Goal: Transaction & Acquisition: Purchase product/service

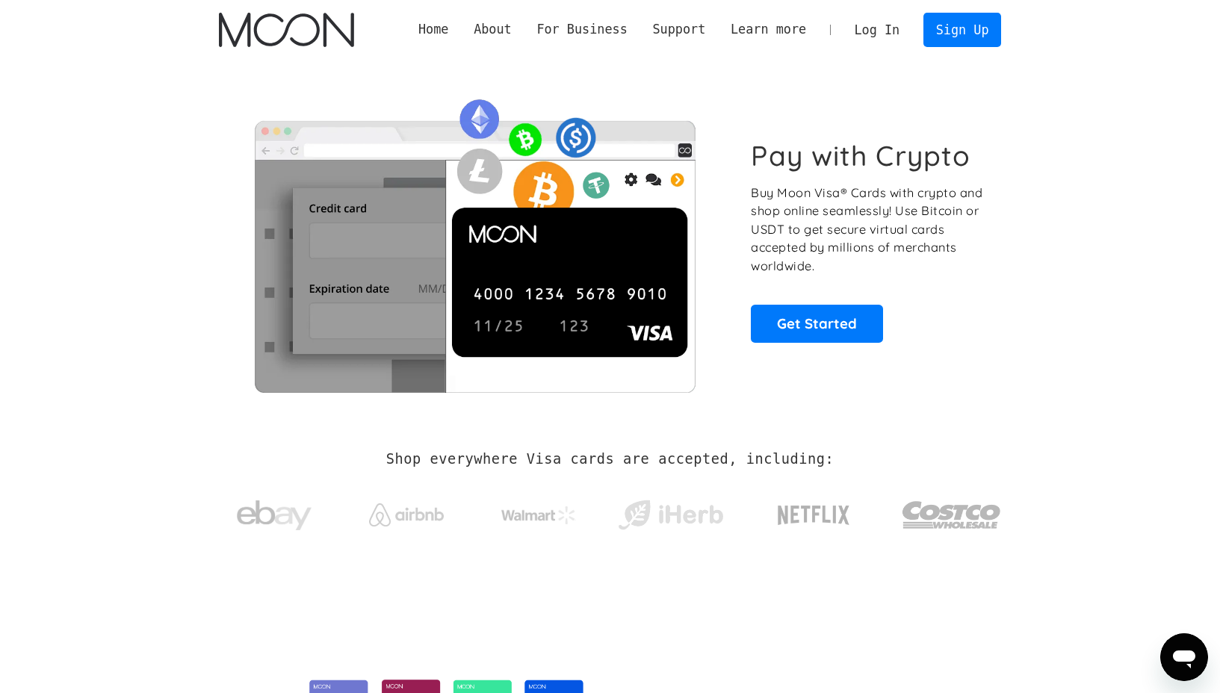
click at [891, 33] on link "Log In" at bounding box center [877, 29] width 70 height 33
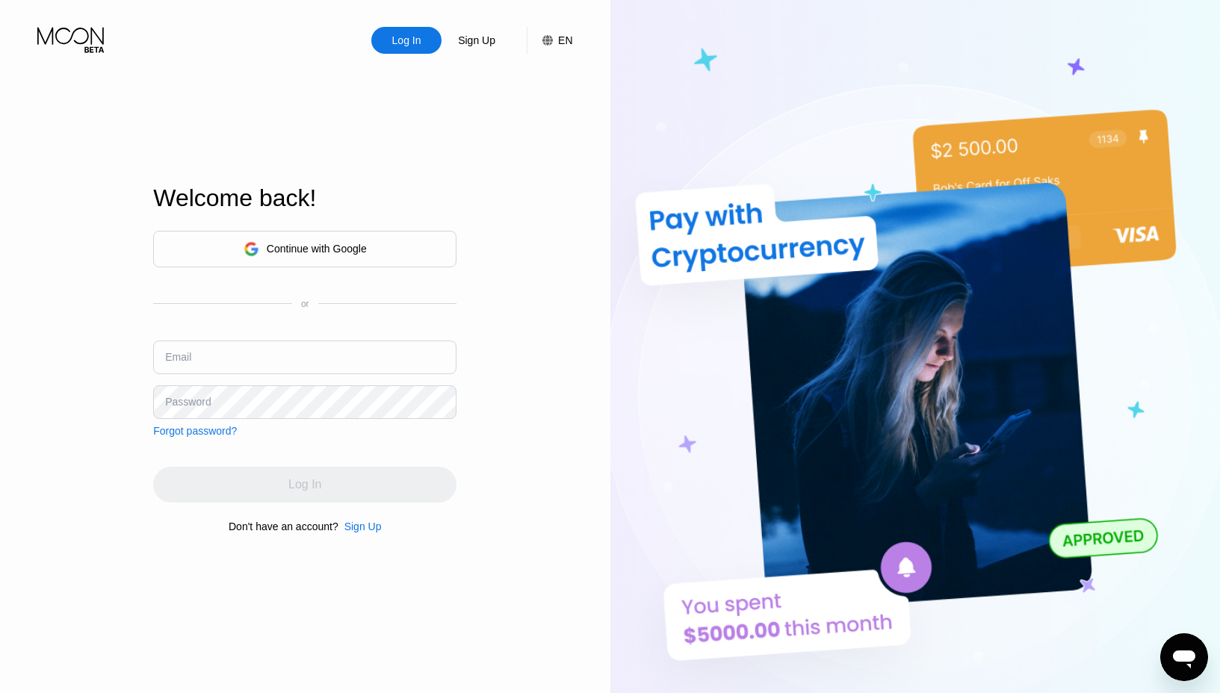
click at [305, 255] on div "Continue with Google" at bounding box center [305, 249] width 123 height 23
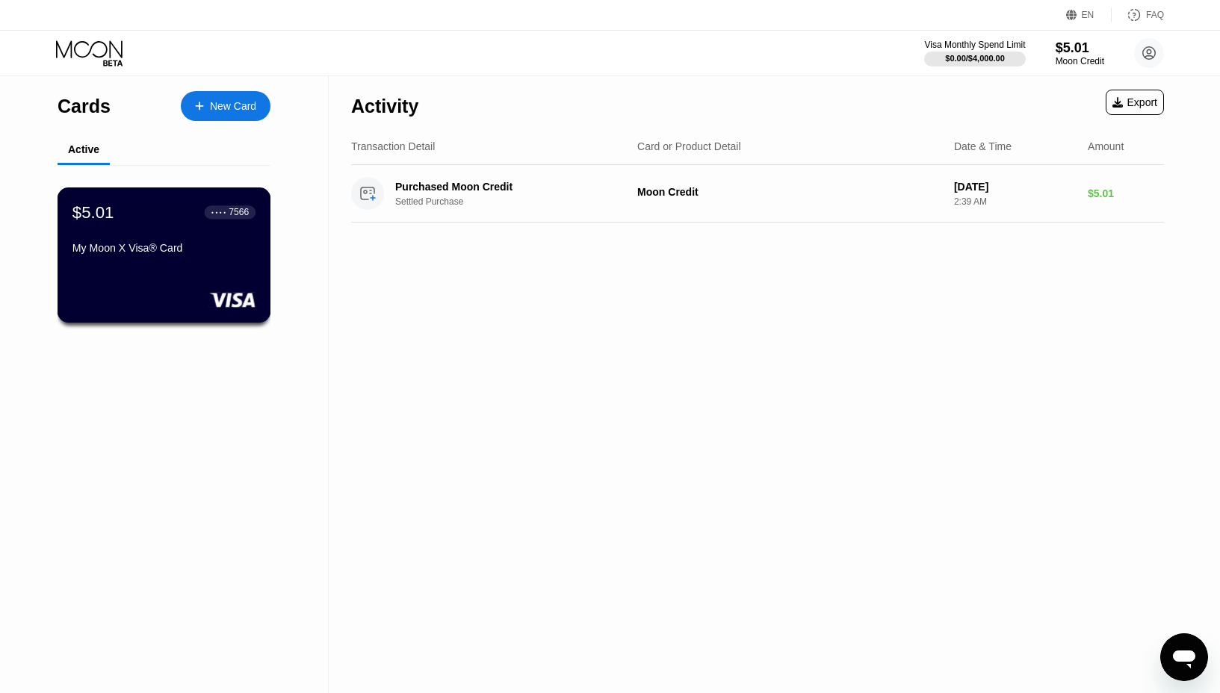
click at [179, 269] on div "$5.01 ● ● ● ● 7566 My Moon X Visa® Card" at bounding box center [165, 255] width 214 height 135
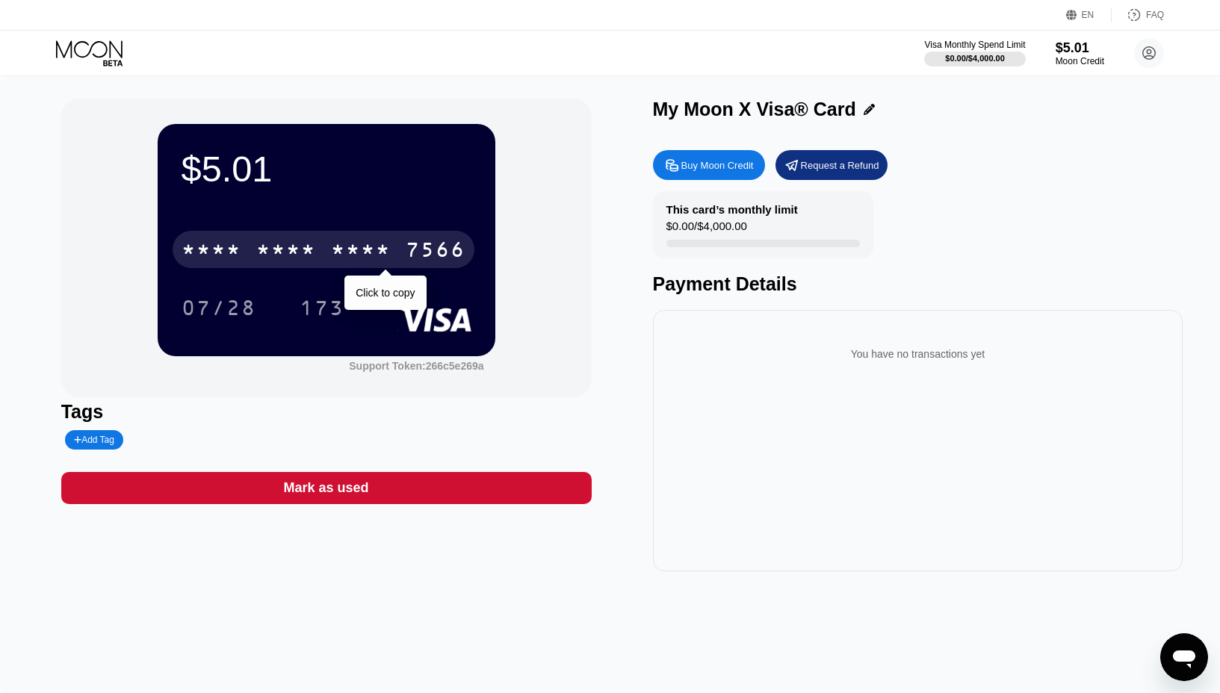
click at [370, 249] on div "* * * *" at bounding box center [361, 252] width 60 height 24
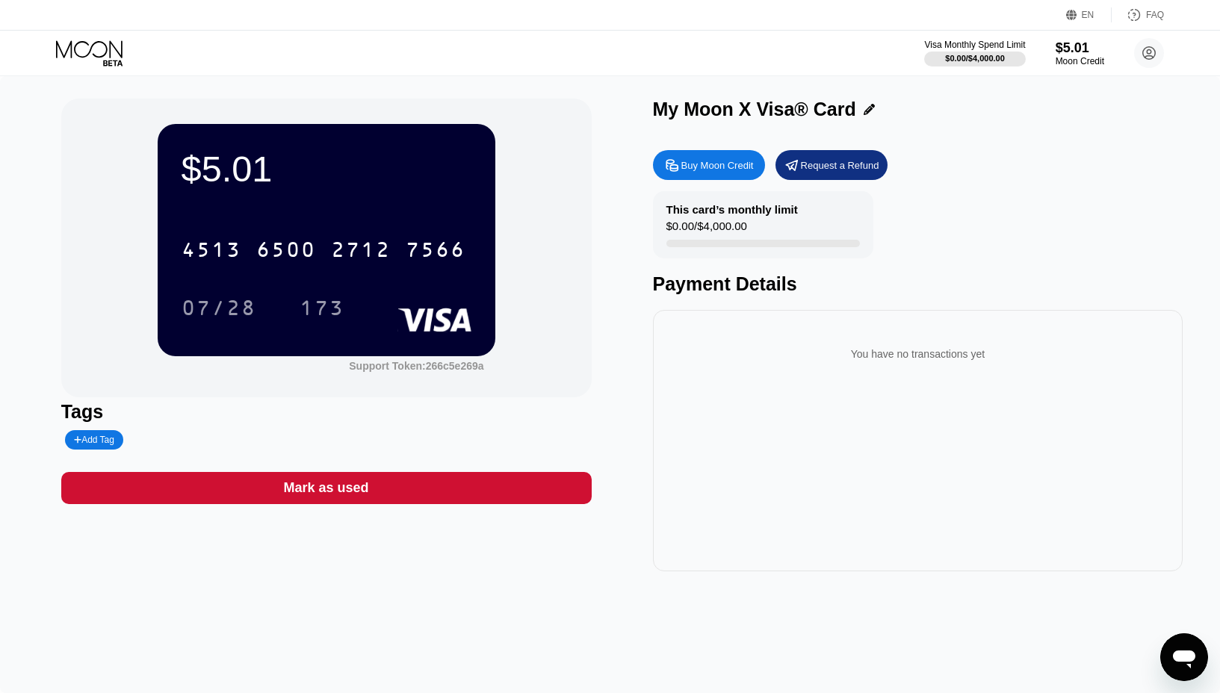
click at [644, 389] on div "$5.01 4513 6500 2712 7566 07/28 173 Support Token: 266c5e269a Tags Add Tag Mark…" at bounding box center [610, 335] width 1098 height 473
click at [105, 48] on icon at bounding box center [90, 53] width 69 height 26
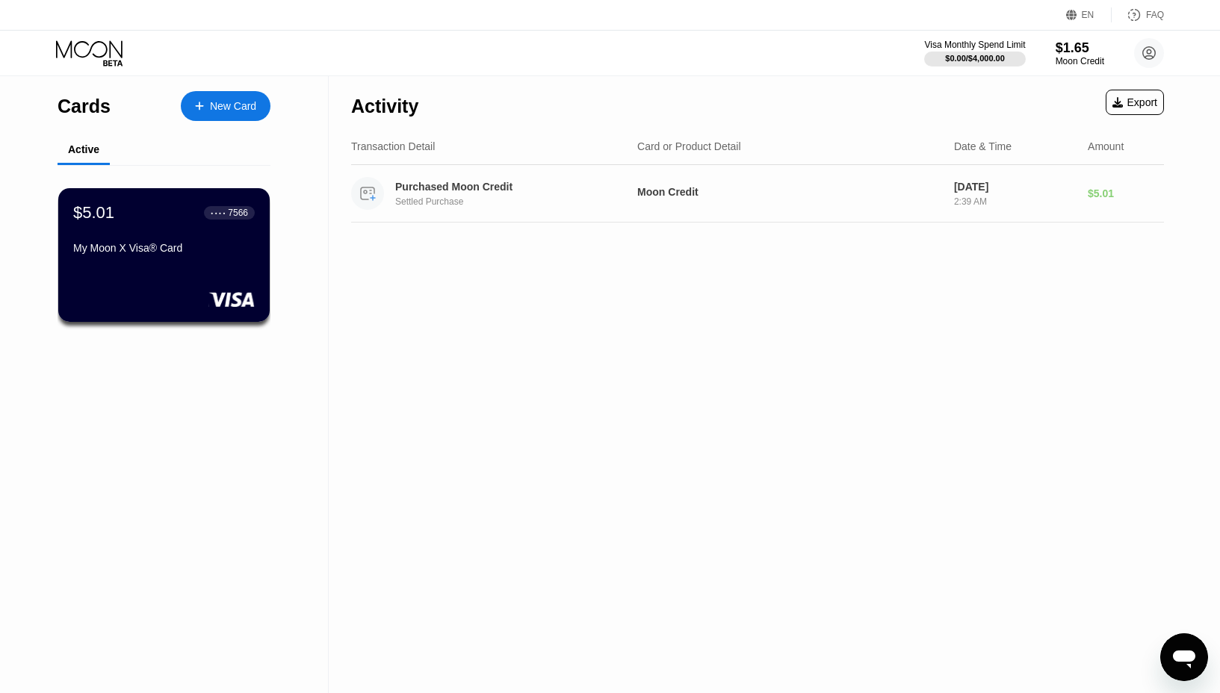
click at [761, 182] on div "Purchased Moon Credit Settled Purchase Moon Credit Aug 04, 2025 2:39 AM $5.01" at bounding box center [757, 194] width 813 height 58
click at [755, 197] on div "Moon Credit" at bounding box center [789, 192] width 305 height 12
click at [1109, 193] on div "$5.01" at bounding box center [1126, 194] width 76 height 12
click at [1147, 44] on circle at bounding box center [1149, 53] width 30 height 30
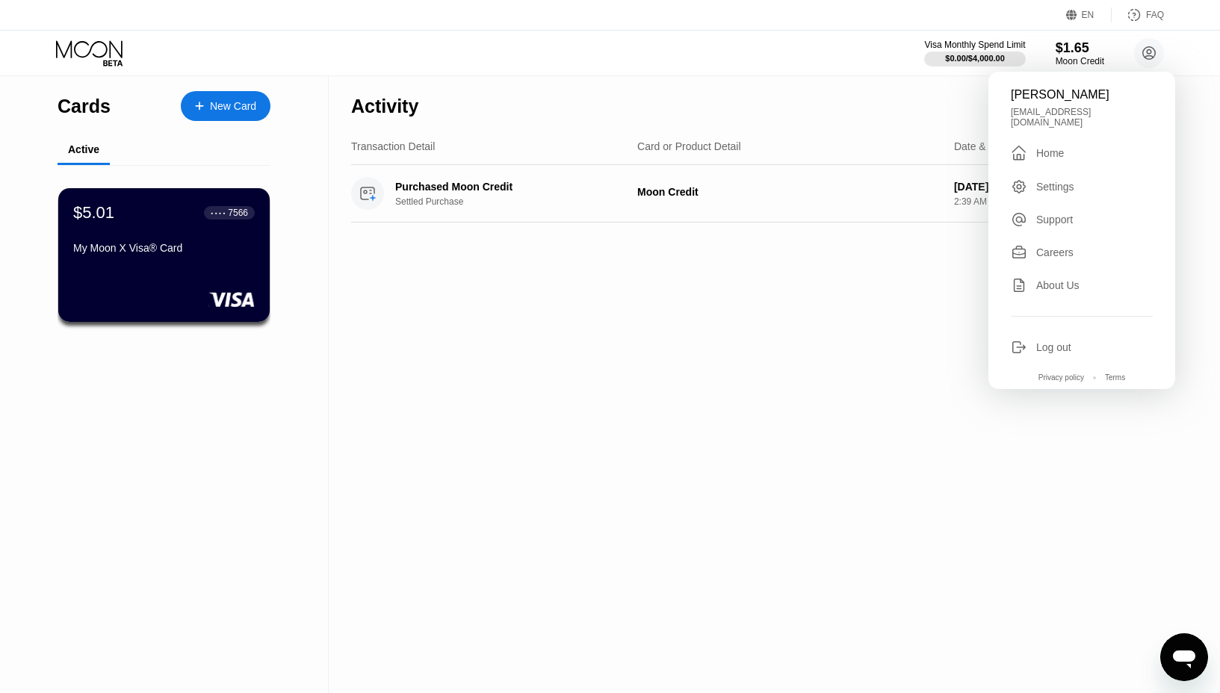
click at [685, 282] on div "Activity Export Transaction Detail Card or Product Detail Date & Time Amount Pu…" at bounding box center [758, 384] width 858 height 617
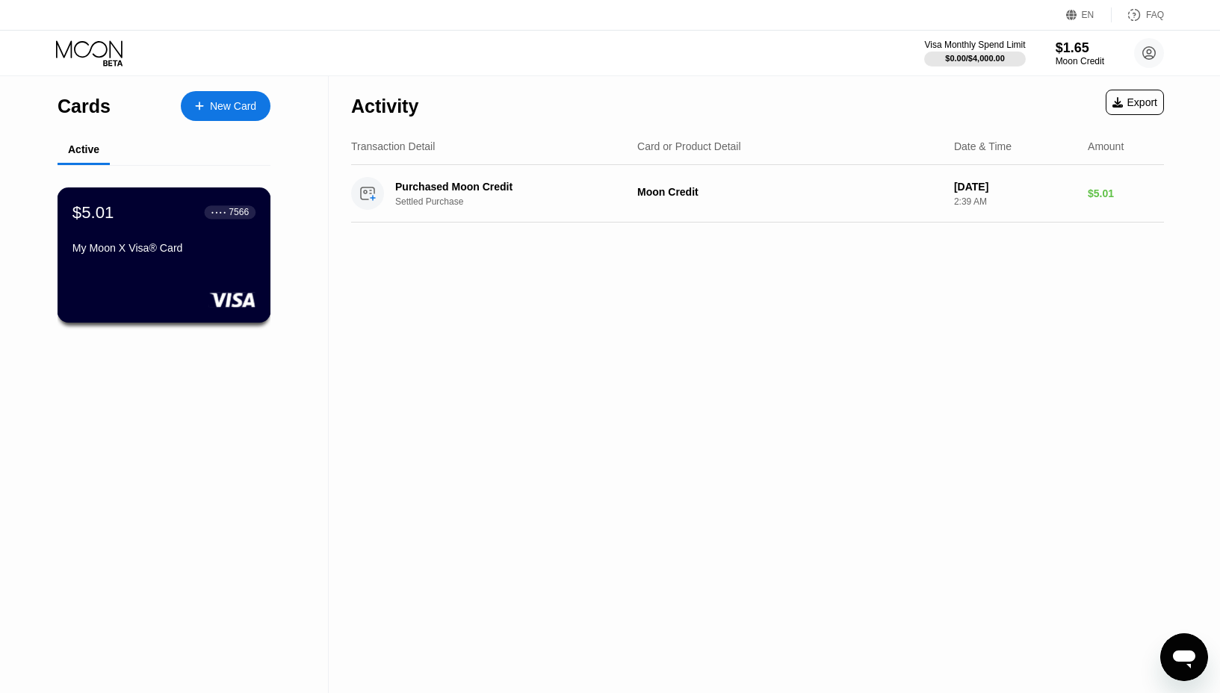
click at [135, 218] on div "$5.01 ● ● ● ● 7566" at bounding box center [163, 211] width 183 height 19
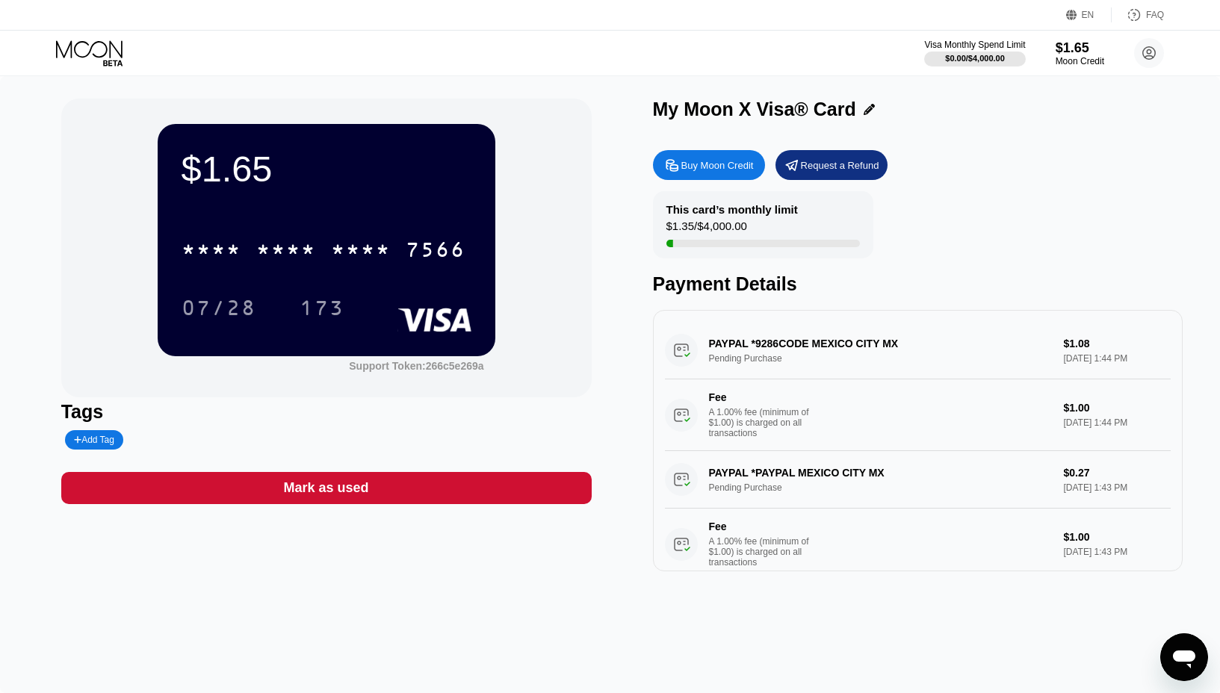
drag, startPoint x: 782, startPoint y: 345, endPoint x: 762, endPoint y: 343, distance: 20.3
click at [762, 343] on div "PAYPAL *9286CODE MEXICO CITY MX Pending Purchase $1.08 Sep 26, 2025 1:44 PM Fee…" at bounding box center [918, 386] width 507 height 129
click at [764, 344] on div "PAYPAL *9286CODE MEXICO CITY MX Pending Purchase $1.08 Sep 26, 2025 1:44 PM Fee…" at bounding box center [918, 386] width 507 height 129
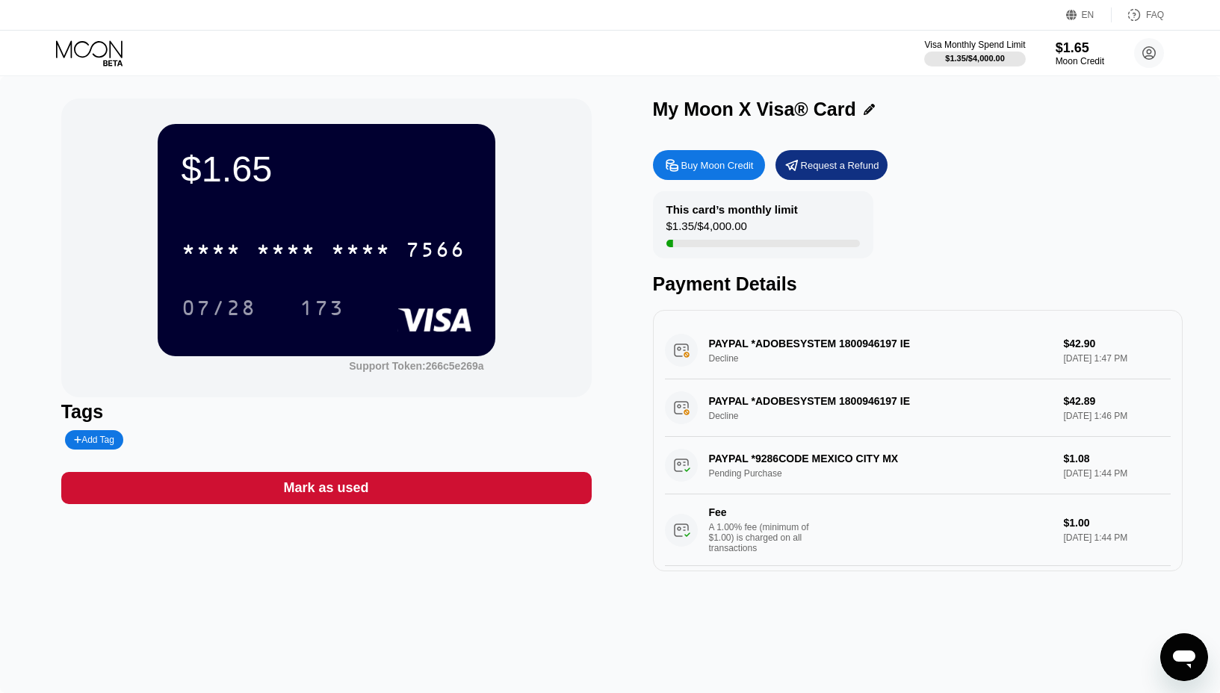
click at [681, 353] on div "PAYPAL *ADOBESYSTEM 1800946197 IE Decline $42.90 [DATE] 1:47 PM" at bounding box center [918, 351] width 507 height 58
click at [720, 351] on div "PAYPAL *ADOBESYSTEM 1800946197 IE Decline $42.90 [DATE] 1:47 PM" at bounding box center [918, 351] width 507 height 58
click at [722, 359] on div "PAYPAL *ADOBESYSTEM 1800946197 IE Decline $42.90 [DATE] 1:47 PM" at bounding box center [918, 351] width 507 height 58
click at [749, 165] on div "Buy Moon Credit" at bounding box center [717, 165] width 72 height 13
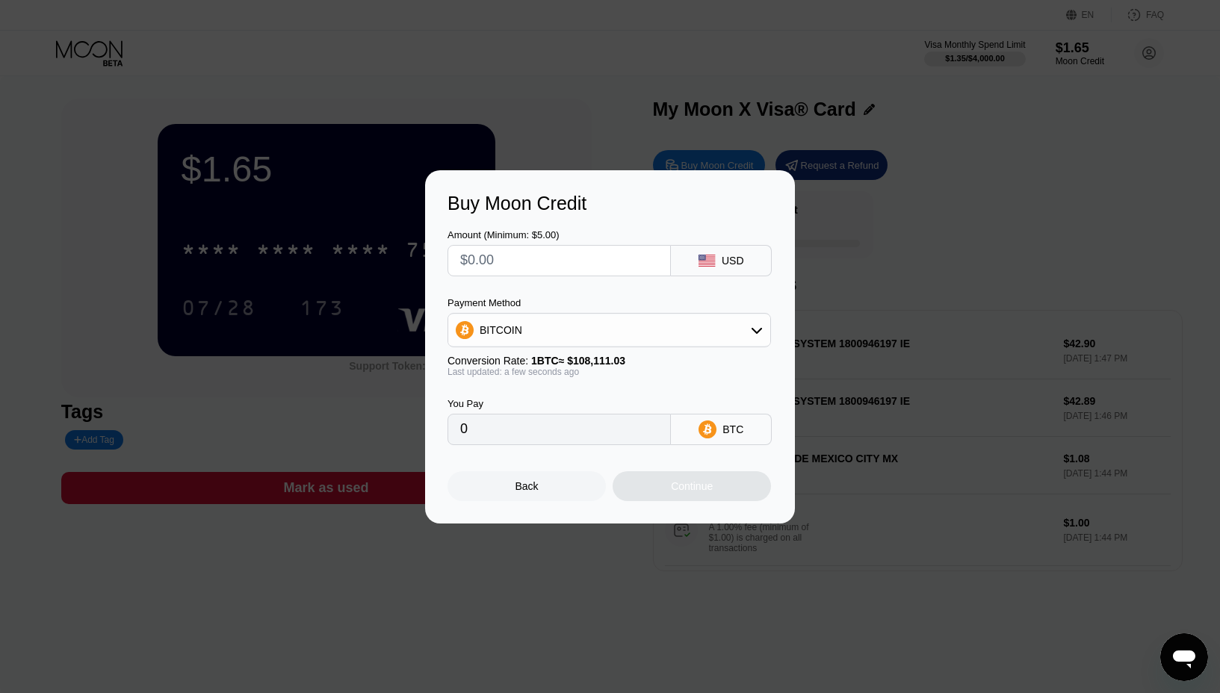
click at [746, 326] on div "BITCOIN" at bounding box center [609, 330] width 322 height 30
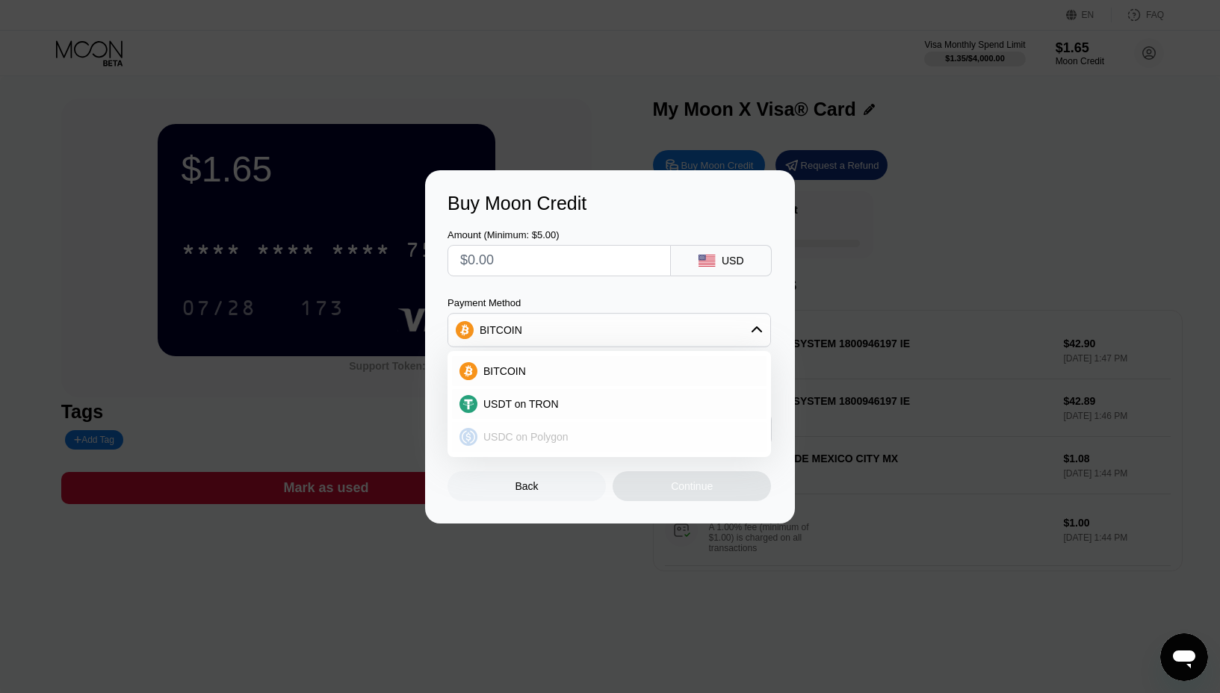
click at [637, 434] on div "USDC on Polygon" at bounding box center [618, 437] width 282 height 12
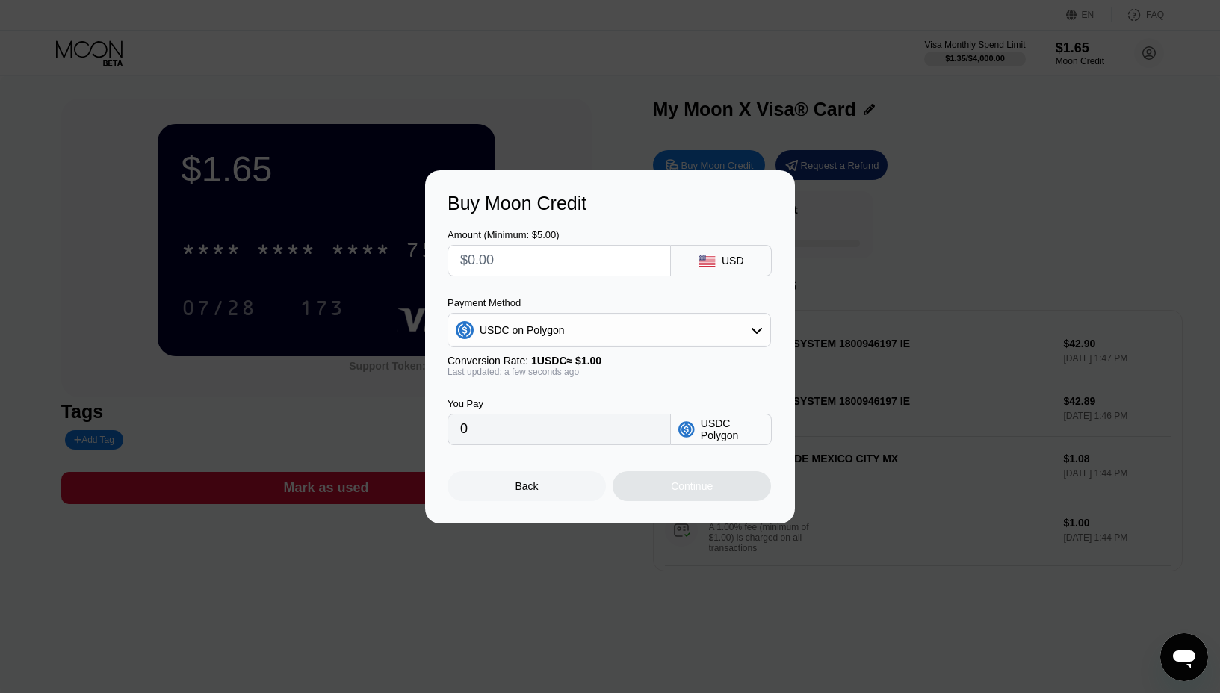
click at [530, 423] on input "0" at bounding box center [559, 430] width 198 height 30
click at [552, 264] on input "text" at bounding box center [559, 261] width 198 height 30
type input "$2"
type input "2.00000000"
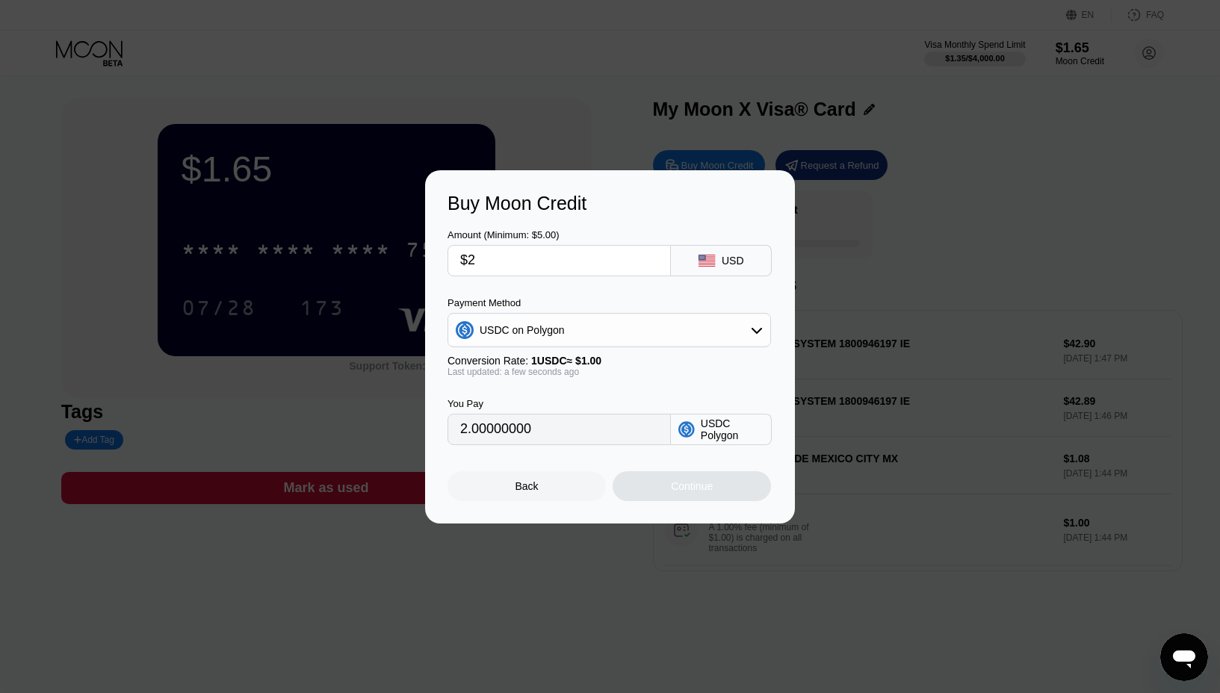
type input "$20"
type input "20.00000000"
type input "$20"
click at [683, 494] on div "Continue" at bounding box center [692, 486] width 158 height 30
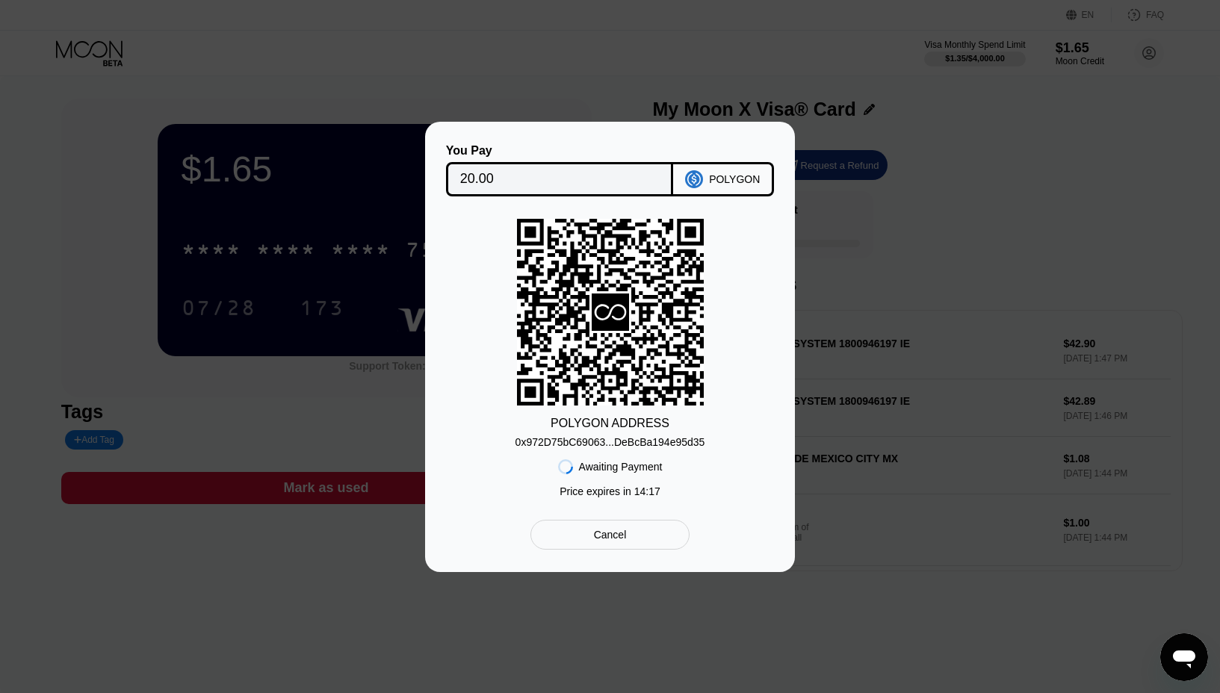
click at [581, 444] on div "0x972D75bC69063...DeBcBa194e95d35" at bounding box center [611, 442] width 190 height 12
click at [608, 468] on div "Awaiting Payment" at bounding box center [621, 467] width 84 height 12
click at [566, 465] on icon at bounding box center [565, 465] width 19 height 19
click at [589, 468] on div "Awaiting Payment" at bounding box center [621, 467] width 84 height 12
click at [625, 465] on div "Awaiting Payment" at bounding box center [621, 467] width 84 height 12
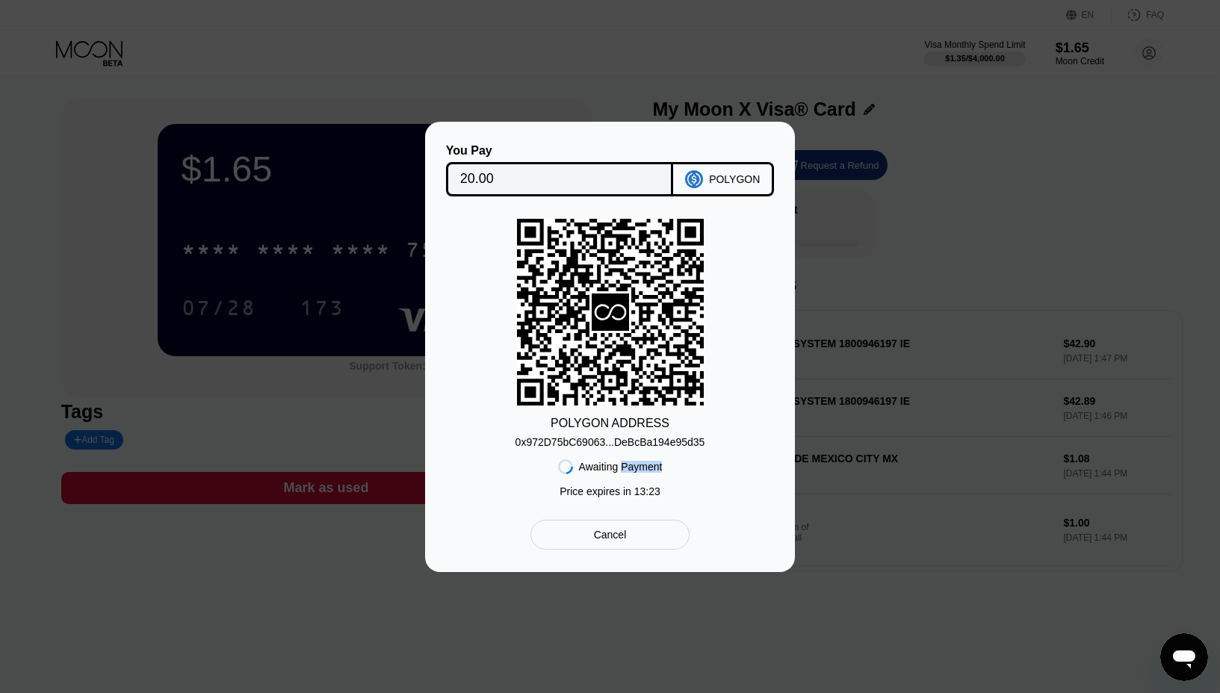
click at [625, 465] on div "Awaiting Payment" at bounding box center [621, 467] width 84 height 12
click at [700, 470] on div "POLYGON ADDRESS 0x972D75bC69063...DeBcBa194e95d35 Awaiting Payment Price expire…" at bounding box center [610, 362] width 325 height 286
click at [822, 412] on div "You Pay 20.00 POLYGON POLYGON ADDRESS 0x972D75bC69063...DeBcBa194e95d35 Awaitin…" at bounding box center [610, 347] width 1220 height 451
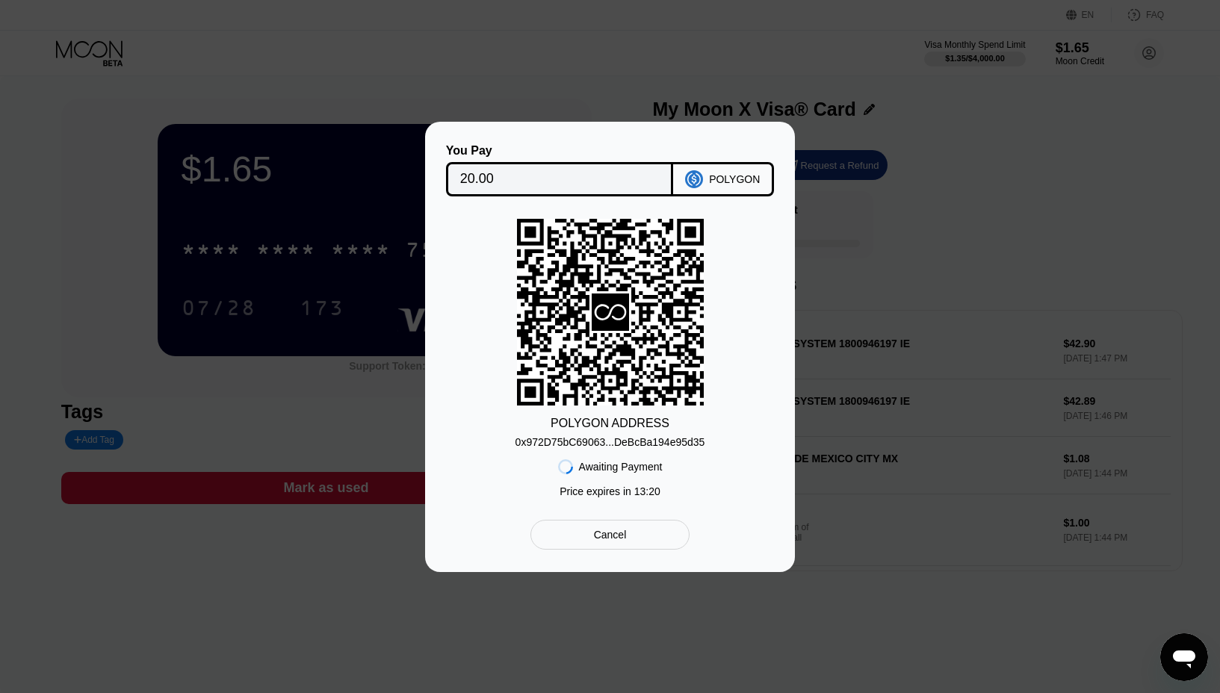
click at [687, 445] on div "0x972D75bC69063...DeBcBa194e95d35" at bounding box center [611, 442] width 190 height 12
click at [686, 445] on div "0x972D75bC69063...DeBcBa194e95d35" at bounding box center [611, 442] width 190 height 12
click at [642, 415] on div "POLYGON ADDRESS 0x972D75bC69063...DeBcBa194e95d35 Awaiting Payment Price expire…" at bounding box center [610, 362] width 325 height 286
click at [609, 343] on rect at bounding box center [610, 312] width 187 height 187
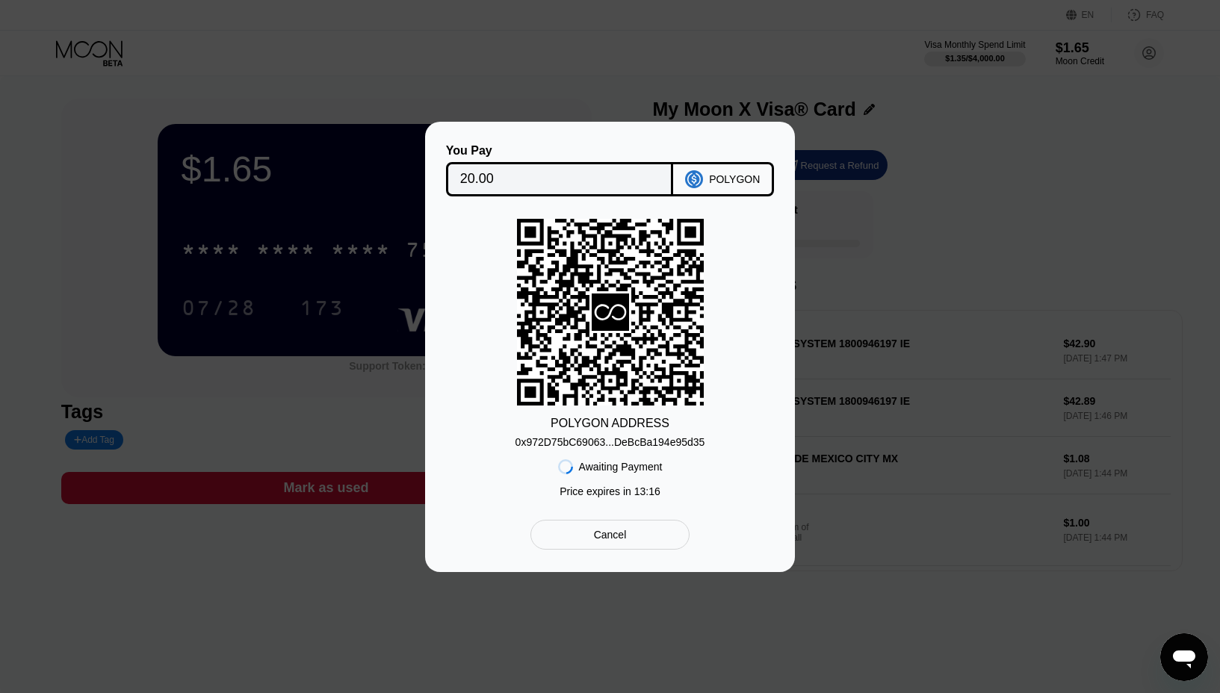
click at [608, 303] on icon at bounding box center [610, 312] width 37 height 37
click at [606, 188] on input "20.00" at bounding box center [559, 179] width 199 height 30
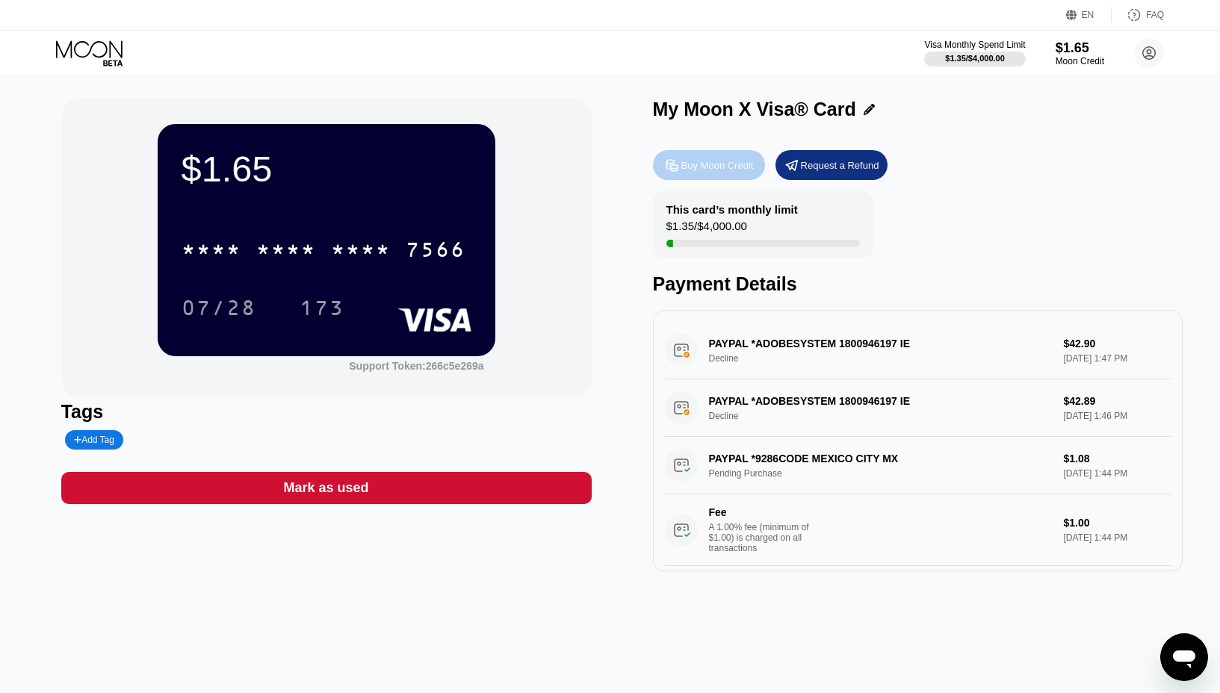
click at [735, 166] on div "Buy Moon Credit" at bounding box center [717, 165] width 72 height 13
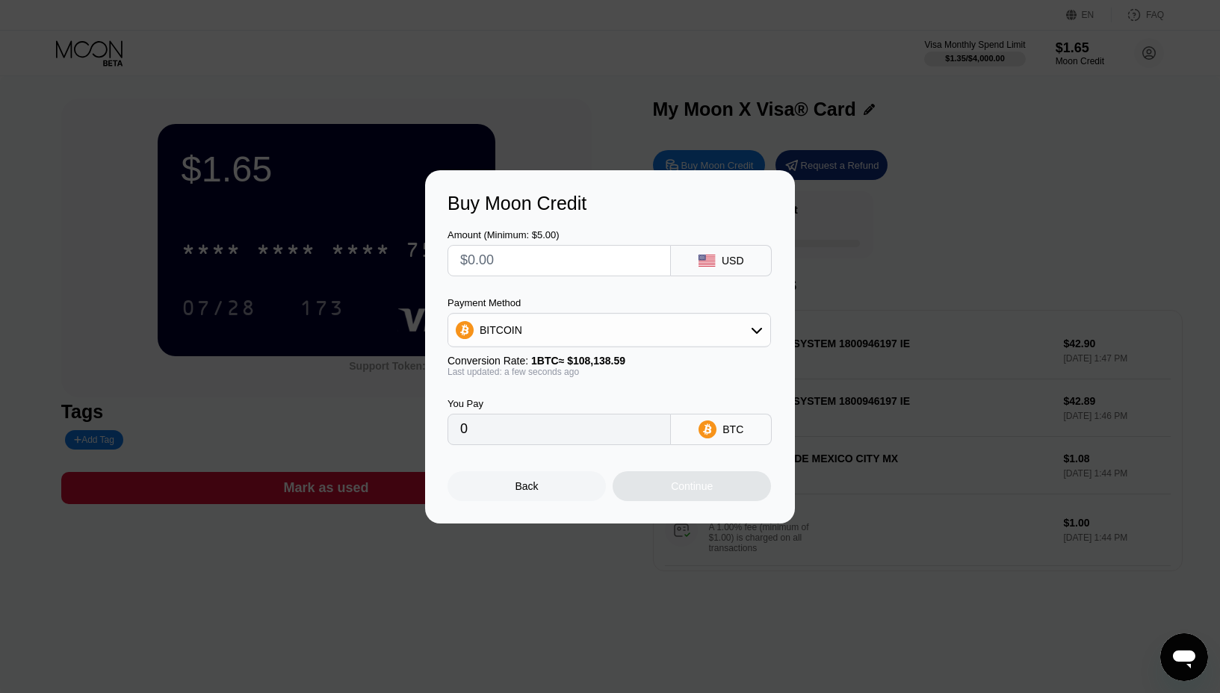
click at [524, 490] on div "Back" at bounding box center [527, 486] width 23 height 12
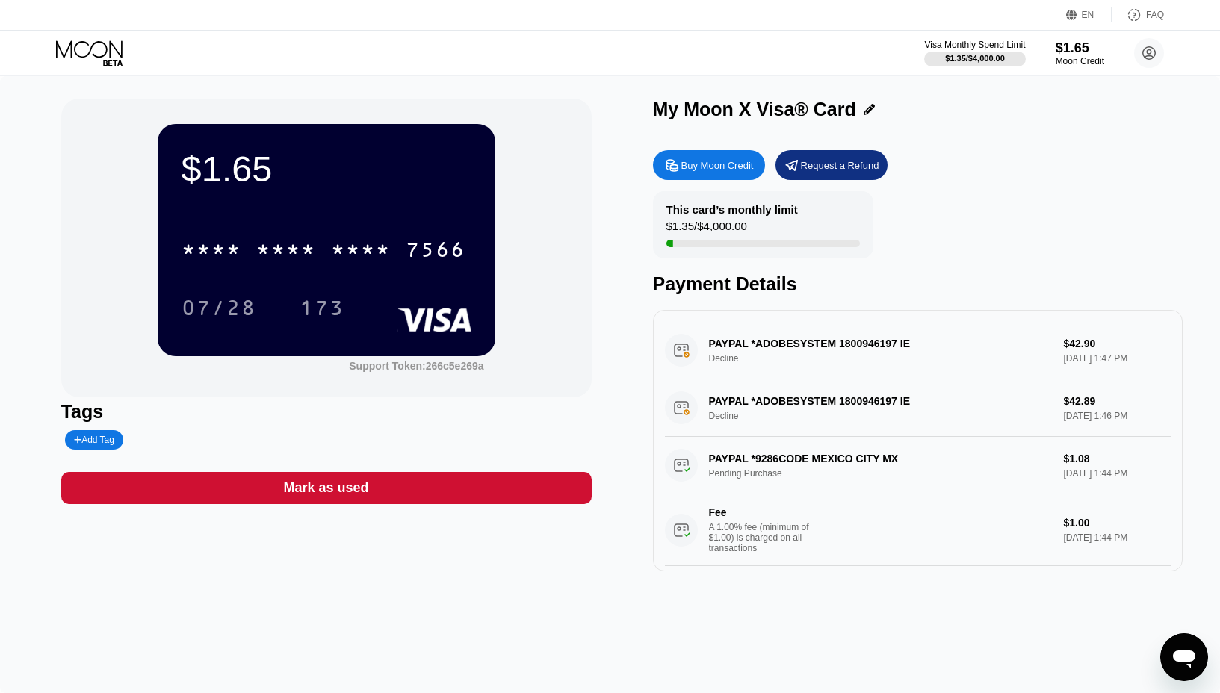
click at [492, 588] on div "$1.65 * * * * * * * * * * * * 7566 07/28 173 Support Token: 266c5e269a Tags Add…" at bounding box center [610, 384] width 1220 height 617
click at [1196, 666] on icon "Open messaging window" at bounding box center [1184, 657] width 27 height 27
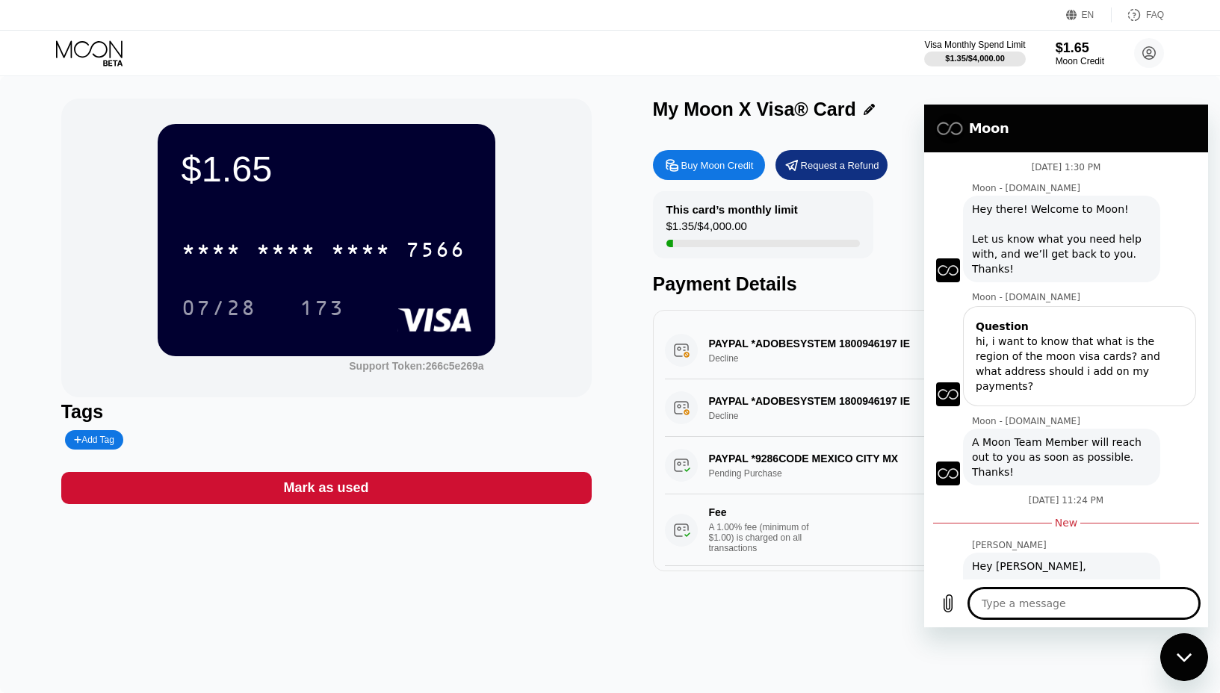
type textarea "x"
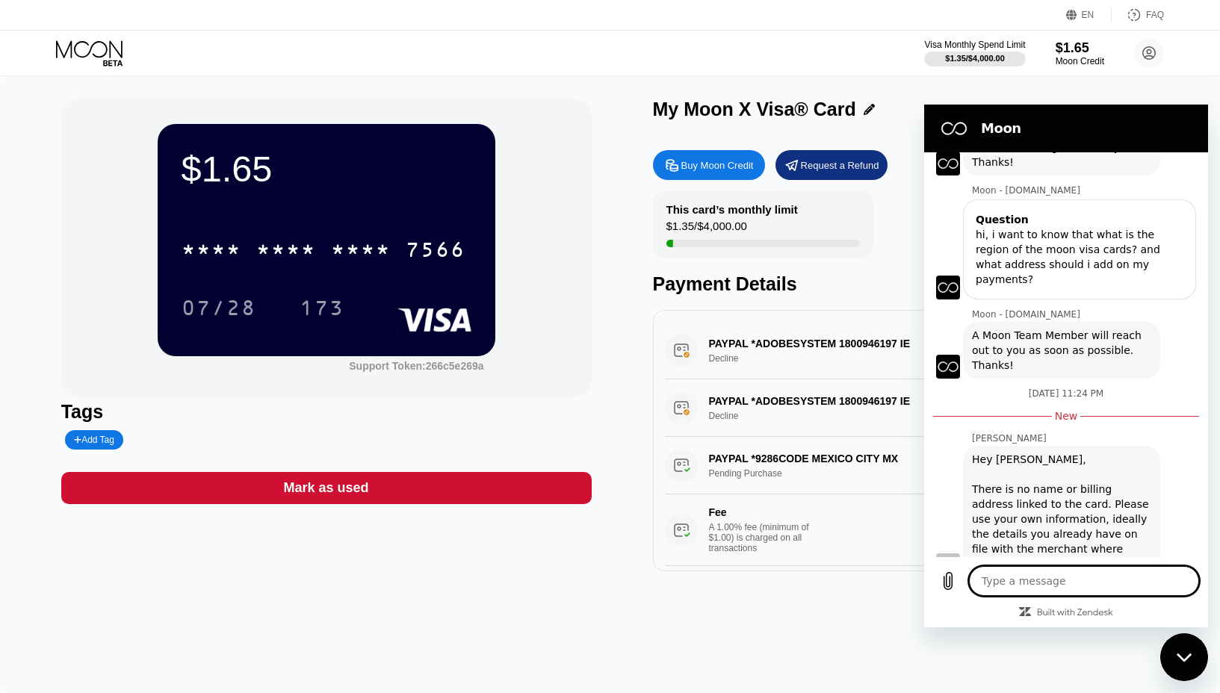
scroll to position [129, 0]
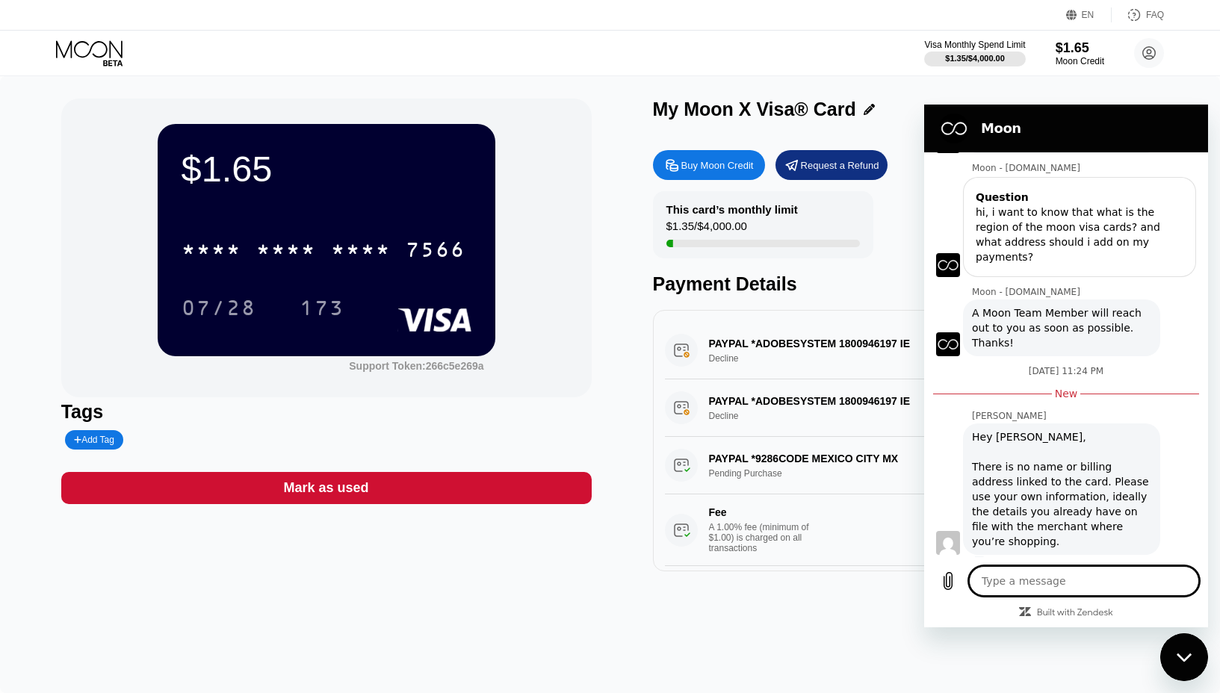
type textarea "h"
type textarea "x"
type textarea "he"
type textarea "x"
type textarea "hey"
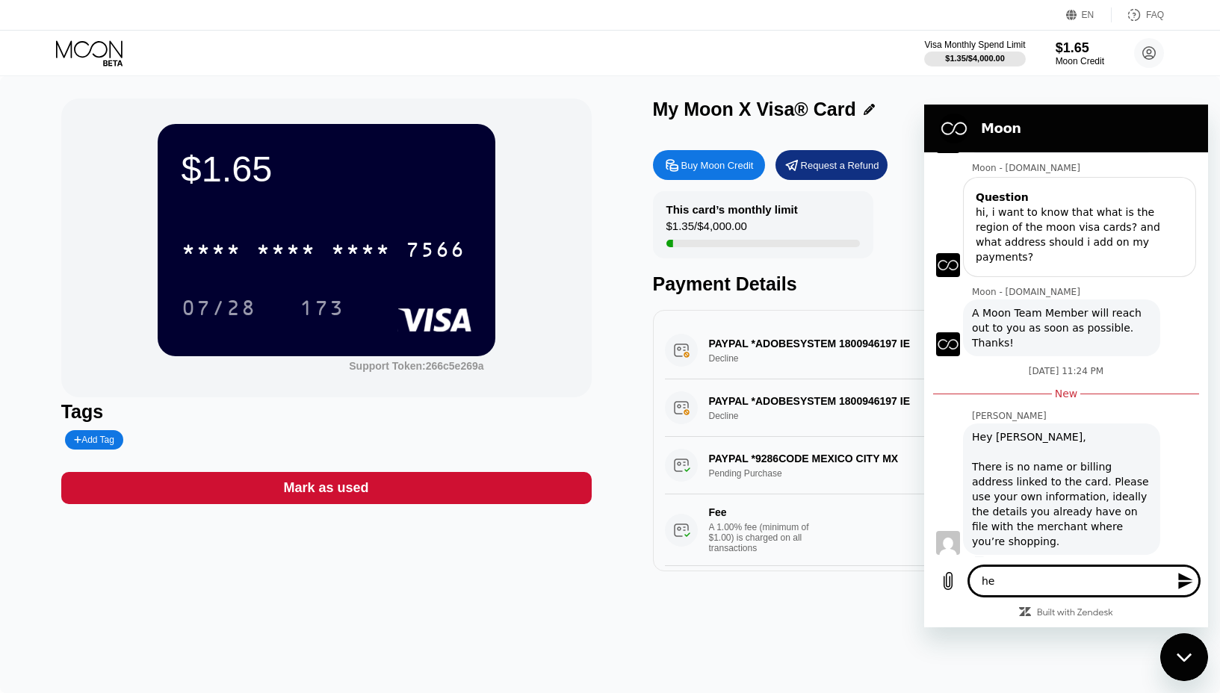
type textarea "x"
type textarea "hey"
type textarea "x"
type textarea "hey i"
type textarea "x"
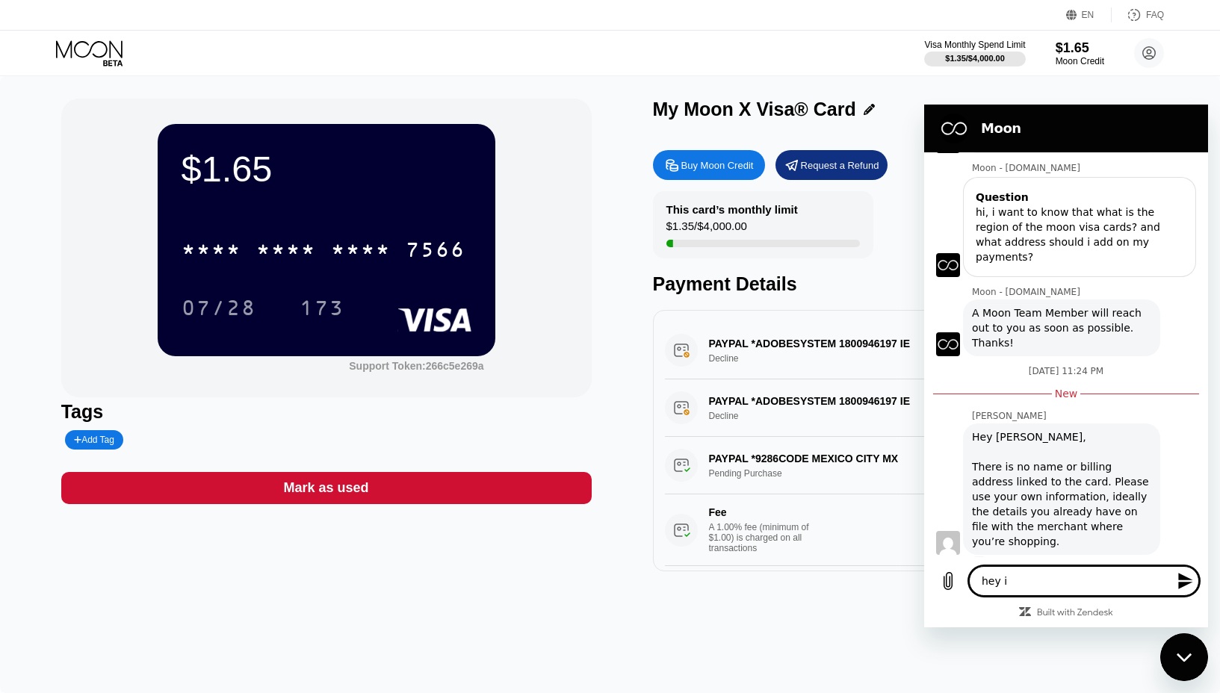
type textarea "hey i"
type textarea "x"
type textarea "hey i p"
type textarea "x"
type textarea "hey i pa"
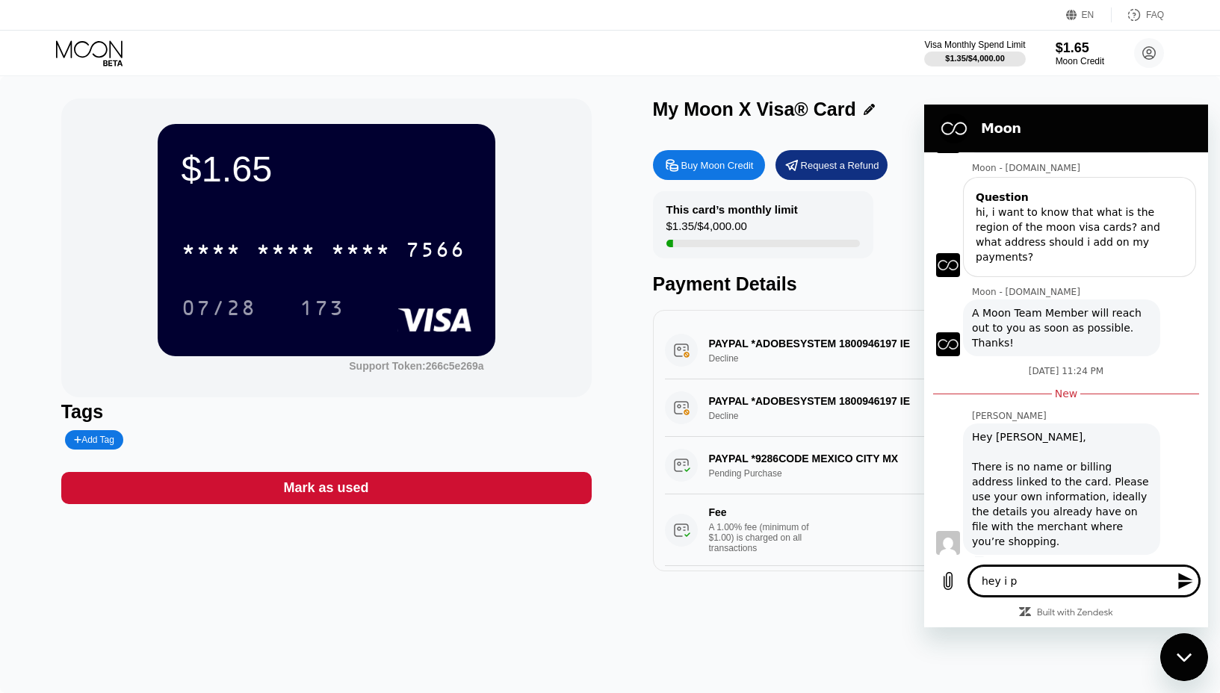
type textarea "x"
type textarea "hey i pai"
type textarea "x"
type textarea "hey i paid"
type textarea "x"
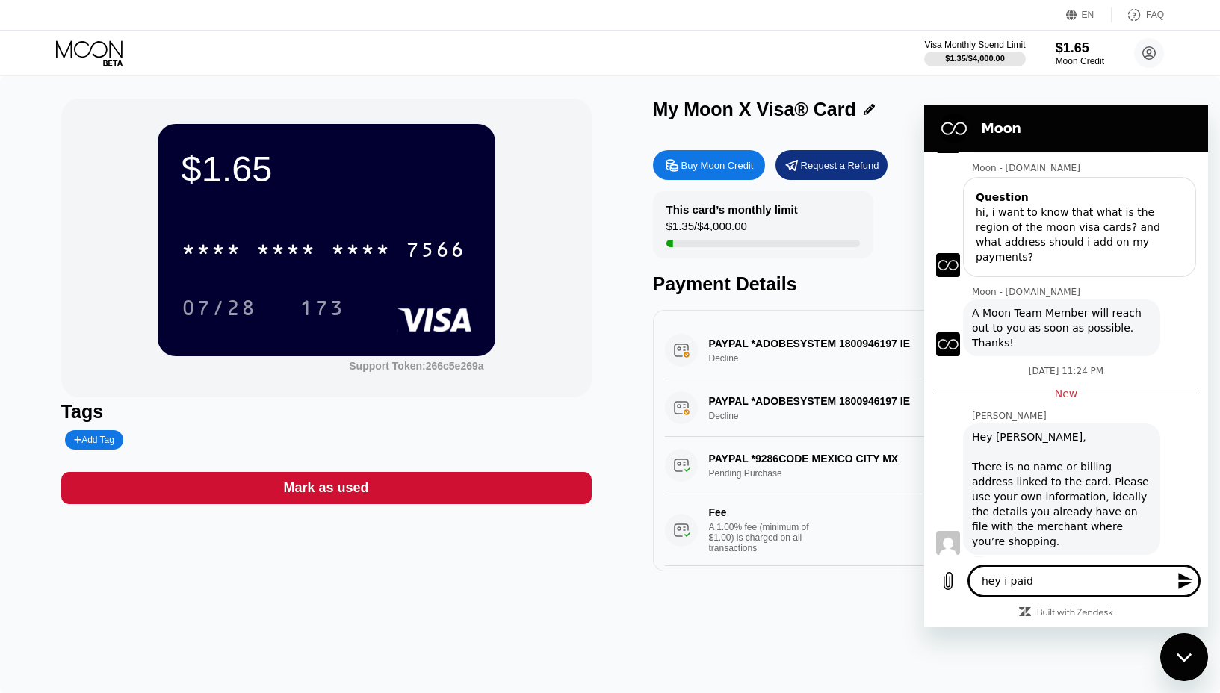
type textarea "hey i paid"
type textarea "x"
type textarea "hey i paid a"
type textarea "x"
type textarea "hey i paid a"
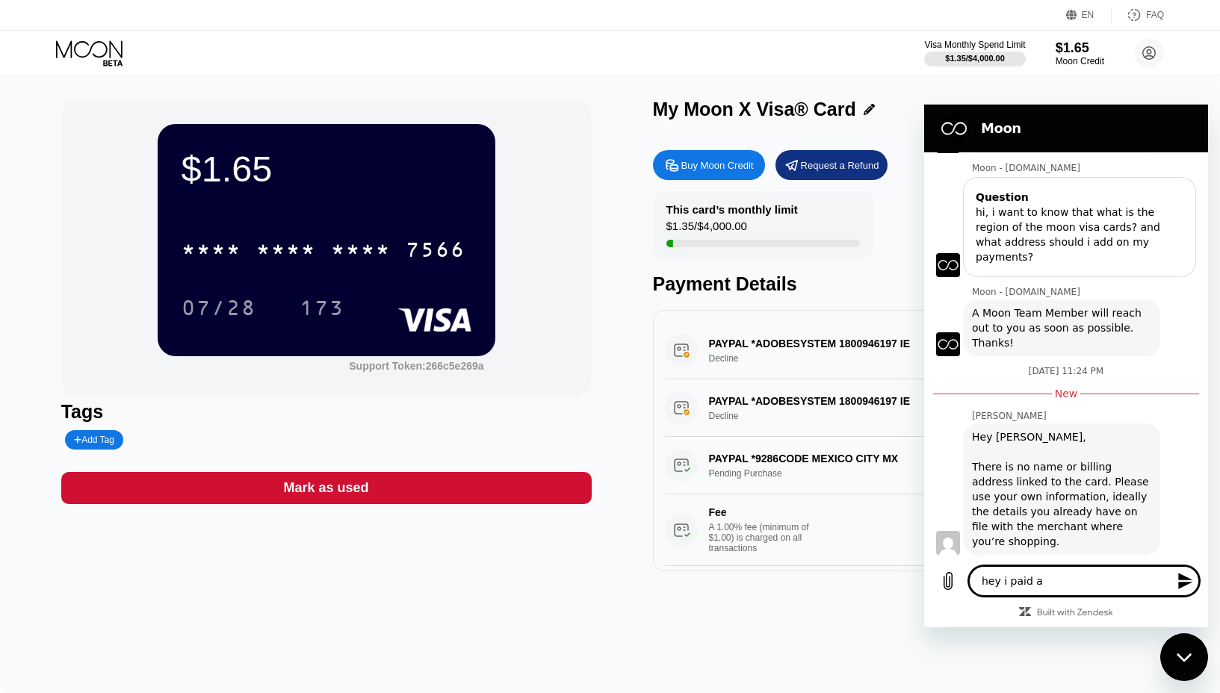
type textarea "x"
type textarea "hey i paid a 0"
type textarea "x"
type textarea "hey i paid a"
type textarea "x"
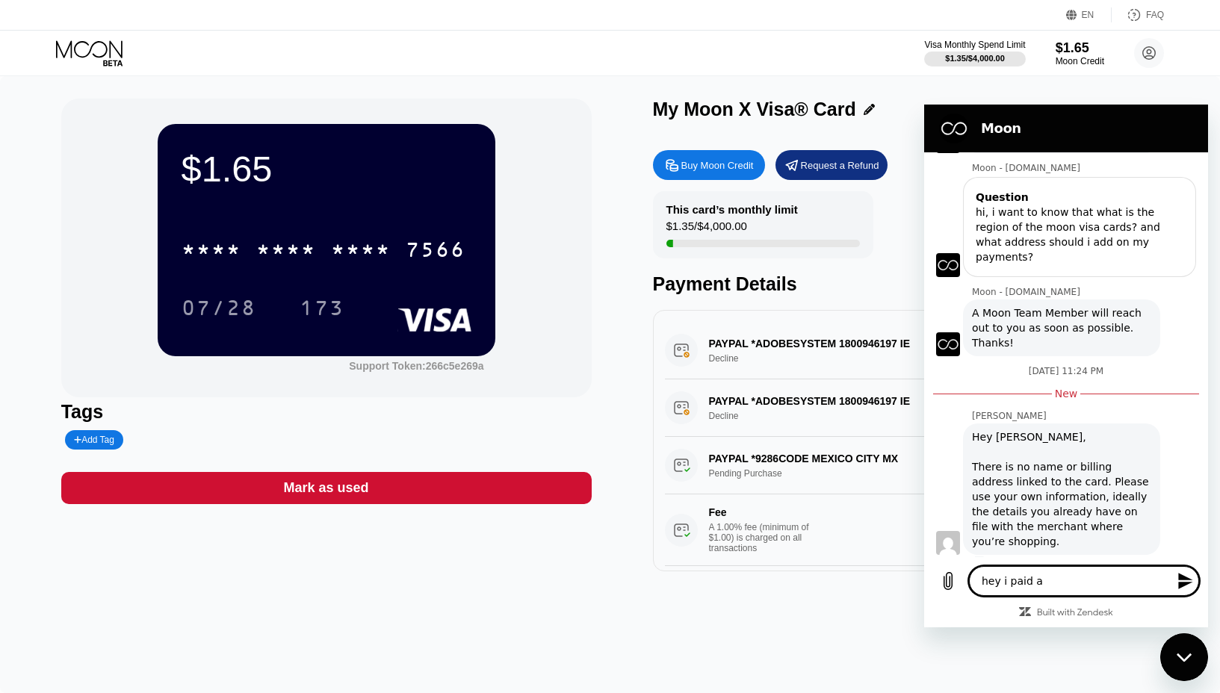
type textarea "hey i paid a"
type textarea "x"
type textarea "hey i paid"
type textarea "x"
type textarea "hey i paid"
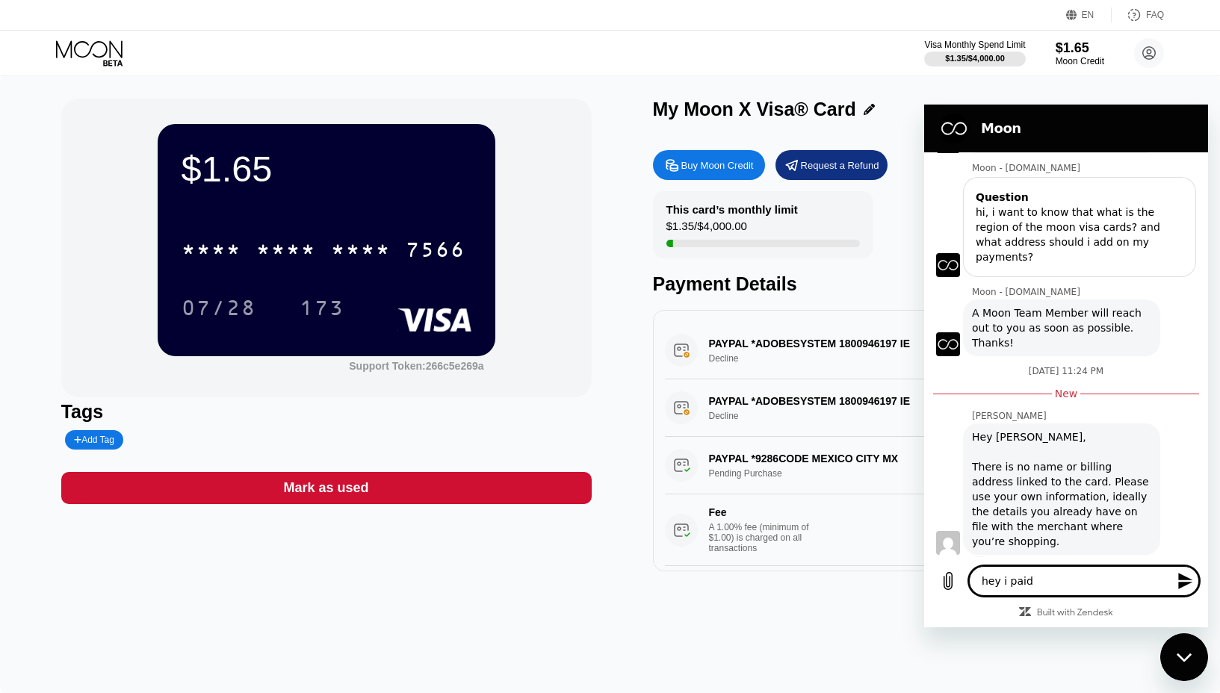
type textarea "x"
type textarea "hey i pai"
type textarea "x"
type textarea "hey i pa"
type textarea "x"
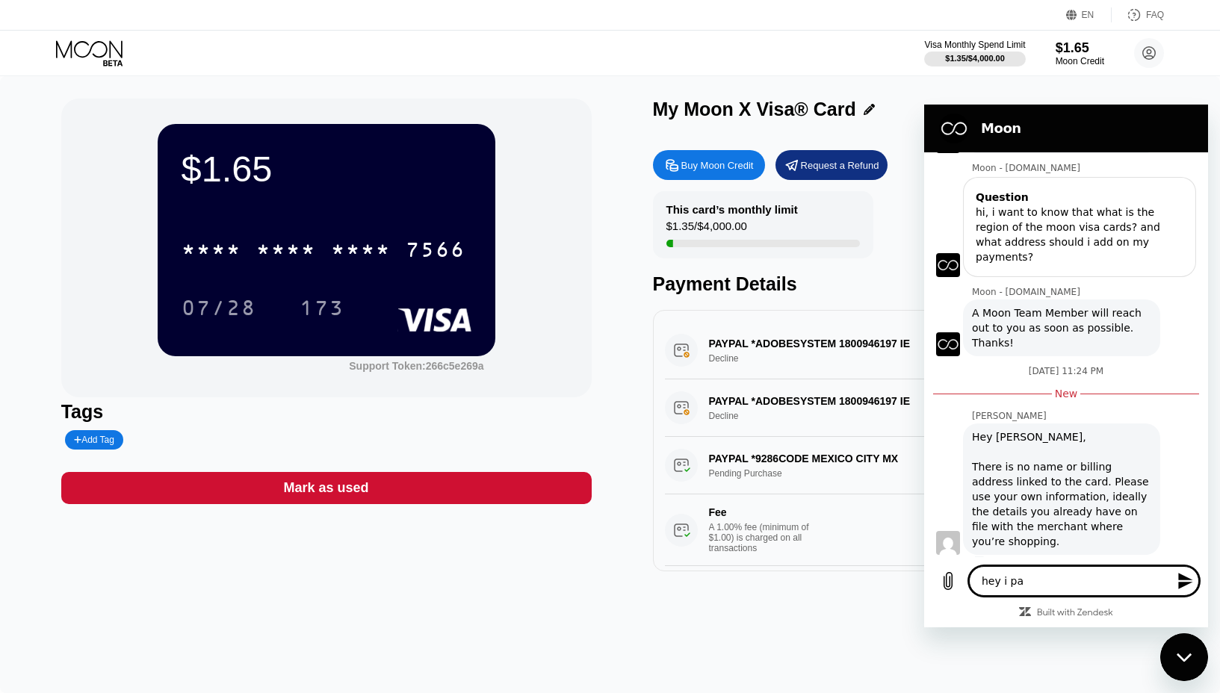
type textarea "hey i p"
type textarea "x"
type textarea "hey i"
type textarea "x"
type textarea "hey i b"
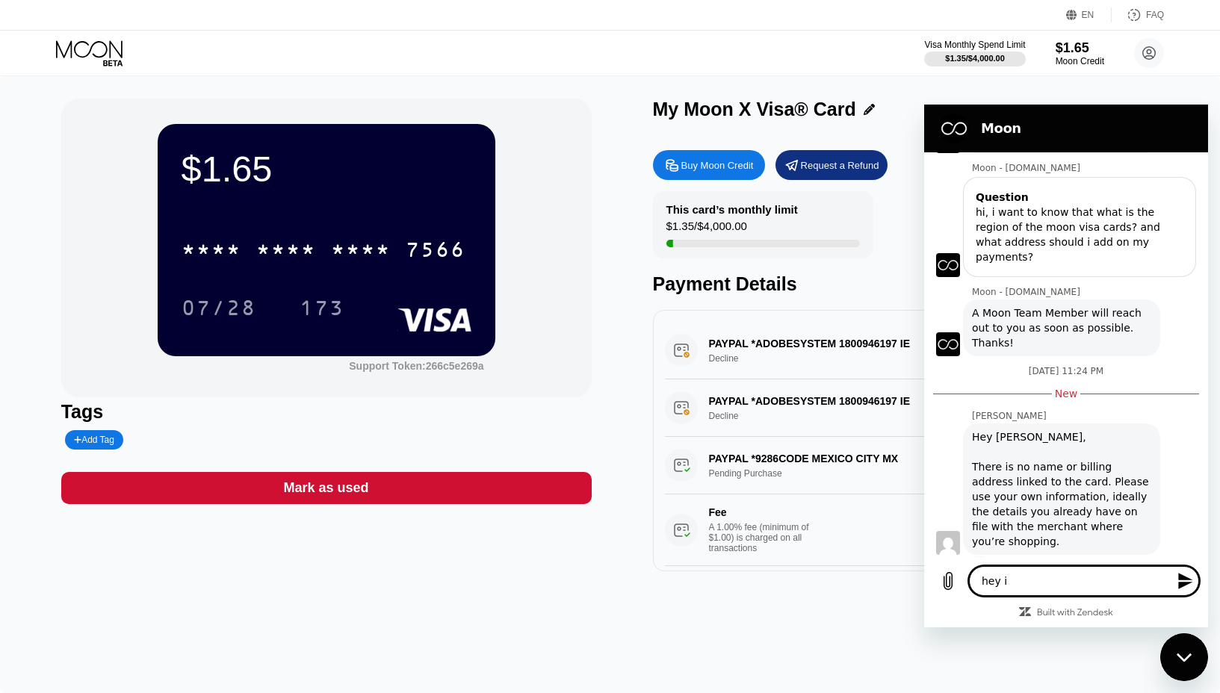
type textarea "x"
type textarea "hey i bo"
type textarea "x"
type textarea "hey i bou"
type textarea "x"
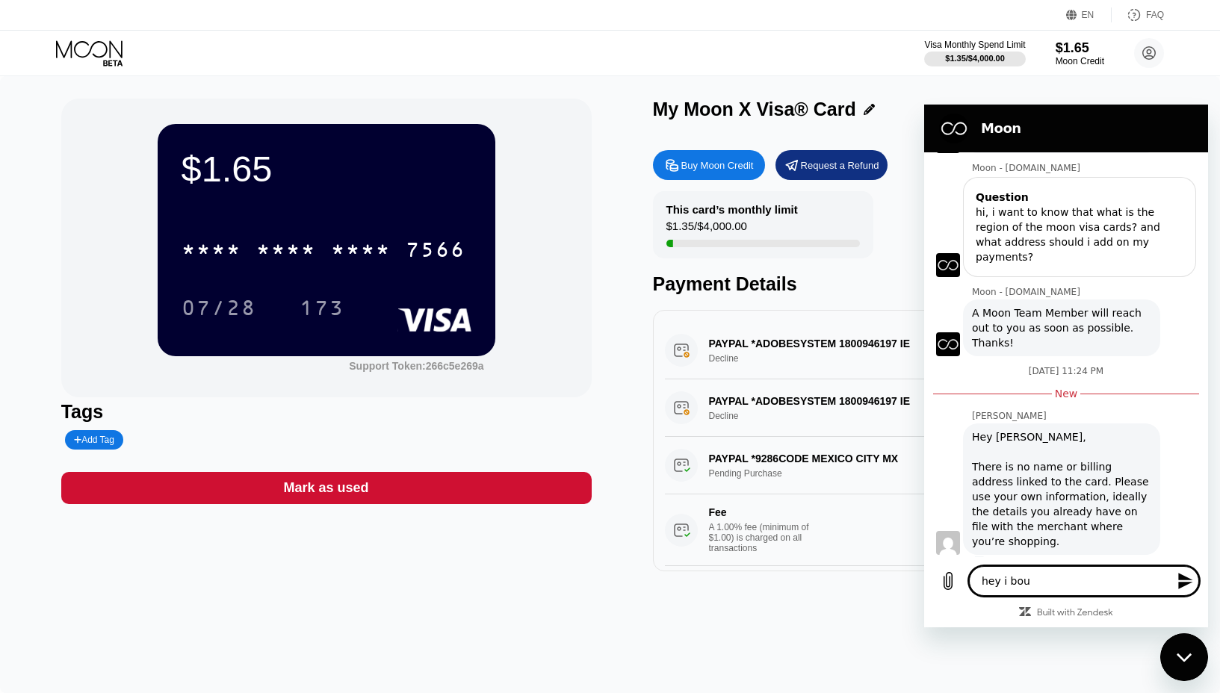
type textarea "hey i boug"
type textarea "x"
type textarea "hey i bough"
type textarea "x"
type textarea "hey i bought"
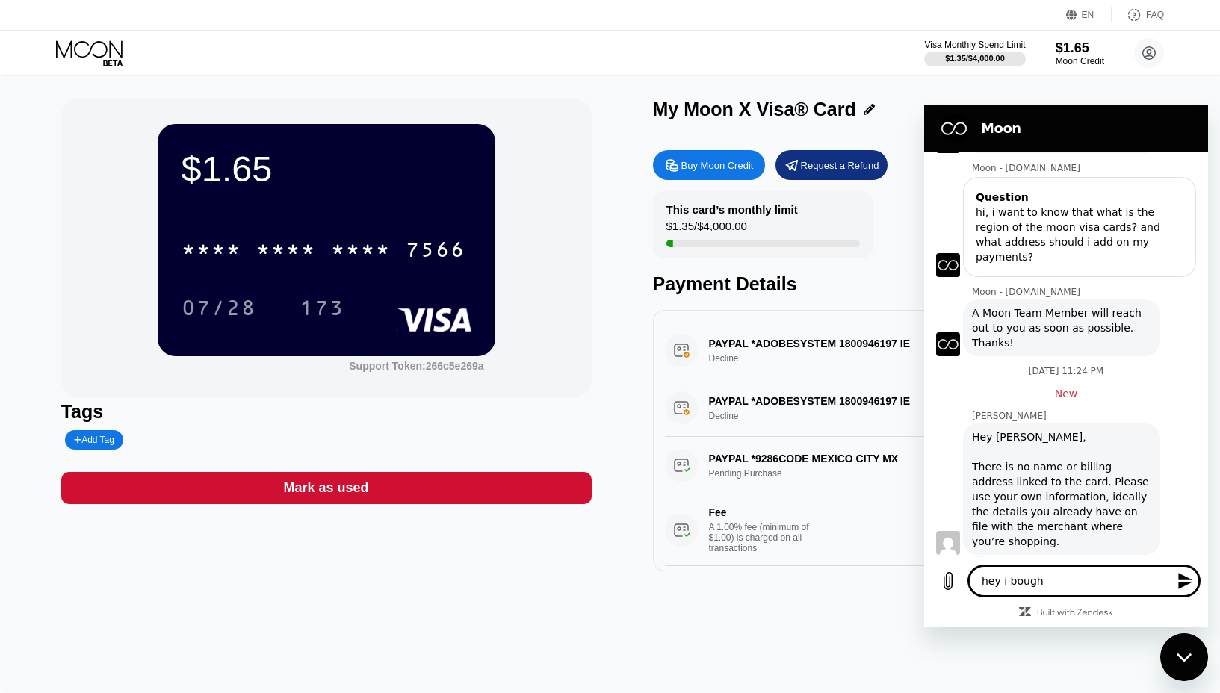
type textarea "x"
type textarea "hey i bought"
type textarea "x"
type textarea "hey i bought m"
type textarea "x"
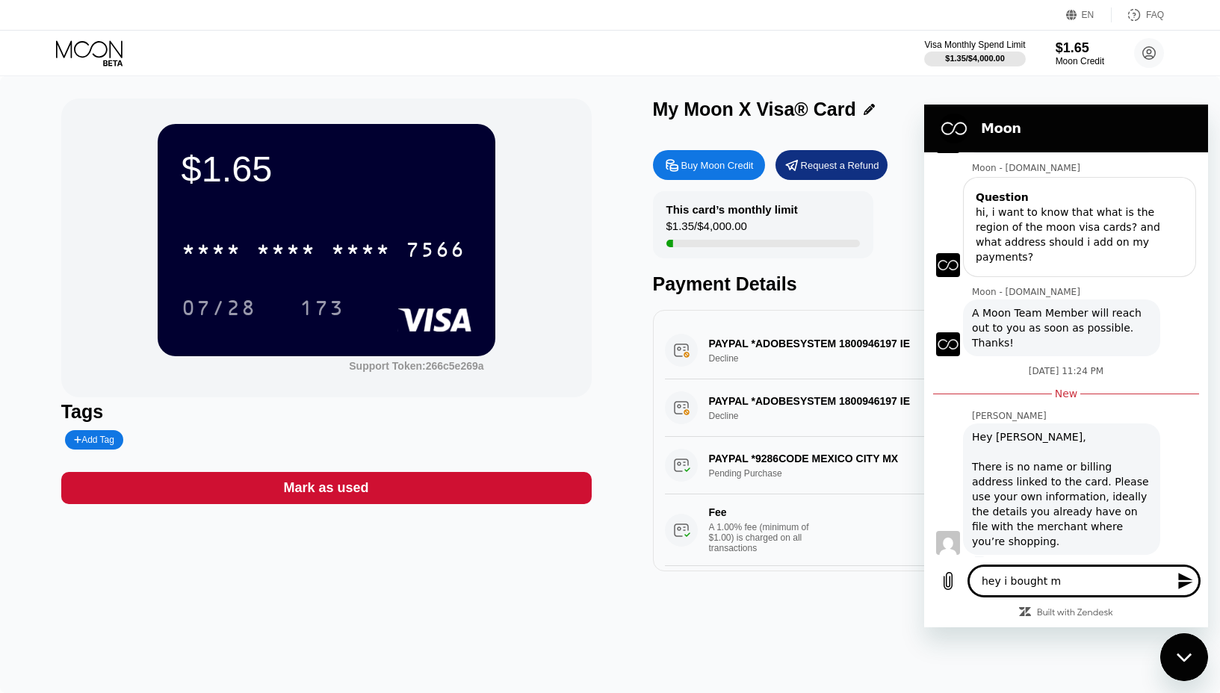
type textarea "hey i bought mo"
type textarea "x"
type textarea "hey i bought moo"
type textarea "x"
type textarea "hey i bought moon"
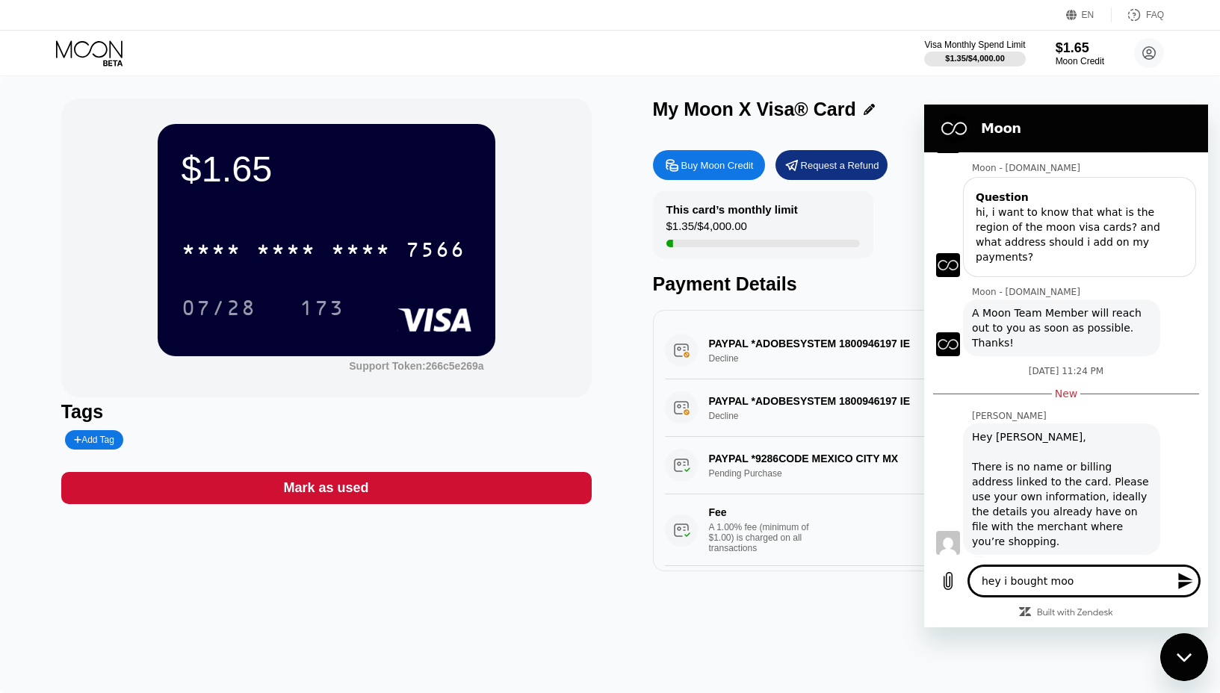
type textarea "x"
type textarea "hey i bought moon"
type textarea "x"
type textarea "hey i bought moon c"
type textarea "x"
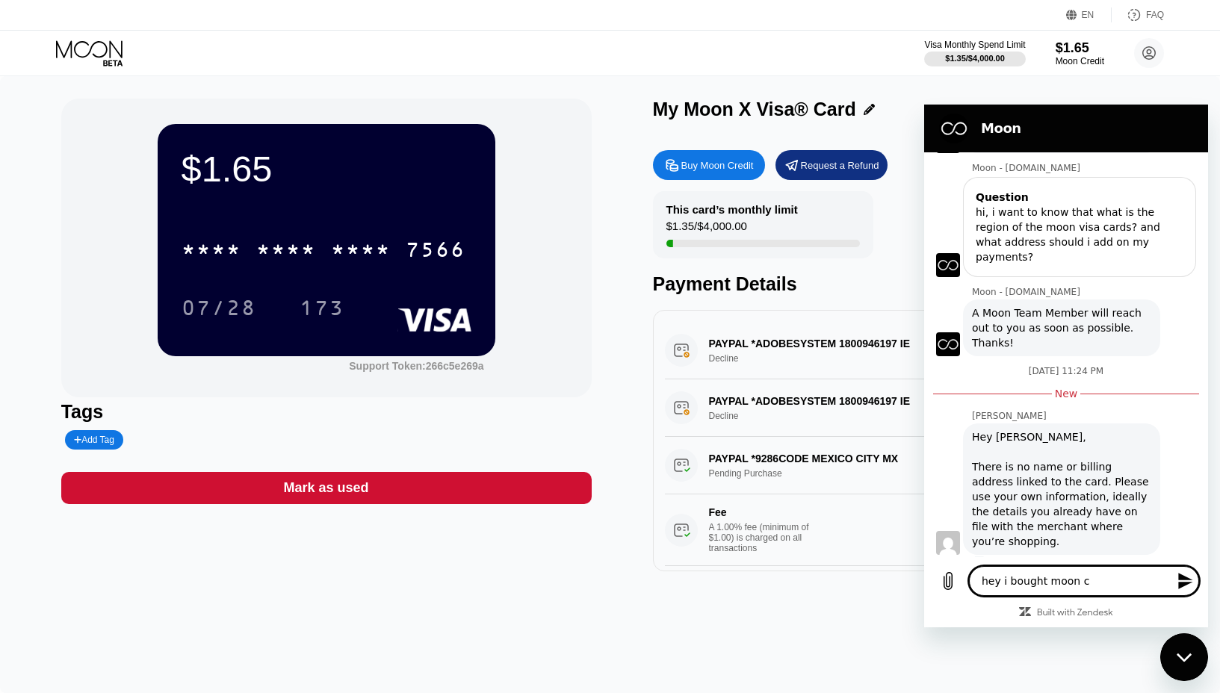
type textarea "hey i bought moon cr"
type textarea "x"
type textarea "hey i bought moon cre"
type textarea "x"
type textarea "hey i bought moon cred"
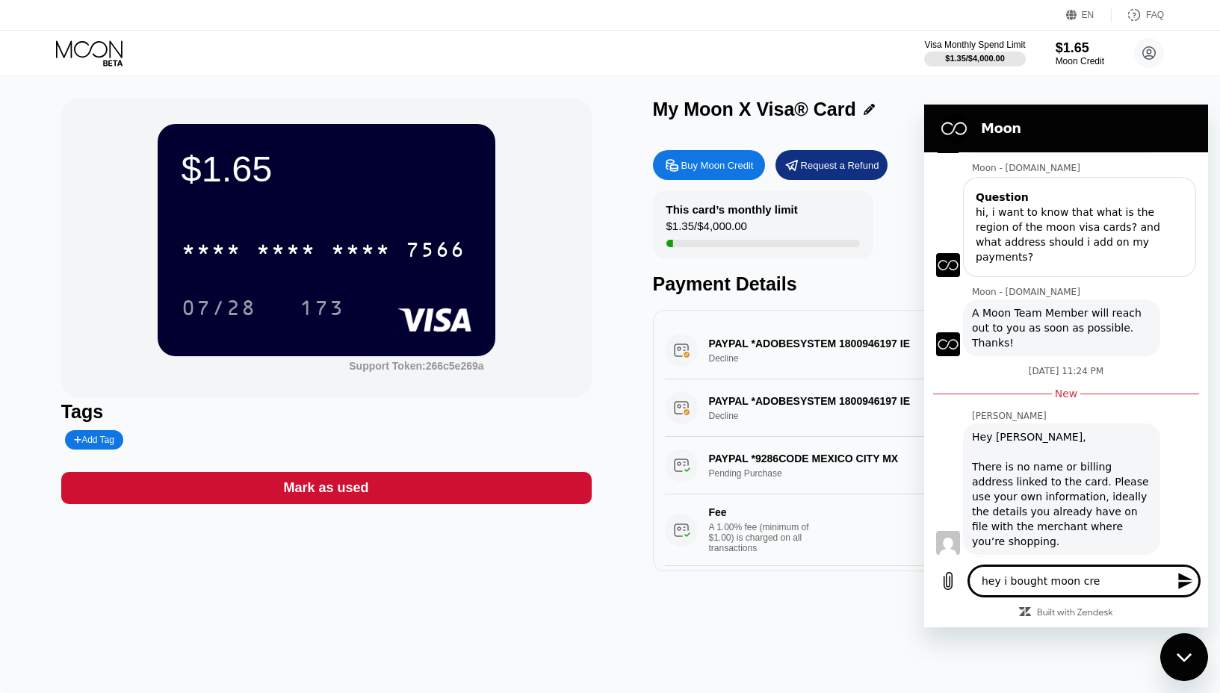
type textarea "x"
type textarea "hey i bought moon credi"
type textarea "x"
type textarea "hey i bought moon credit"
type textarea "x"
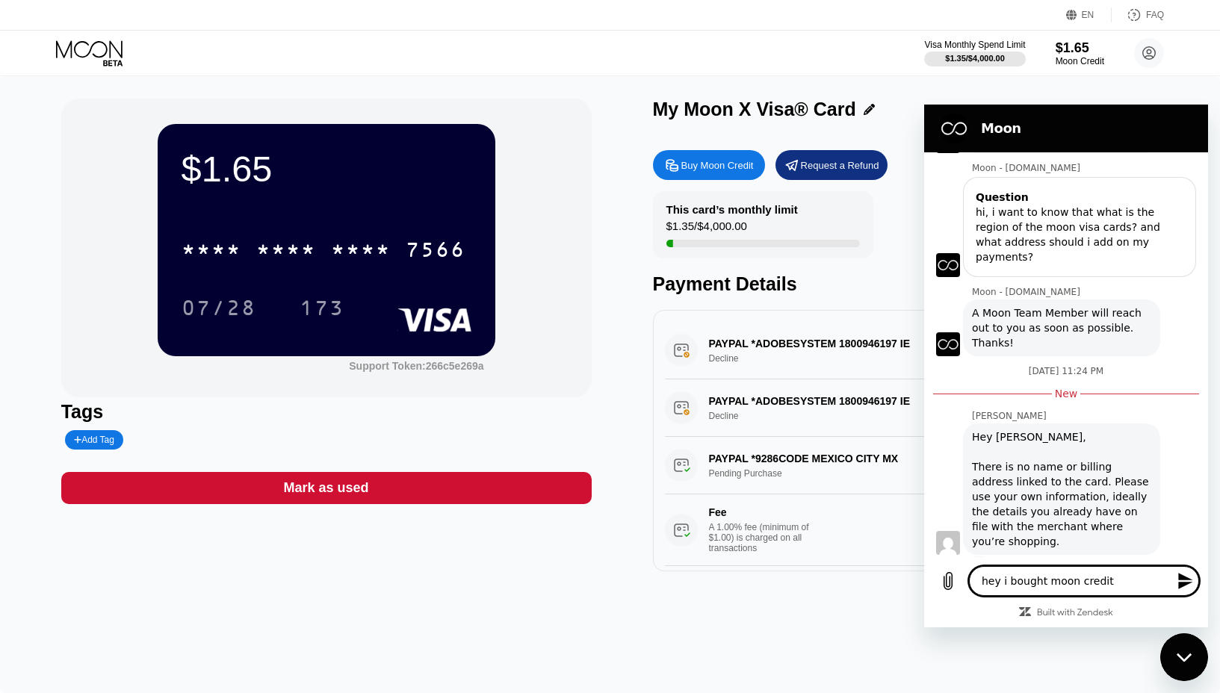
type textarea "hey i bought moon credit"
type textarea "x"
type textarea "hey i bought moon credit o"
type textarea "x"
type textarea "hey i bought moon credit of"
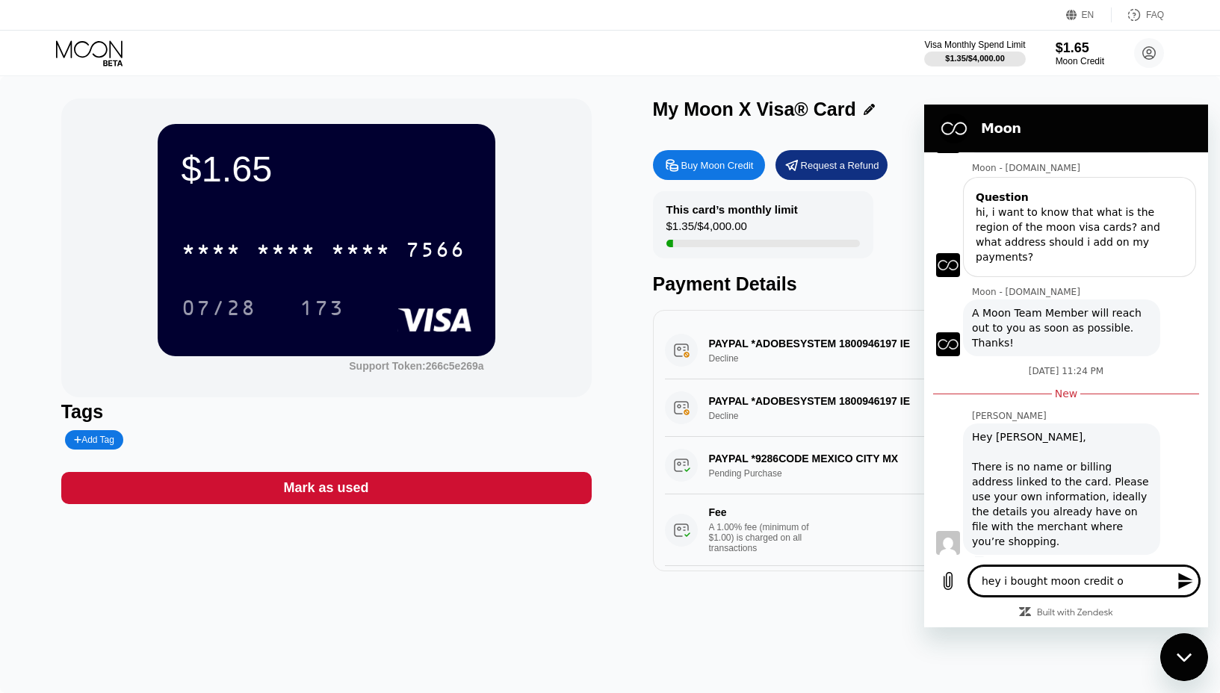
type textarea "x"
type textarea "hey i bought moon credit of"
type textarea "x"
type textarea "hey i bought moon credit of $"
type textarea "x"
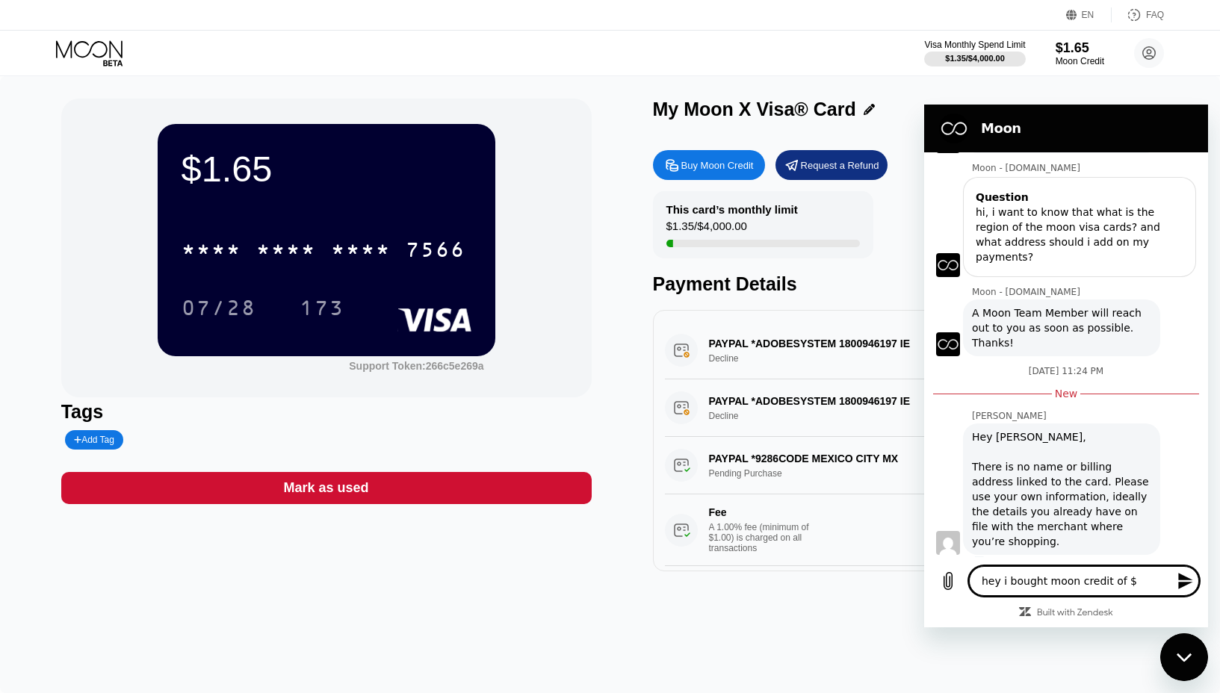
type textarea "hey i bought moon credit of $2"
type textarea "x"
type textarea "hey i bought moon credit of $20"
type textarea "x"
type textarea "hey i bought moon credit of $20"
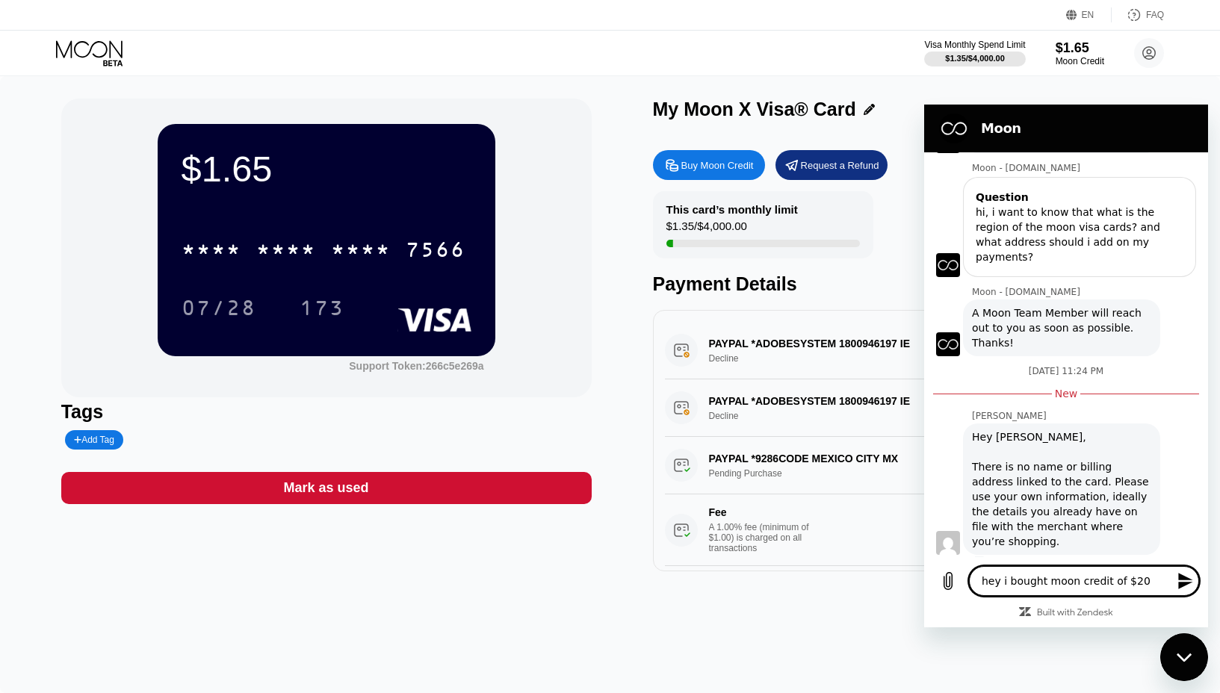
type textarea "x"
type textarea "hey i bought moon credit of $20 u"
type textarea "x"
type textarea "hey i bought moon credit of $20 us"
type textarea "x"
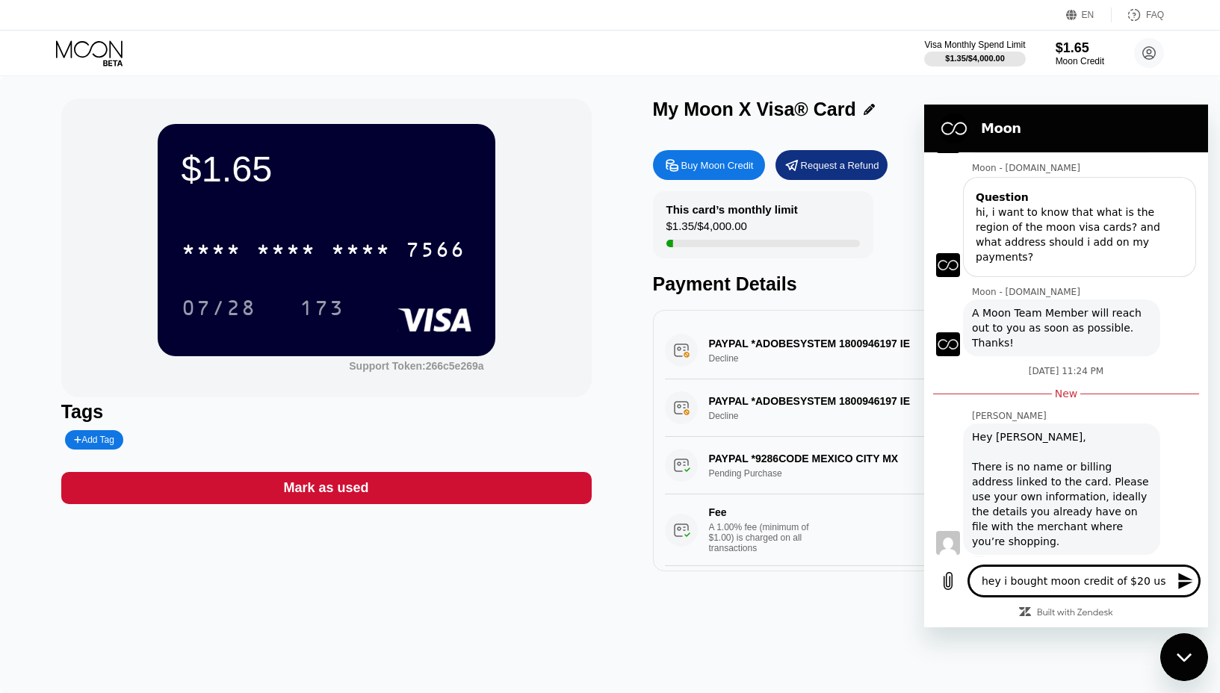
type textarea "hey i bought moon credit of $20 usd"
type textarea "x"
type textarea "hey i bought moon credit of $20 usdc"
type textarea "x"
type textarea "hey i bought moon credit of $20 usdc"
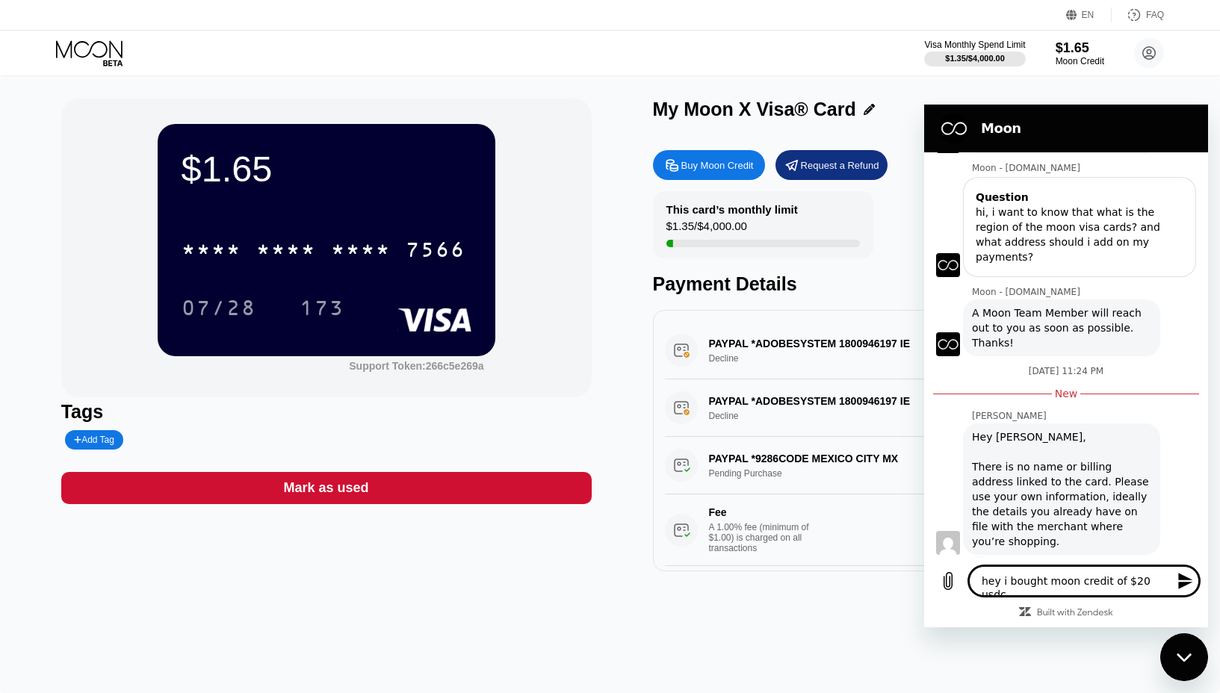
type textarea "x"
type textarea "hey i bought moon credit of $20 usdc o"
type textarea "x"
type textarea "hey i bought moon credit of $20 usdc on"
type textarea "x"
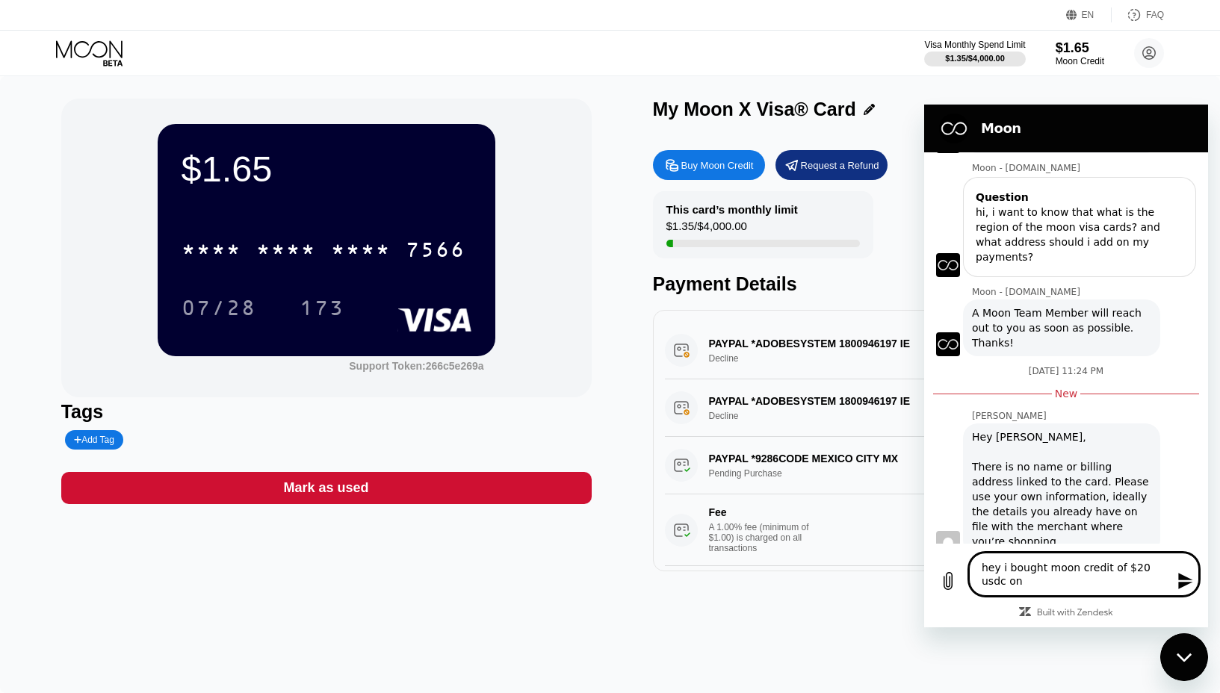
type textarea "hey i bought moon credit of $20 usdc on"
type textarea "x"
type textarea "hey i bought moon credit of $20 usdc on p"
type textarea "x"
type textarea "hey i bought moon credit of $20 usdc on po"
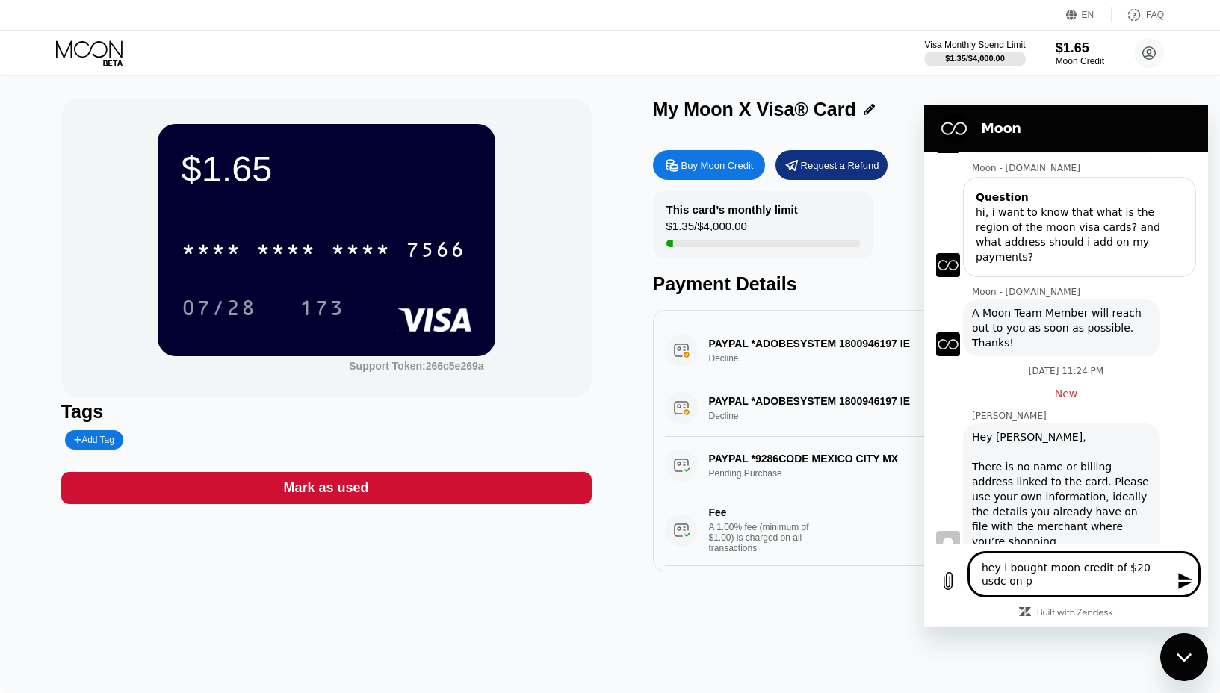
type textarea "x"
type textarea "hey i bought moon credit of $20 usdc on pol"
type textarea "x"
type textarea "hey i bought moon credit of $20 usdc on poly"
type textarea "x"
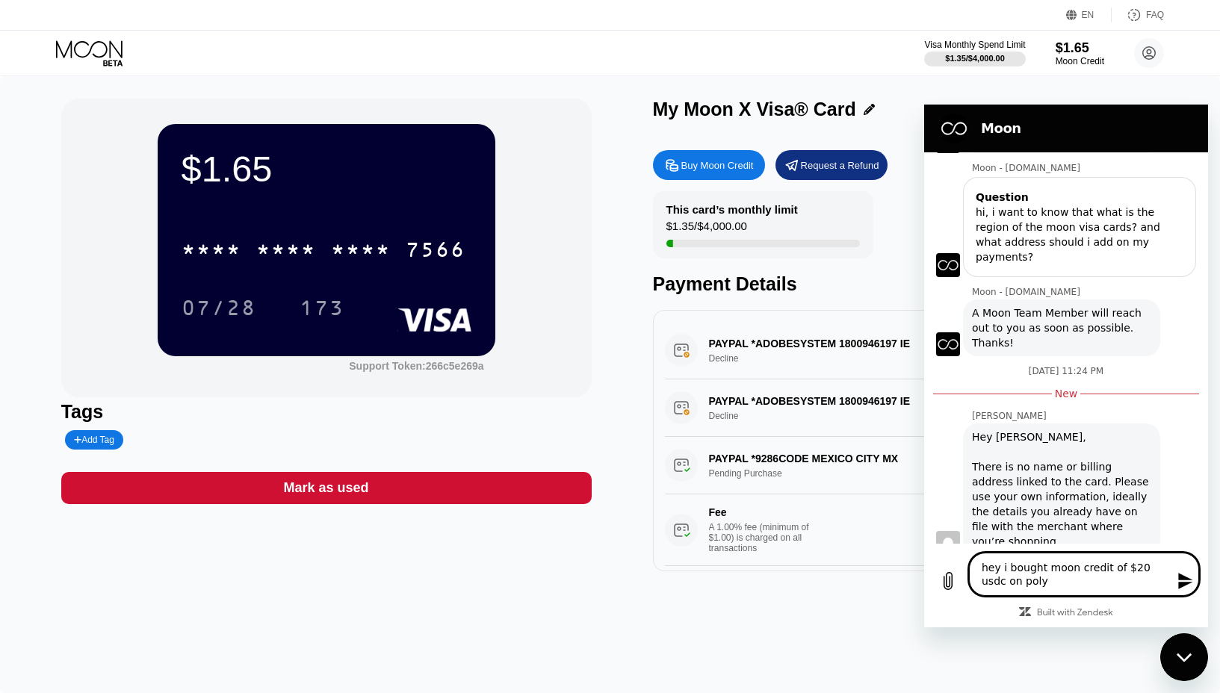
type textarea "hey i bought moon credit of $20 usdc on polyg"
type textarea "x"
type textarea "hey i bought moon credit of $20 usdc on polygo"
type textarea "x"
type textarea "hey i bought moon credit of $20 usdc on polygon"
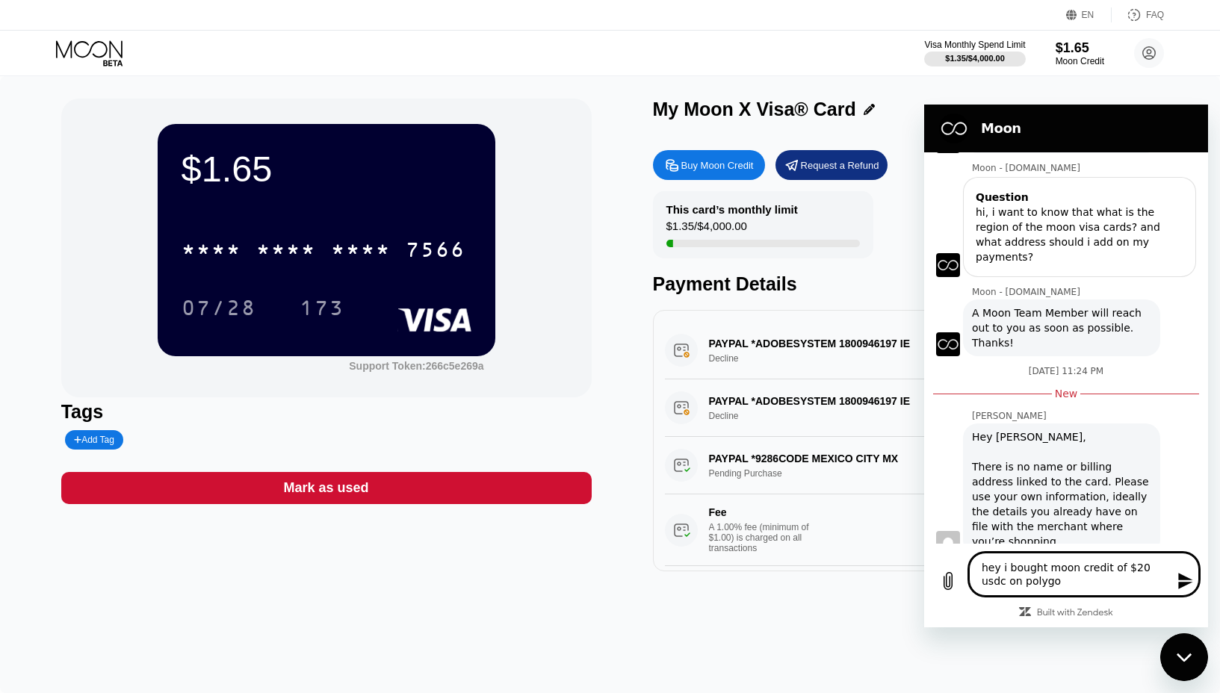
type textarea "x"
type textarea "hey i bought moon credit of $20 usdc on polygon"
type textarea "x"
type textarea "hey i bought moon credit of $20 usdc on polygon w"
type textarea "x"
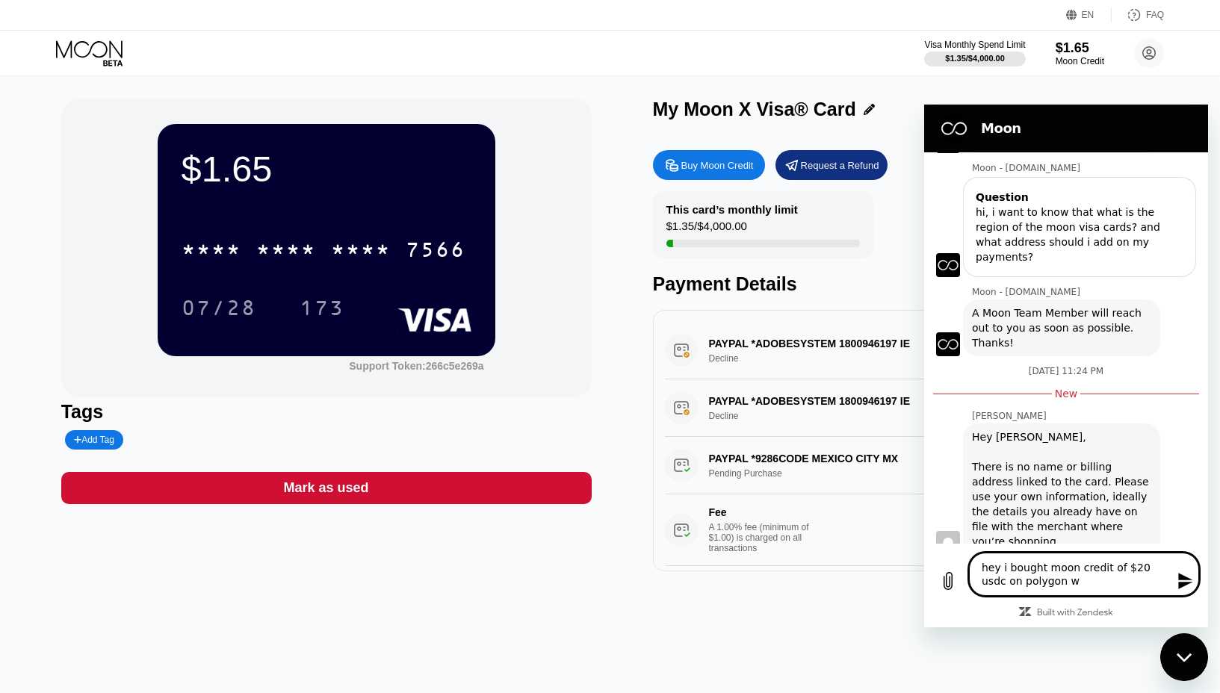
type textarea "hey i bought moon credit of $20 usdc on polygon wi"
type textarea "x"
type textarea "hey i bought moon credit of $20 usdc on polygon wit"
type textarea "x"
type textarea "hey i bought moon credit of $20 usdc on polygon with"
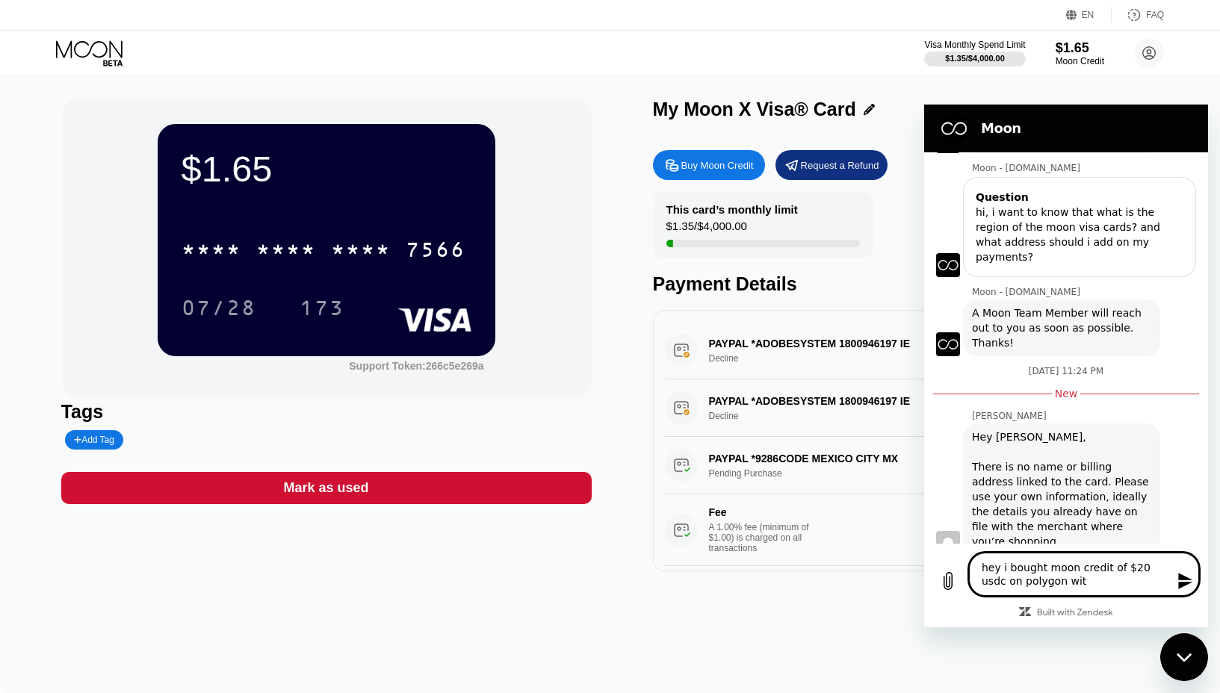
type textarea "x"
type textarea "hey i bought moon credit of $20 usdc on polygon with"
type textarea "x"
type textarea "hey i bought moon credit of $20 usdc on polygon with t"
type textarea "x"
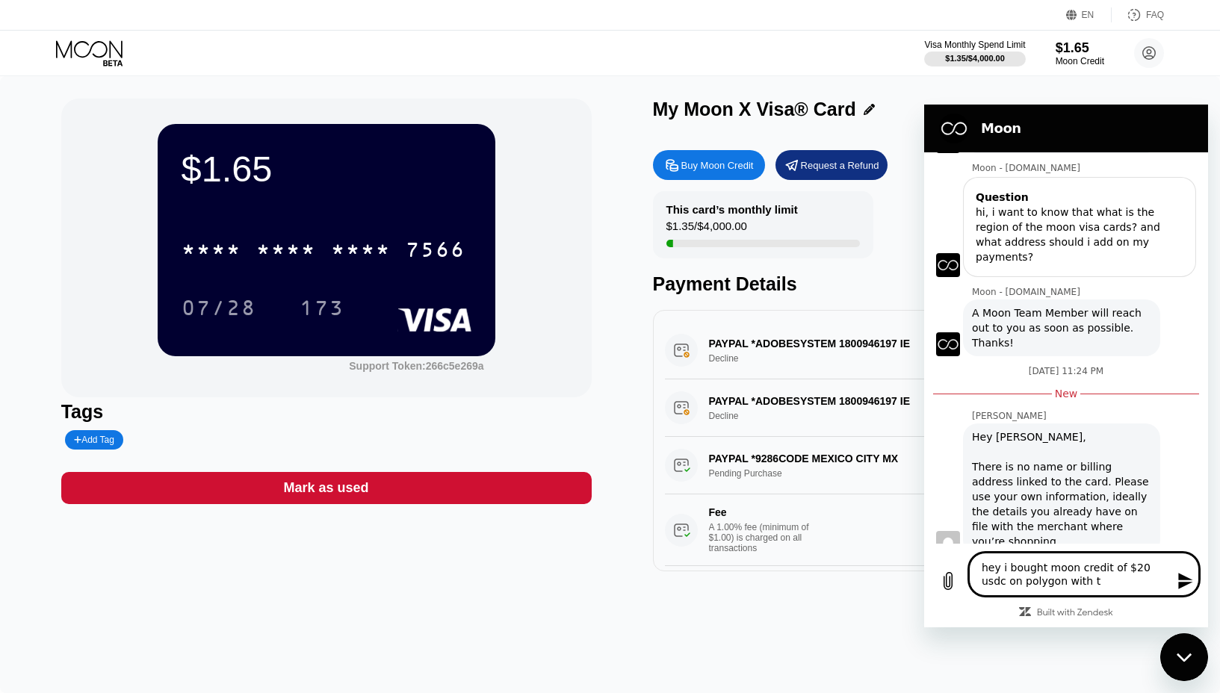
type textarea "hey i bought moon credit of $20 usdc on polygon with th"
type textarea "x"
type textarea "hey i bought moon credit of $20 usdc on polygon with thi"
type textarea "x"
type textarea "hey i bought moon credit of $20 usdc on polygon with this"
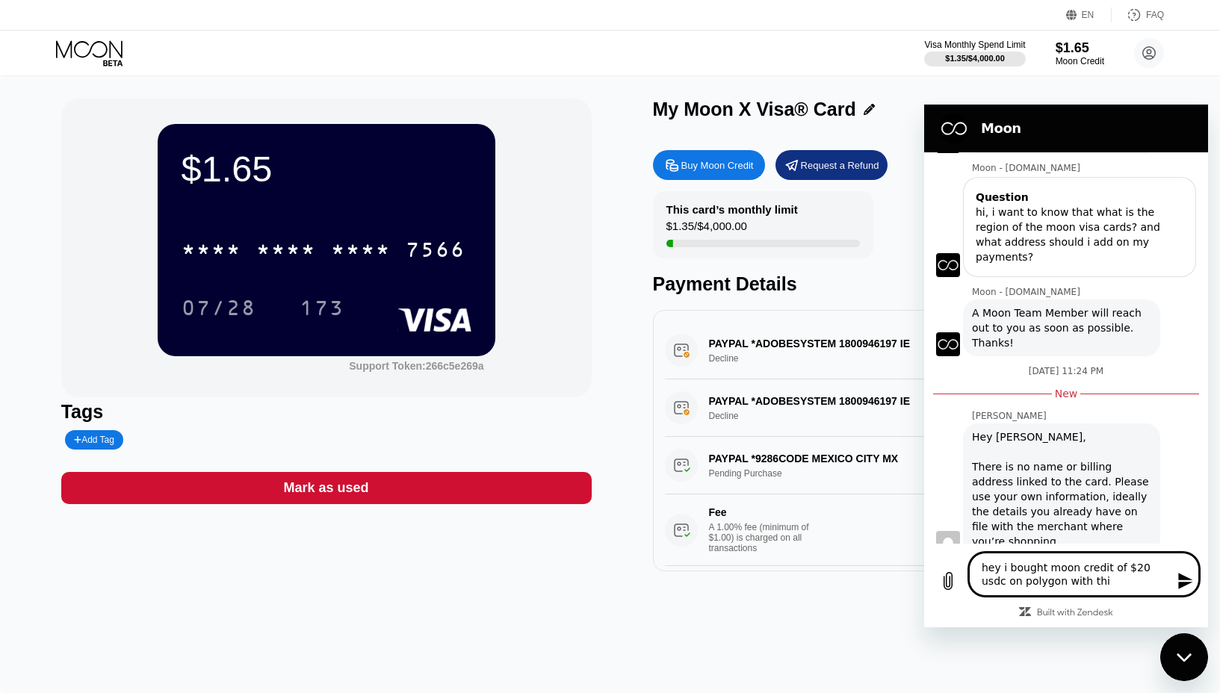
type textarea "x"
type textarea "hey i bought moon credit of $20 usdc on polygon with this"
type textarea "x"
type textarea "hey i bought moon credit of $20 usdc on polygon with this t"
type textarea "x"
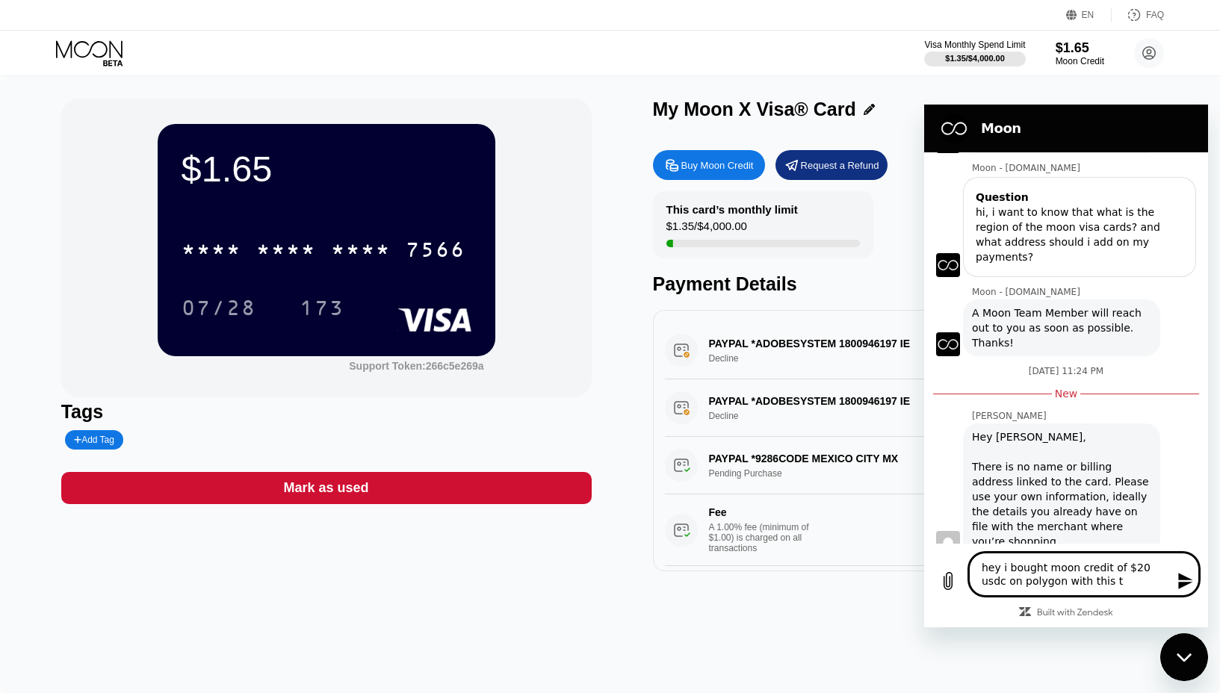
type textarea "hey i bought moon credit of $20 usdc on polygon with this tx"
type textarea "x"
type textarea "hey i bought moon credit of $20 usdc on polygon with this tx"
type textarea "x"
type textarea "hey i bought moon credit of $20 usdc on polygon with this tx h"
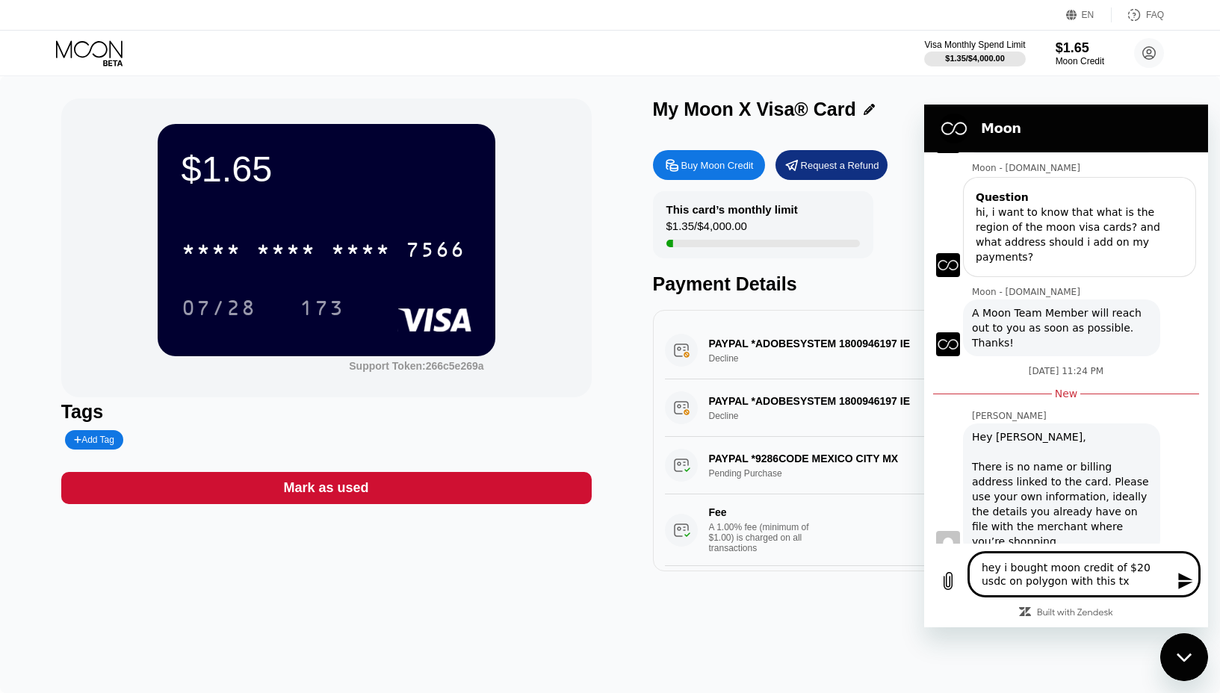
type textarea "x"
type textarea "hey i bought moon credit of $20 usdc on polygon with this tx ha"
type textarea "x"
type textarea "hey i bought moon credit of $20 usdc on polygon with this tx has"
type textarea "x"
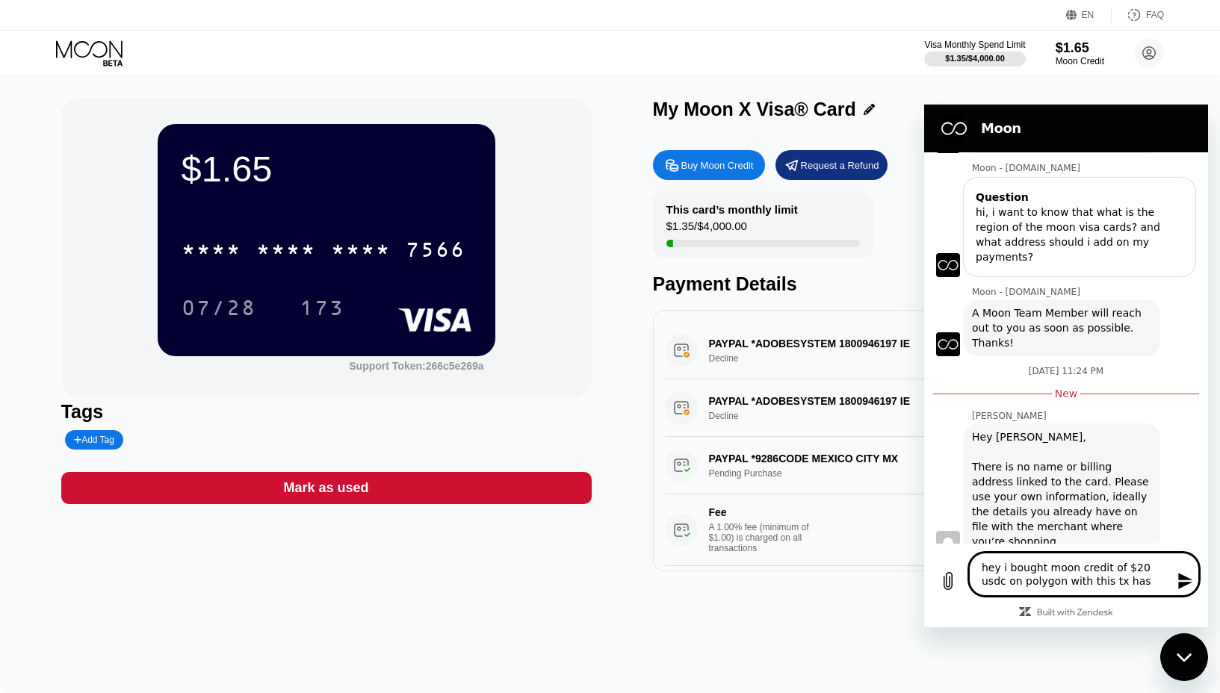
type textarea "hey i bought moon credit of $20 usdc on polygon with this tx hash"
type textarea "x"
type textarea "hey i bought moon credit of $20 usdc on polygon with this tx hash:"
type textarea "x"
type textarea "hey i bought moon credit of $20 usdc on polygon with this tx hash:"
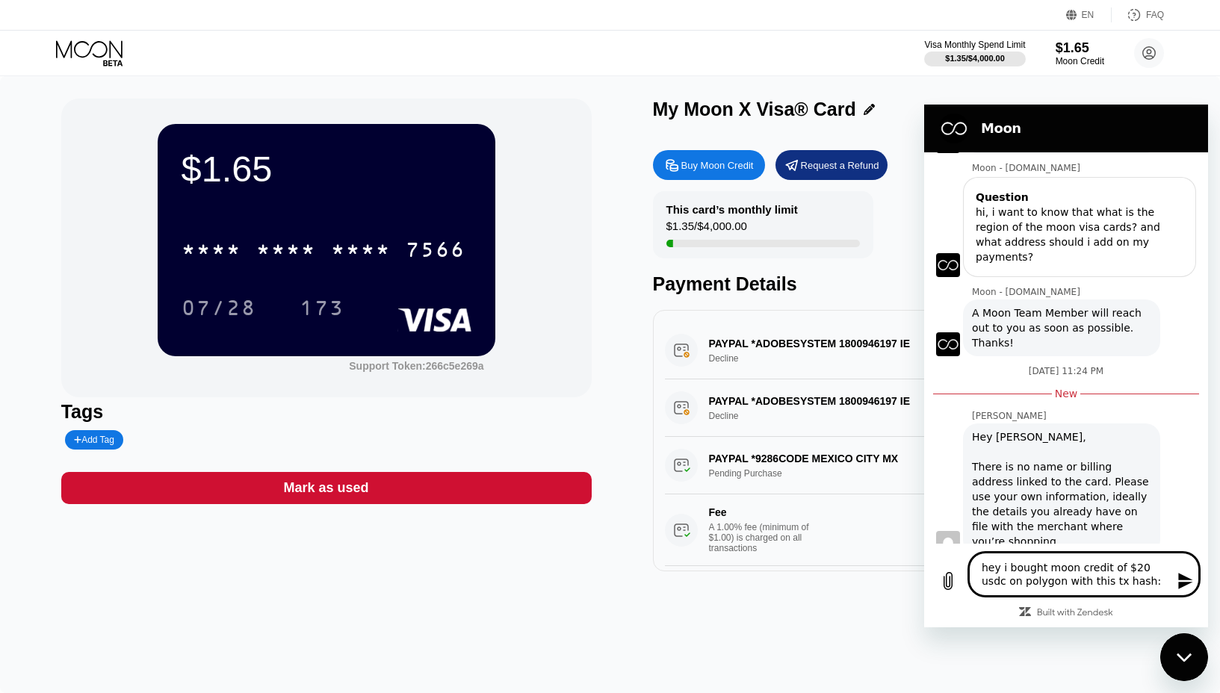
type textarea "x"
paste textarea "0x36ac61d70592872aecb7c547c3fbf21208944c987a63610973f03f87961b078f"
type textarea "hey i bought moon credit of $20 usdc on polygon with this tx hash: 0x36ac61d705…"
type textarea "x"
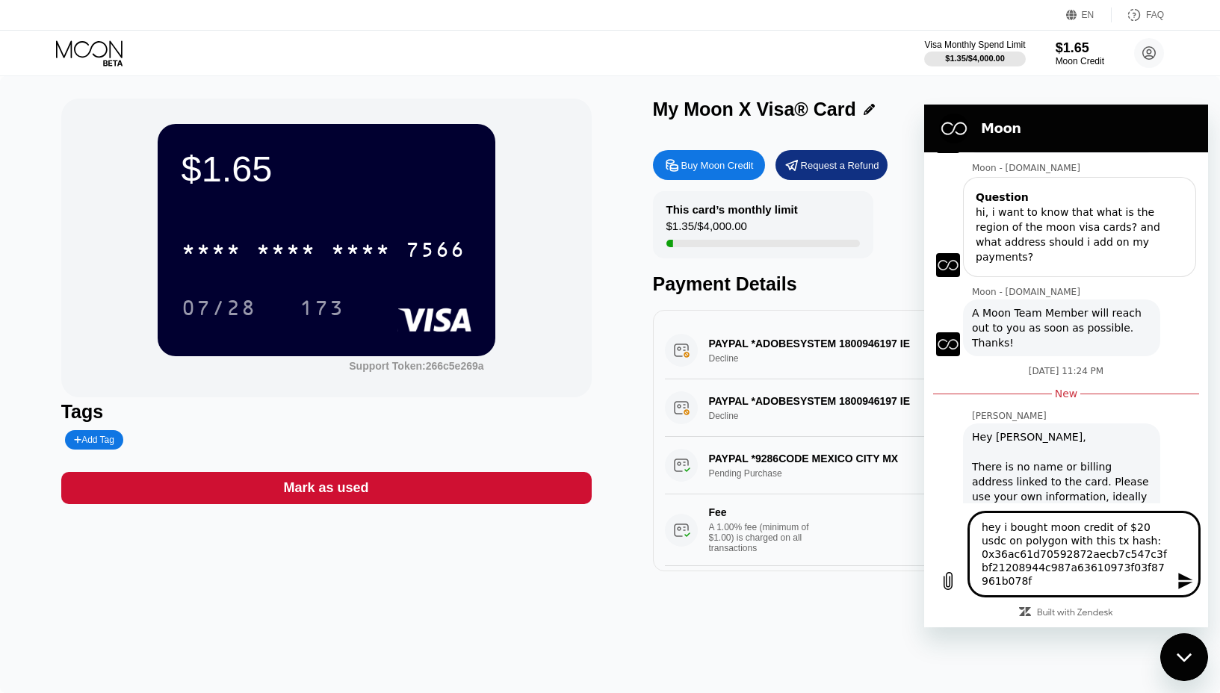
type textarea "hey i bought moon credit of $20 usdc on polygon with this tx hash: 0x36ac61d705…"
type textarea "x"
type textarea "hey i bought moon credit of $20 usdc on polygon with this tx hash: 0x36ac61d705…"
type textarea "x"
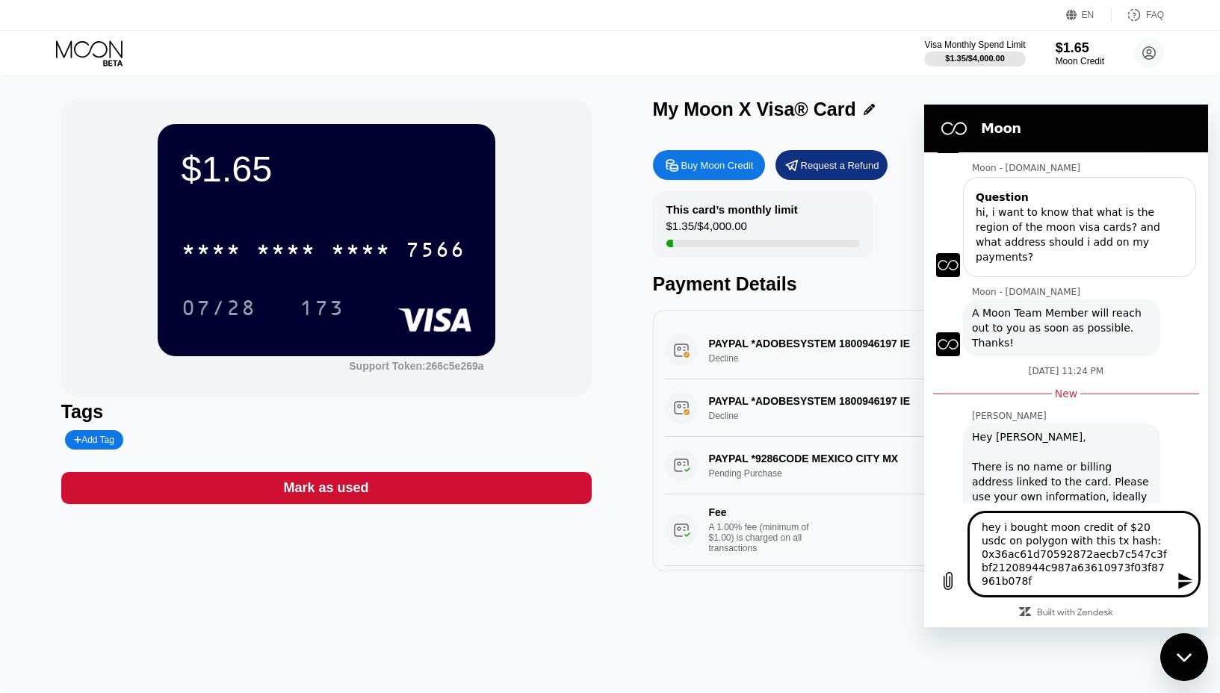
type textarea "hey i bought moon credit of $20 usdc on polygon with this tx hash: 0x36ac61d705…"
type textarea "x"
type textarea "hey i bought moon credit of $20 usdc on polygon with this tx hash: 0x36ac61d705…"
type textarea "x"
type textarea "hey i bought moon credit of $20 usdc on polygon with this tx hash: 0x36ac61d705…"
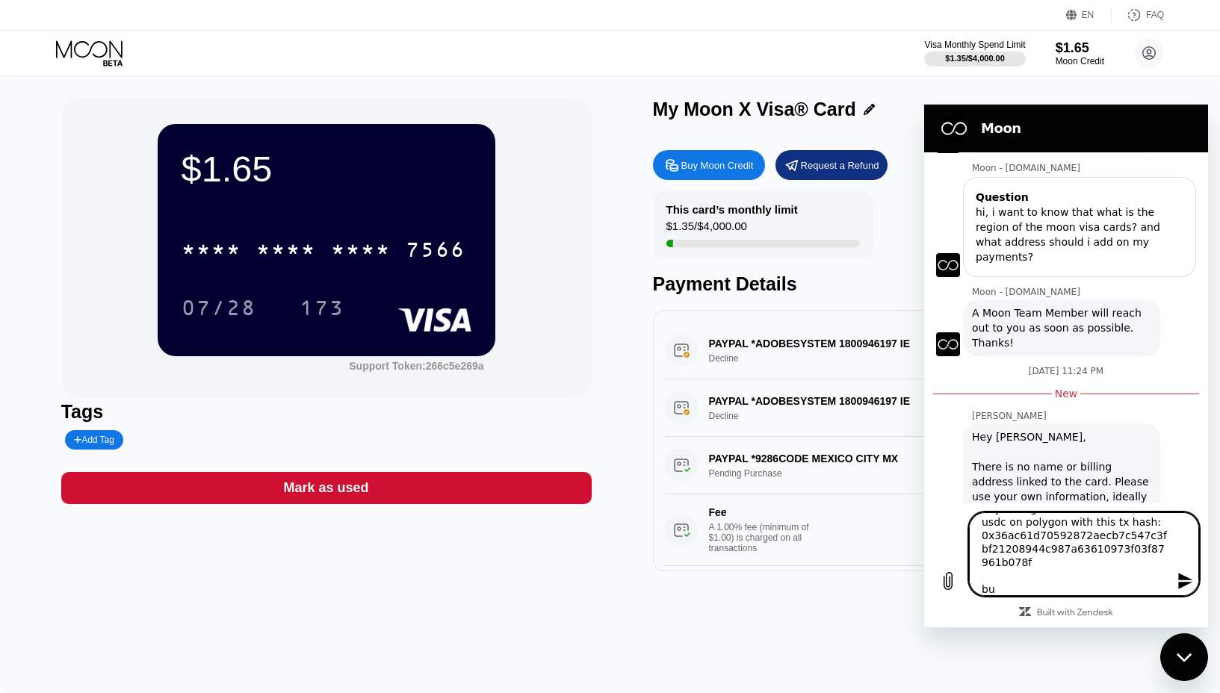
type textarea "x"
type textarea "hey i bought moon credit of $20 usdc on polygon with this tx hash: 0x36ac61d705…"
type textarea "x"
type textarea "hey i bought moon credit of $20 usdc on polygon with this tx hash: 0x36ac61d705…"
type textarea "x"
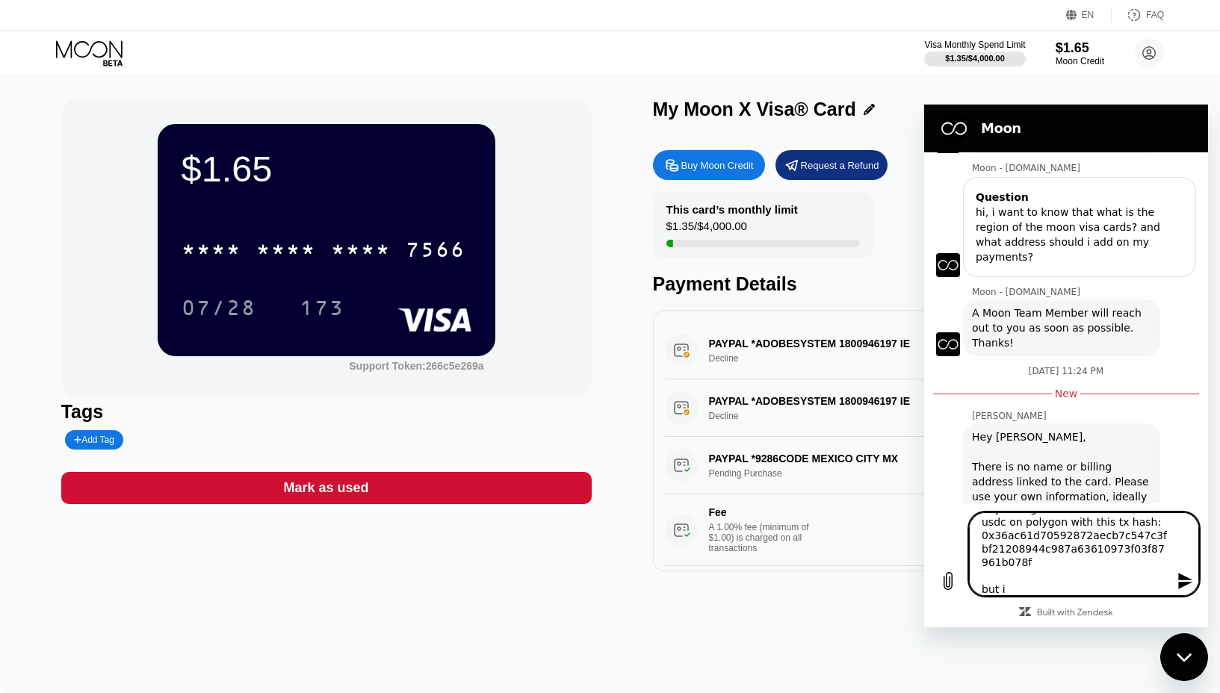
type textarea "hey i bought moon credit of $20 usdc on polygon with this tx hash: 0x36ac61d705…"
type textarea "x"
type textarea "hey i bought moon credit of $20 usdc on polygon with this tx hash: 0x36ac61d705…"
type textarea "x"
type textarea "hey i bought moon credit of $20 usdc on polygon with this tx hash: 0x36ac61d705…"
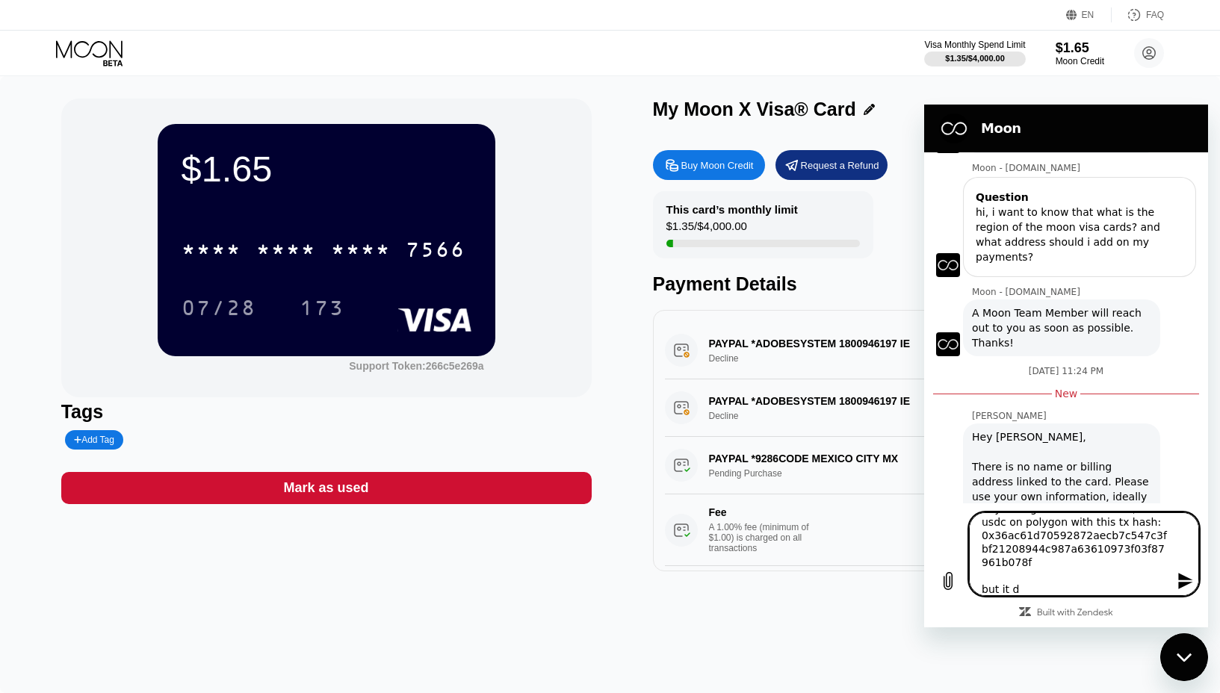
type textarea "x"
type textarea "hey i bought moon credit of $20 usdc on polygon with this tx hash: 0x36ac61d705…"
type textarea "x"
type textarea "hey i bought moon credit of $20 usdc on polygon with this tx hash: 0x36ac61d705…"
type textarea "x"
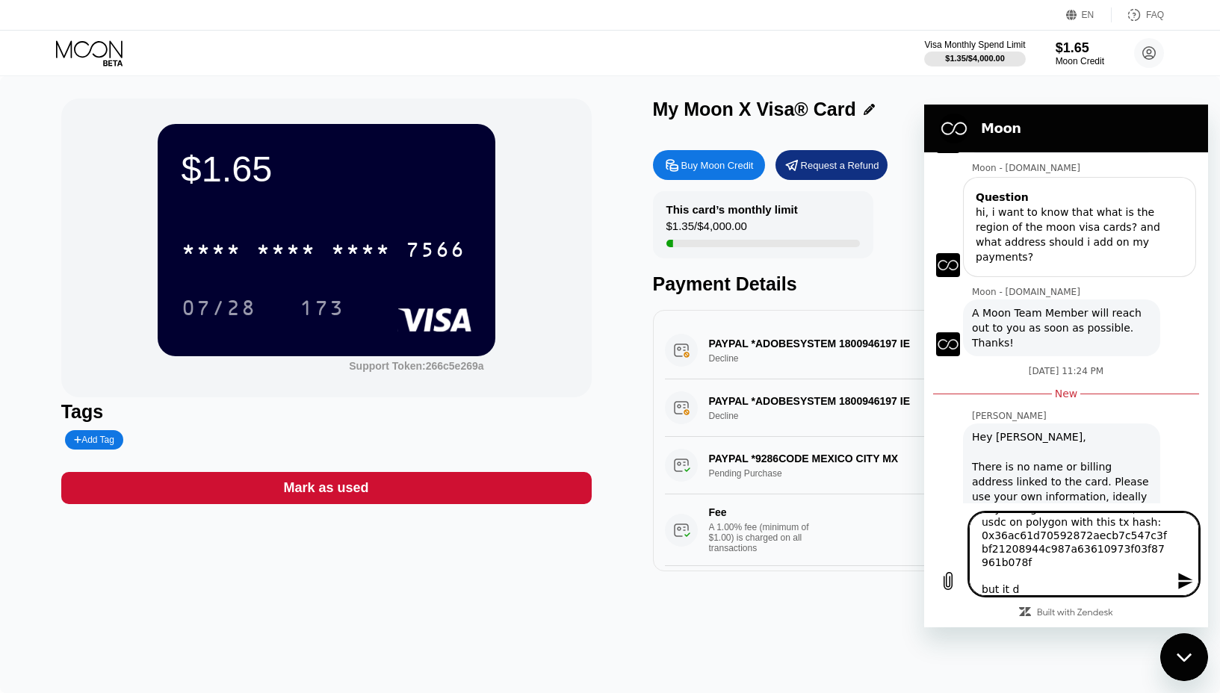
type textarea "hey i bought moon credit of $20 usdc on polygon with this tx hash: 0x36ac61d705…"
type textarea "x"
type textarea "hey i bought moon credit of $20 usdc on polygon with this tx hash: 0x36ac61d705…"
type textarea "x"
type textarea "hey i bought moon credit of $20 usdc on polygon with this tx hash: 0x36ac61d705…"
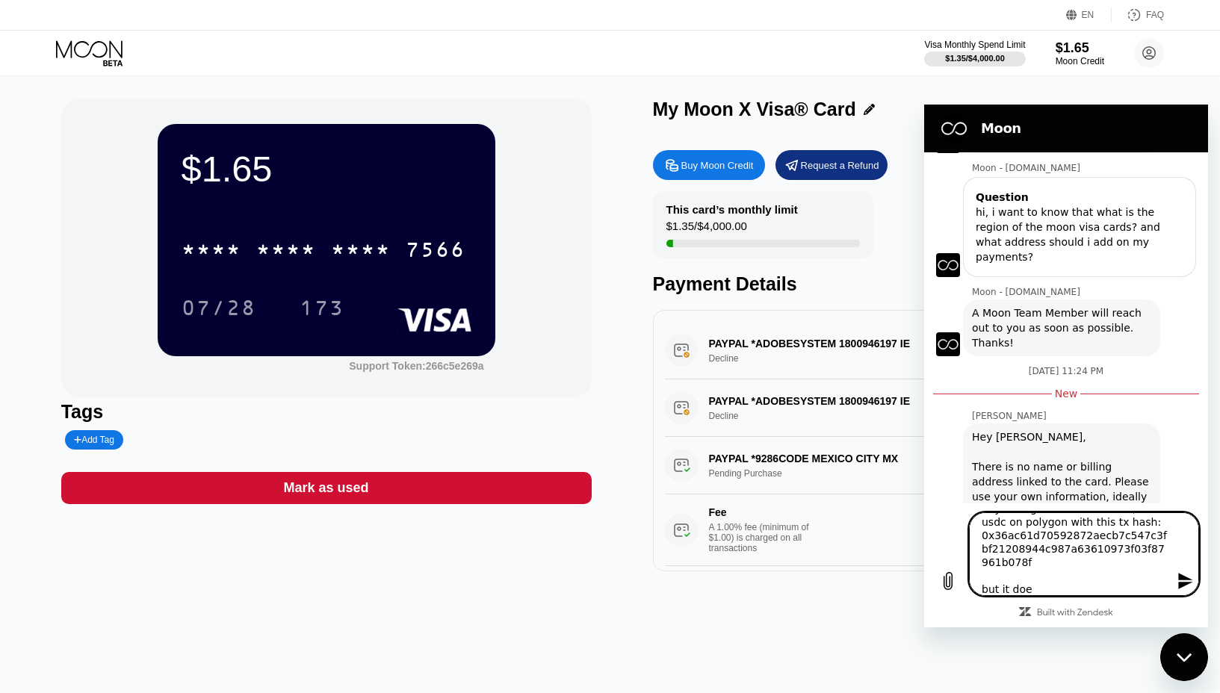
type textarea "x"
type textarea "hey i bought moon credit of $20 usdc on polygon with this tx hash: 0x36ac61d705…"
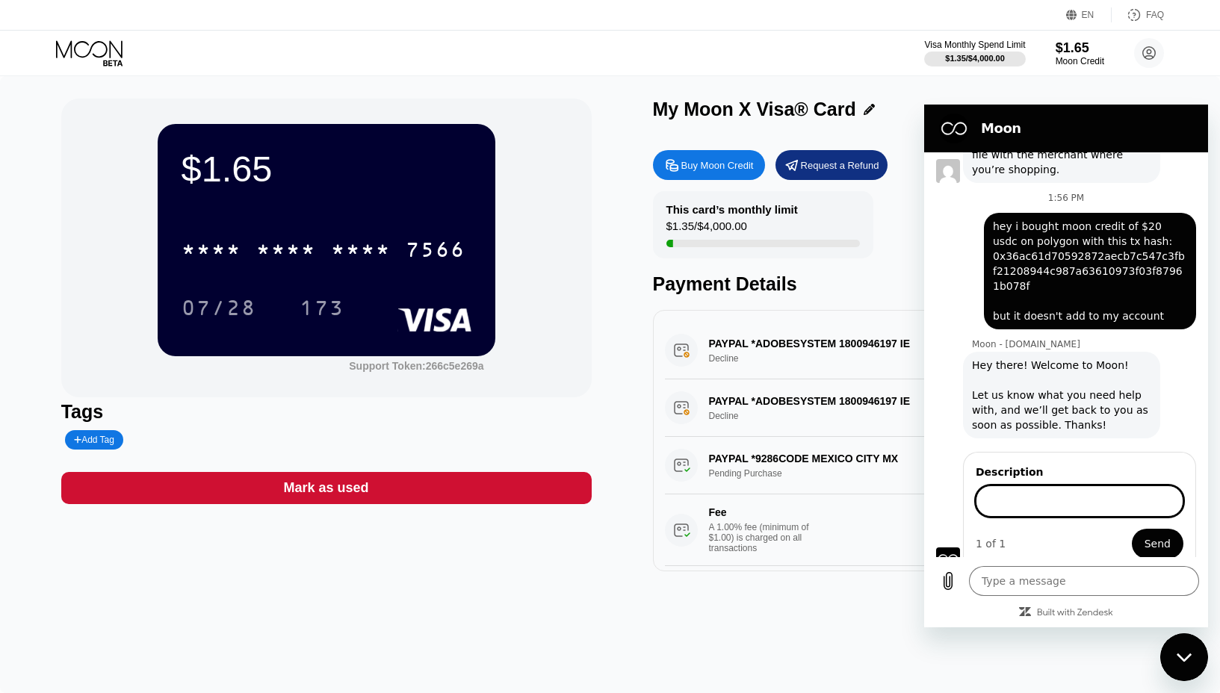
scroll to position [500, 0]
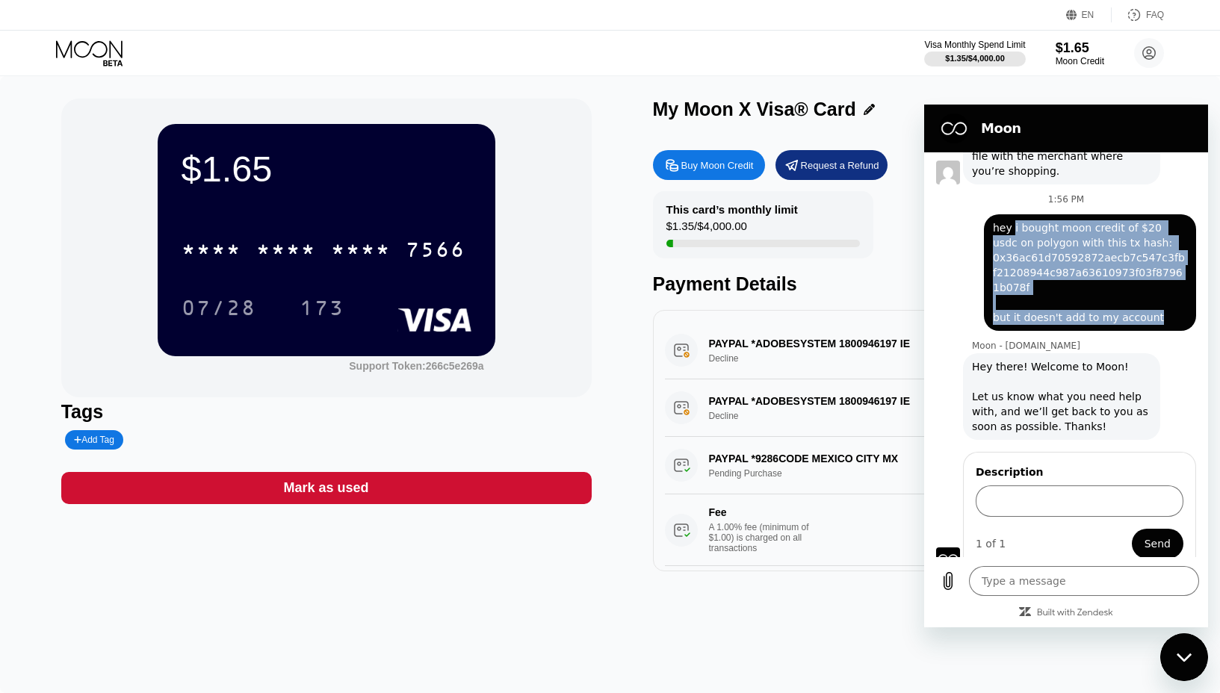
drag, startPoint x: 1157, startPoint y: 303, endPoint x: 1014, endPoint y: 212, distance: 169.3
click at [1014, 220] on span "hey i bought moon credit of $20 usdc on polygon with this tx hash: 0x36ac61d705…" at bounding box center [1090, 272] width 194 height 105
copy span "i bought moon credit of $20 usdc on polygon with this tx hash: 0x36ac61d7059287…"
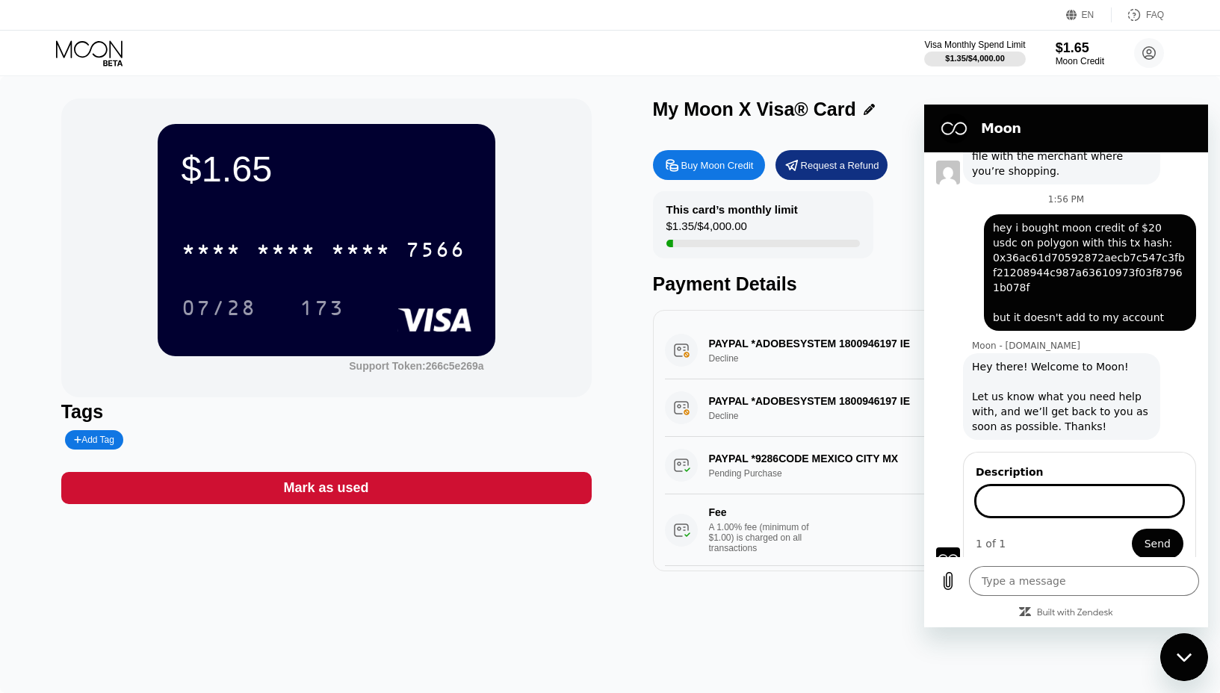
click at [1051, 490] on input "Description" at bounding box center [1080, 501] width 208 height 31
paste input "i bought moon credit of $20 usdc on polygon with this tx hash: 0x36ac61d7059287…"
click at [1133, 529] on button "Send" at bounding box center [1158, 544] width 52 height 30
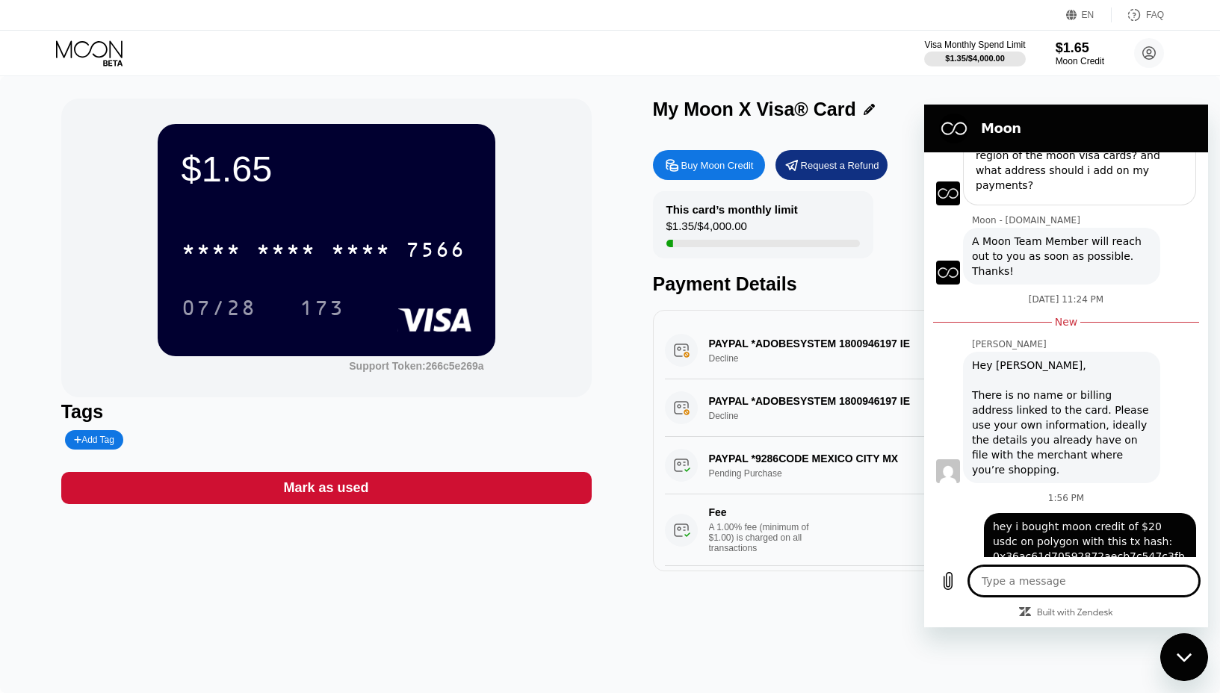
scroll to position [189, 0]
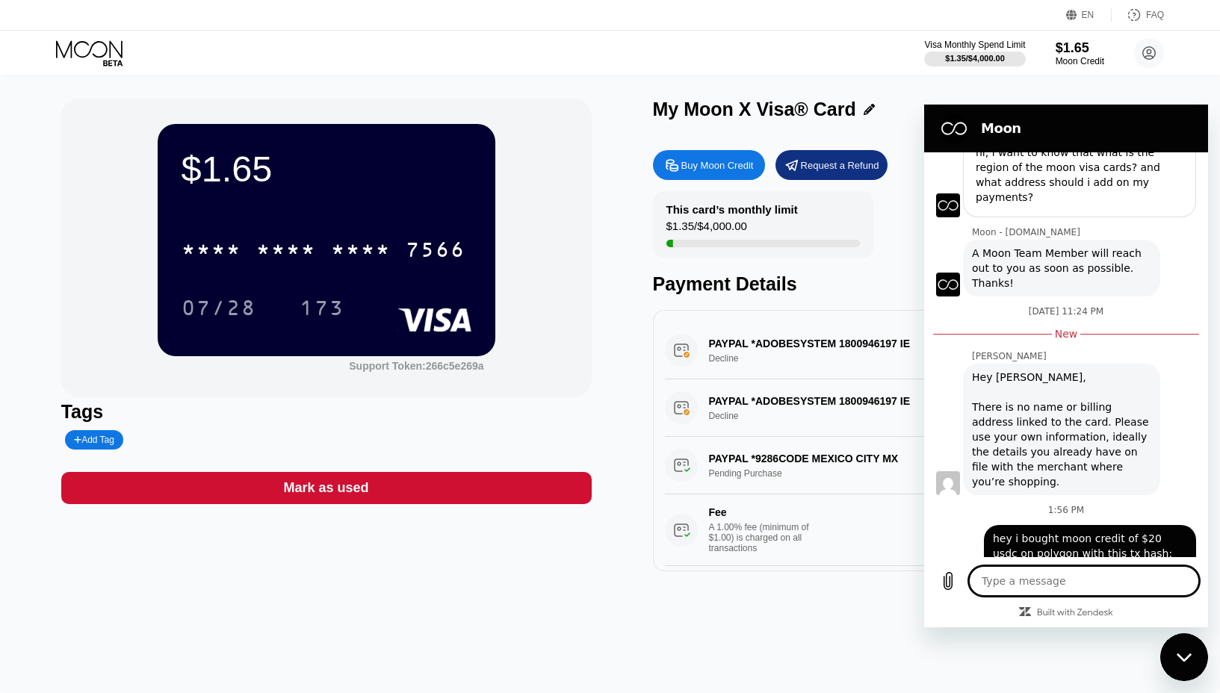
click at [1036, 393] on div "Hey Behnam, There is no name or billing address linked to the card. Please use …" at bounding box center [1061, 430] width 179 height 120
drag, startPoint x: 1031, startPoint y: 384, endPoint x: 1026, endPoint y: 374, distance: 11.0
click at [1031, 383] on div "Hey Behnam, There is no name or billing address linked to the card. Please use …" at bounding box center [1061, 430] width 179 height 120
click at [1174, 654] on div "Close messaging window" at bounding box center [1184, 657] width 45 height 45
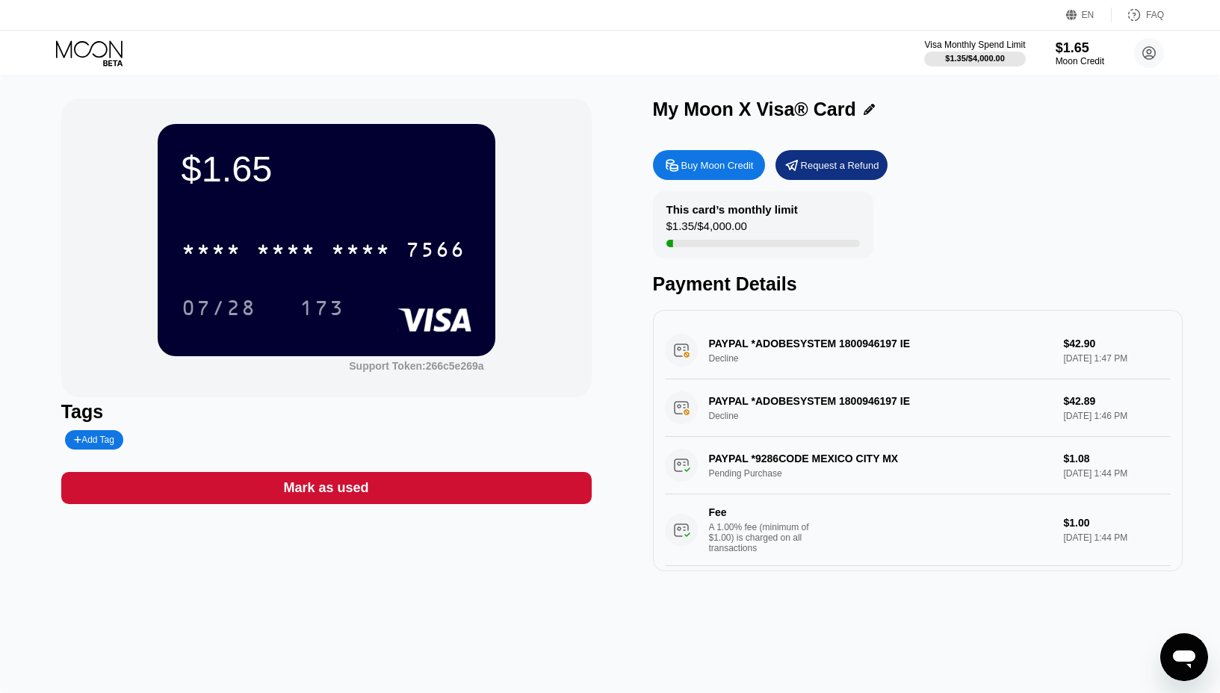
click at [1077, 236] on div "This card’s monthly limit $1.35 / $4,000.00 Payment Details" at bounding box center [918, 243] width 530 height 104
click at [990, 45] on div "Visa Monthly Spend Limit" at bounding box center [974, 45] width 103 height 10
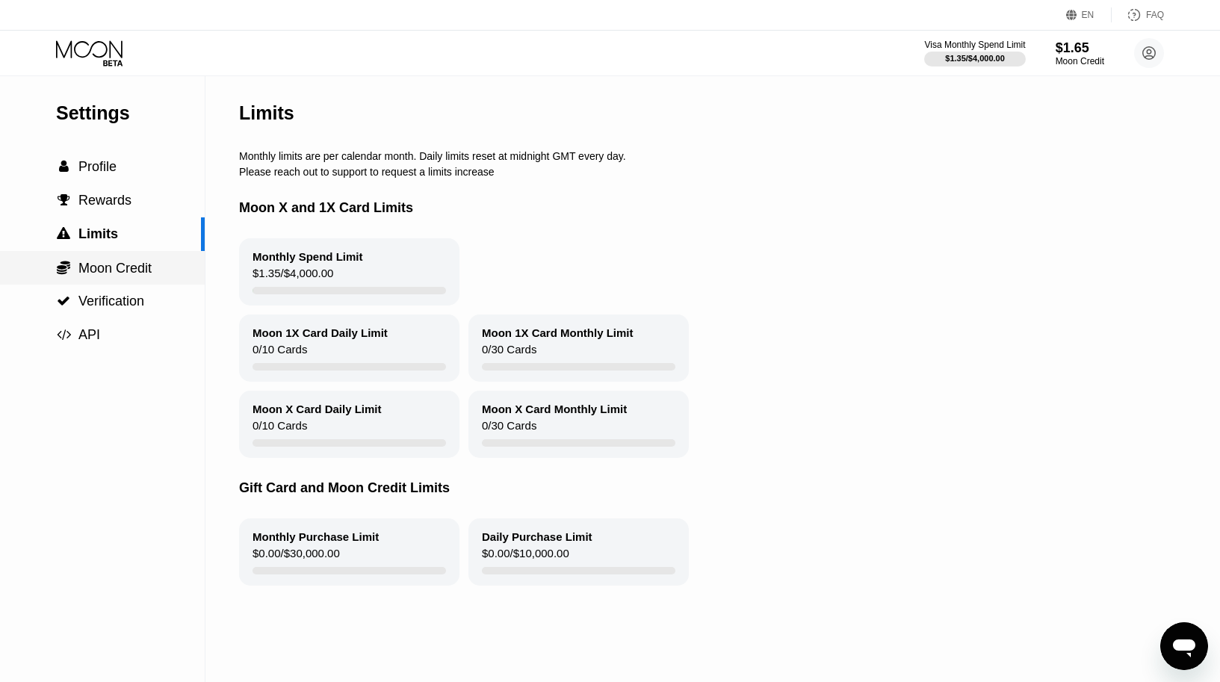
click at [101, 276] on div " Moon Credit" at bounding box center [102, 268] width 205 height 34
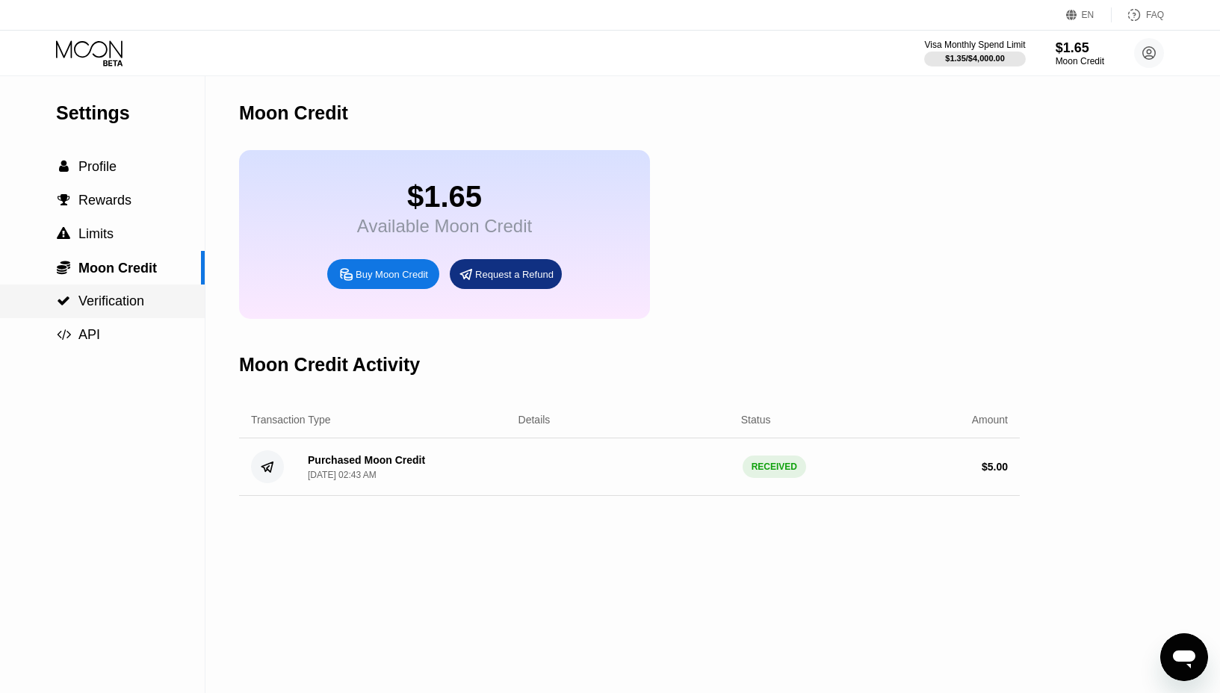
click at [110, 306] on span "Verification" at bounding box center [111, 301] width 66 height 15
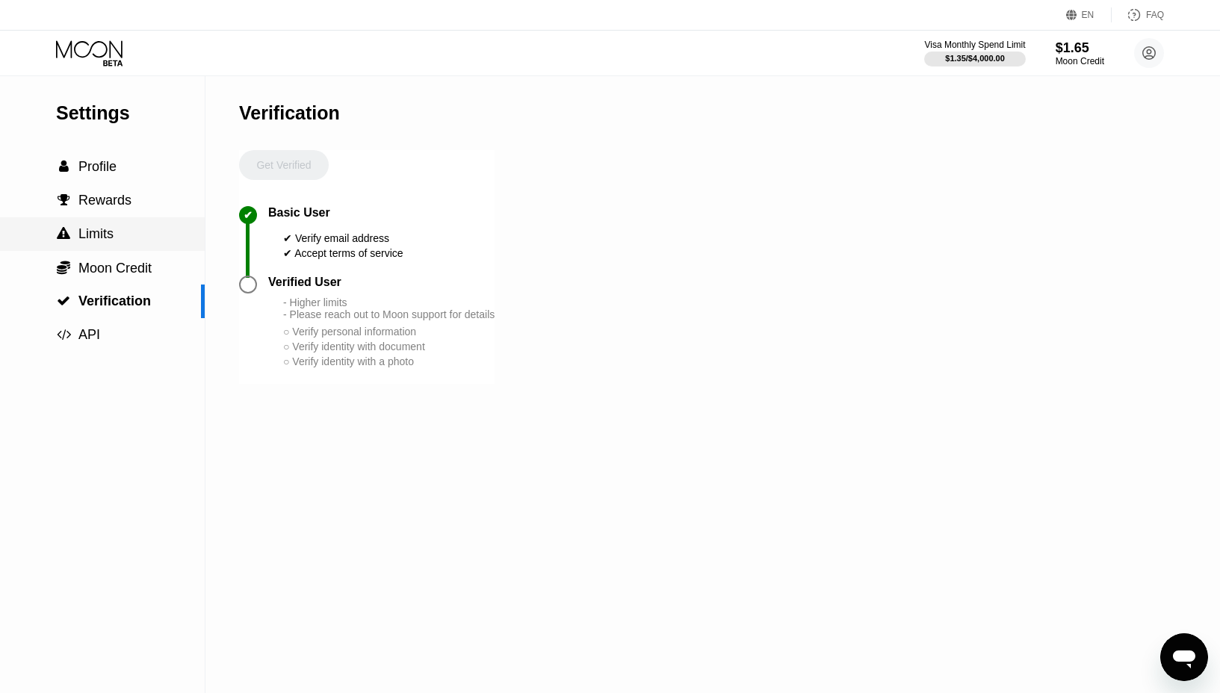
click at [113, 239] on span "Limits" at bounding box center [95, 233] width 35 height 15
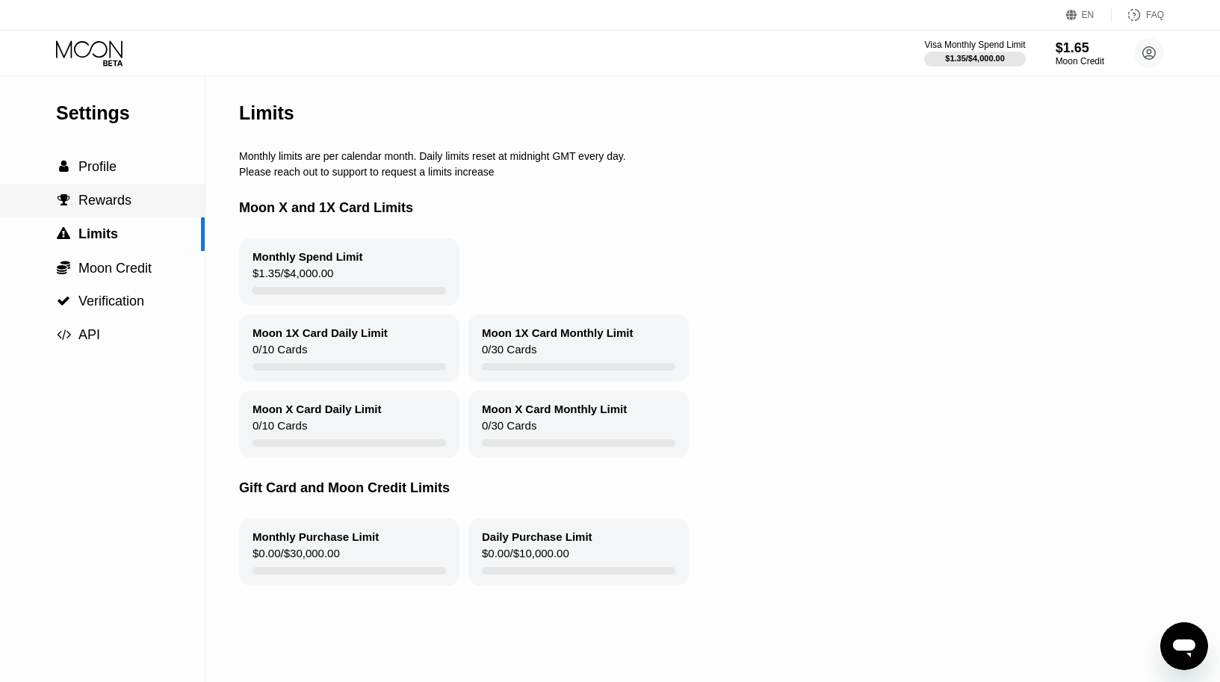
click at [107, 208] on span "Rewards" at bounding box center [104, 200] width 53 height 15
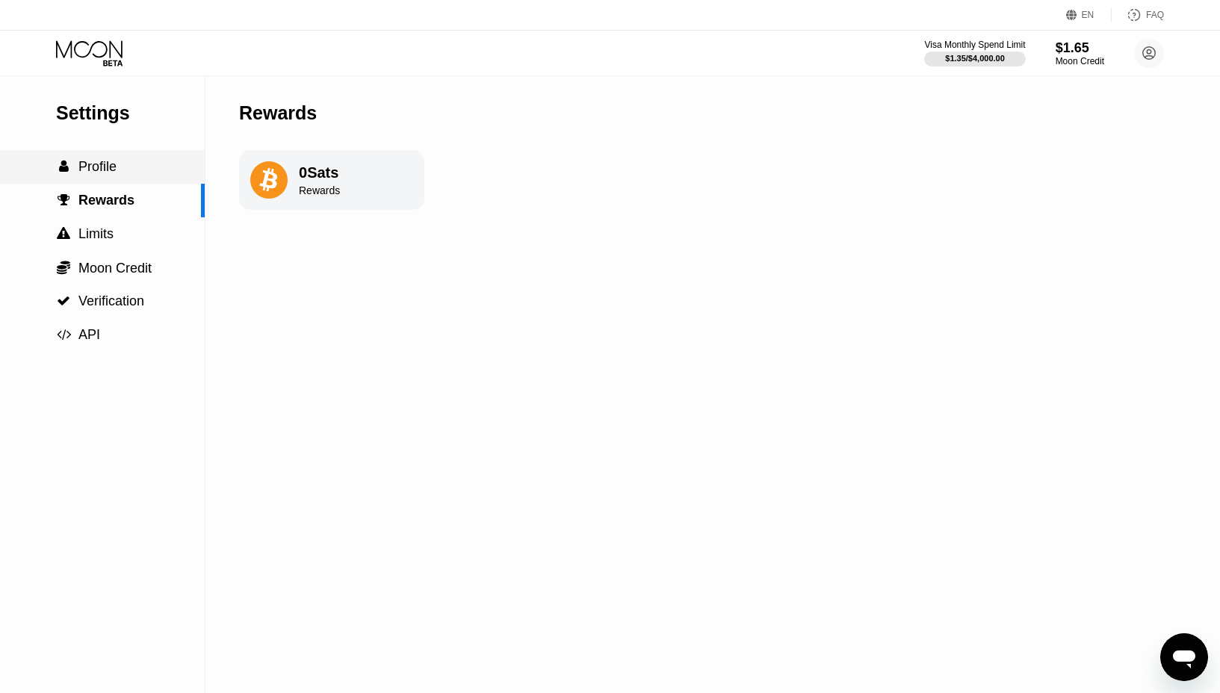
click at [114, 170] on span "Profile" at bounding box center [97, 166] width 38 height 15
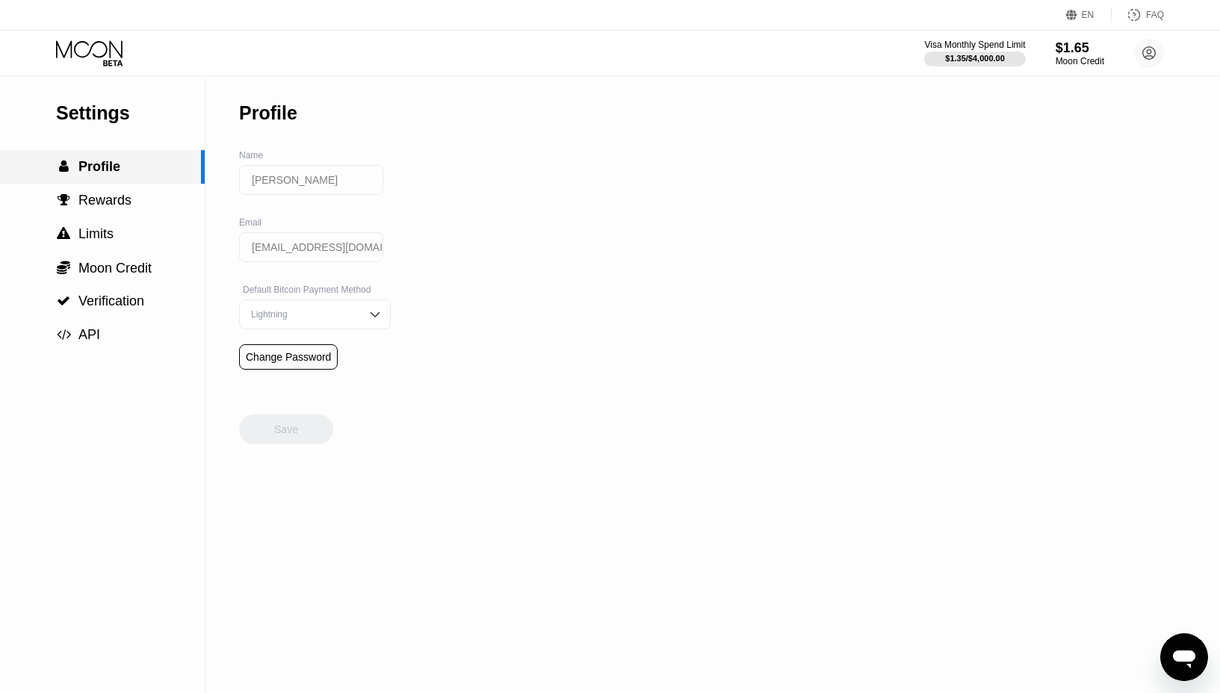
click at [100, 206] on span "Rewards" at bounding box center [104, 200] width 53 height 15
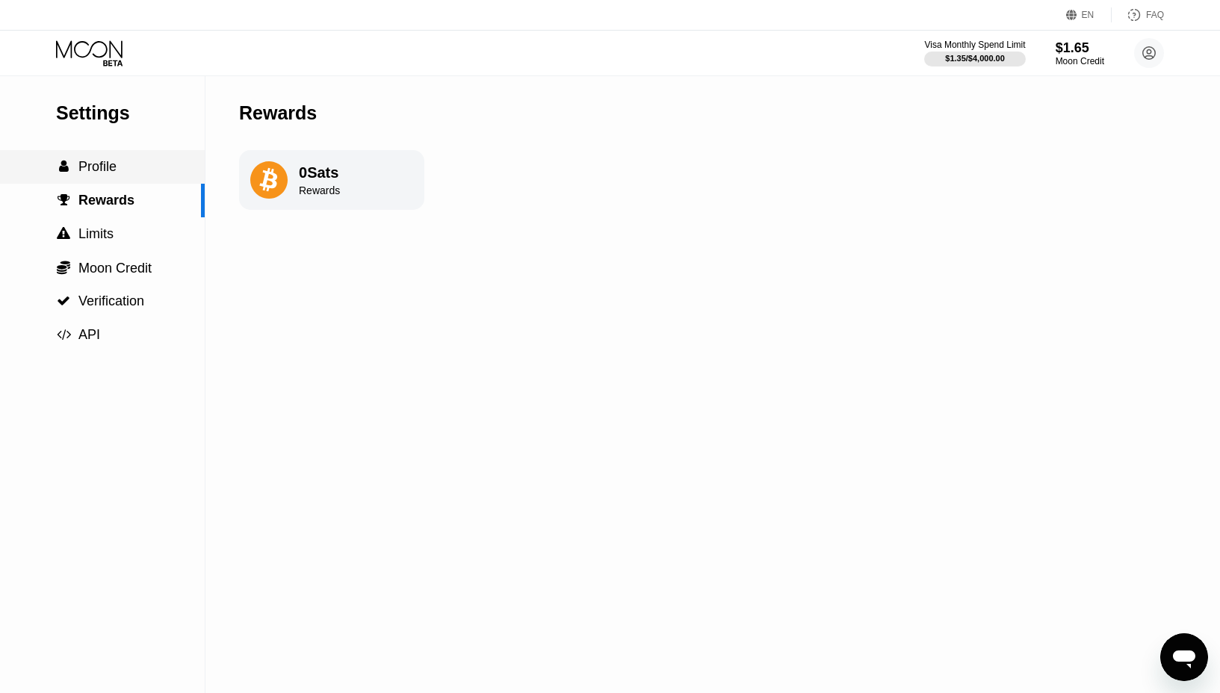
click at [102, 170] on span "Profile" at bounding box center [97, 166] width 38 height 15
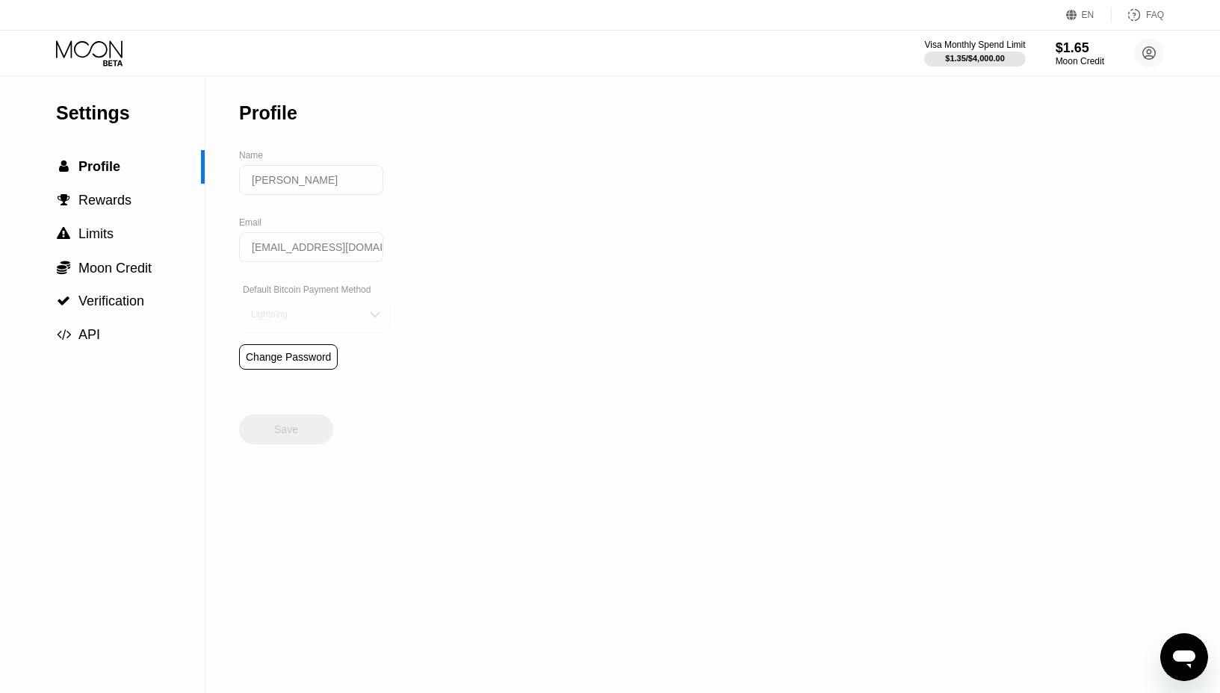
click at [285, 314] on div "Lightning" at bounding box center [303, 314] width 113 height 10
click at [413, 316] on div "Settings  Profile  Rewards  Limits  Moon Credit  Verification  API Profil…" at bounding box center [610, 384] width 1220 height 617
click at [368, 315] on img at bounding box center [375, 314] width 15 height 15
click at [103, 43] on icon at bounding box center [89, 48] width 66 height 17
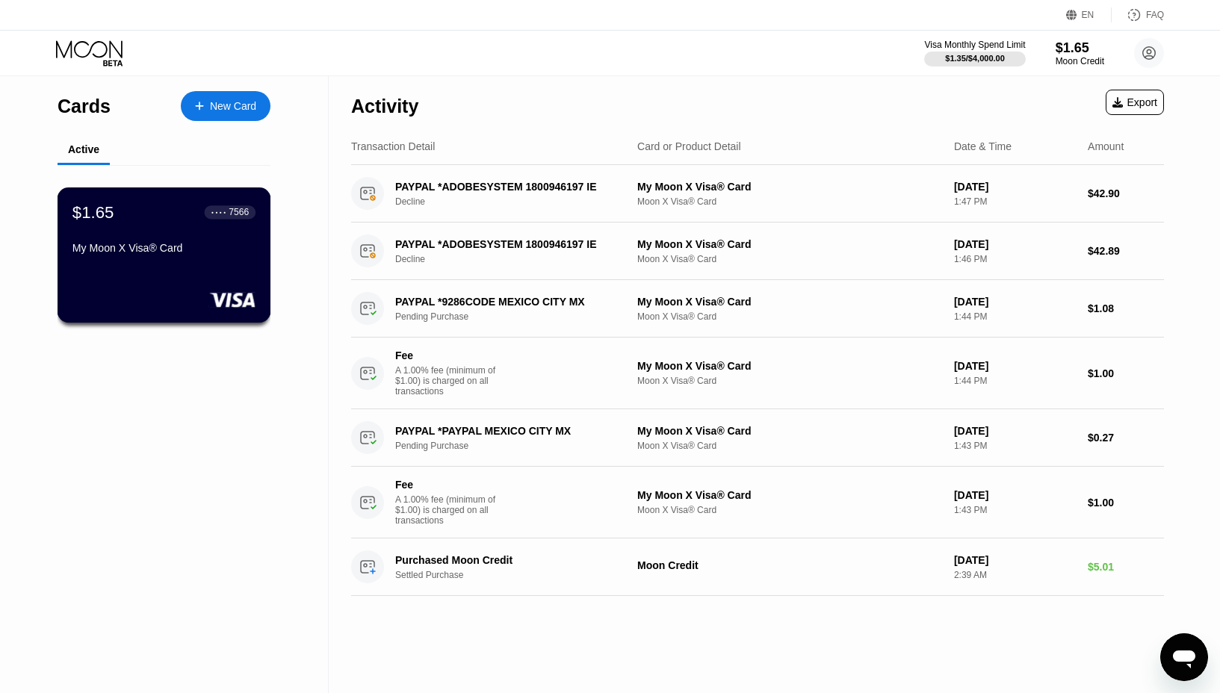
click at [164, 229] on div "$1.65 ● ● ● ● 7566 My Moon X Visa® Card" at bounding box center [163, 231] width 183 height 58
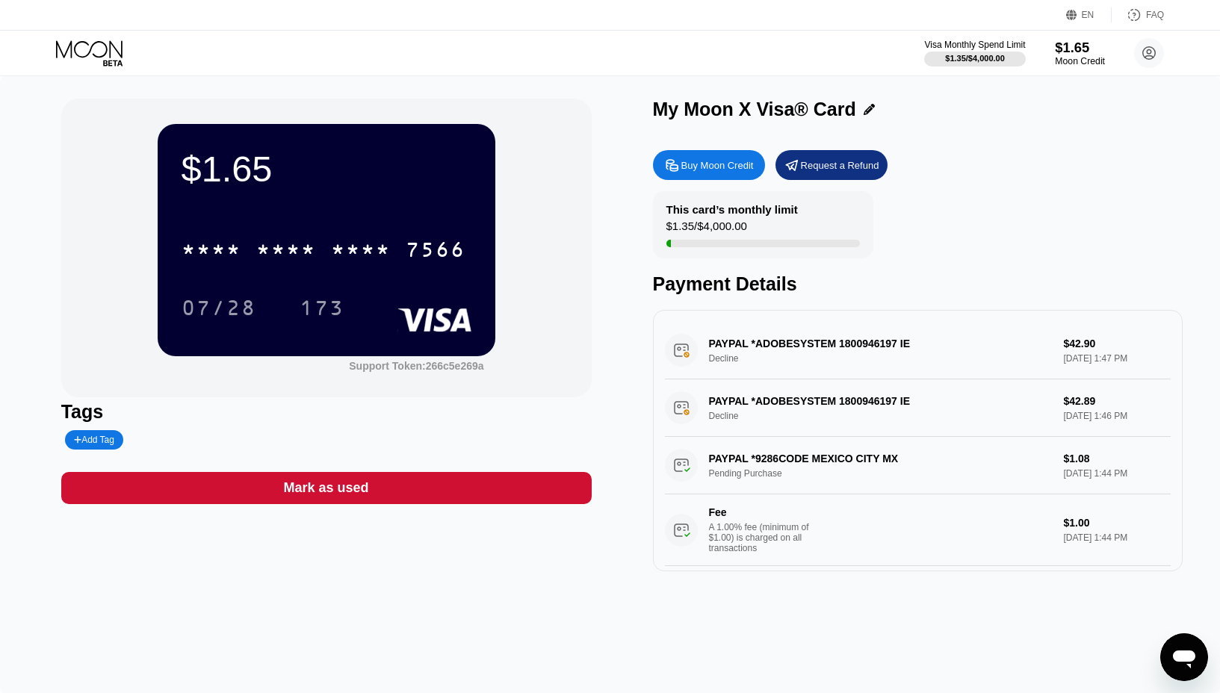
click at [1063, 52] on div "$1.65" at bounding box center [1080, 48] width 50 height 16
click at [993, 52] on div at bounding box center [974, 59] width 103 height 15
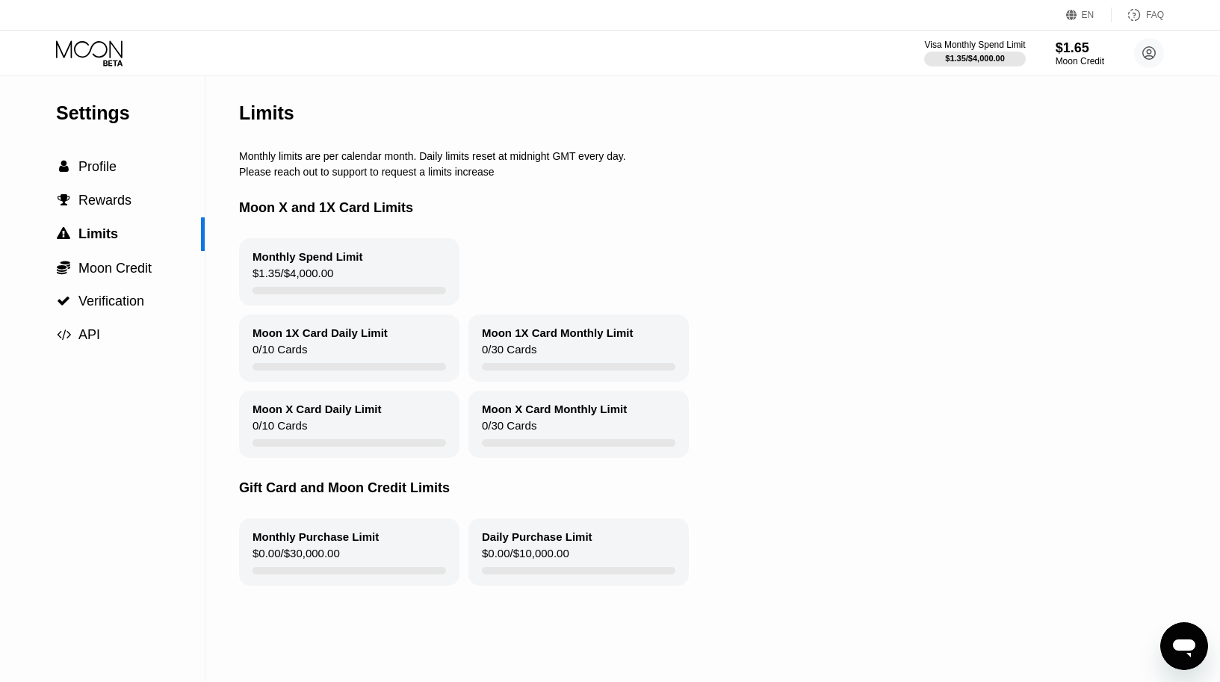
drag, startPoint x: 302, startPoint y: 261, endPoint x: 302, endPoint y: 282, distance: 20.9
click at [302, 261] on div "Monthly Spend Limit" at bounding box center [308, 256] width 111 height 13
click at [303, 288] on div at bounding box center [350, 290] width 194 height 7
